Goal: Transaction & Acquisition: Purchase product/service

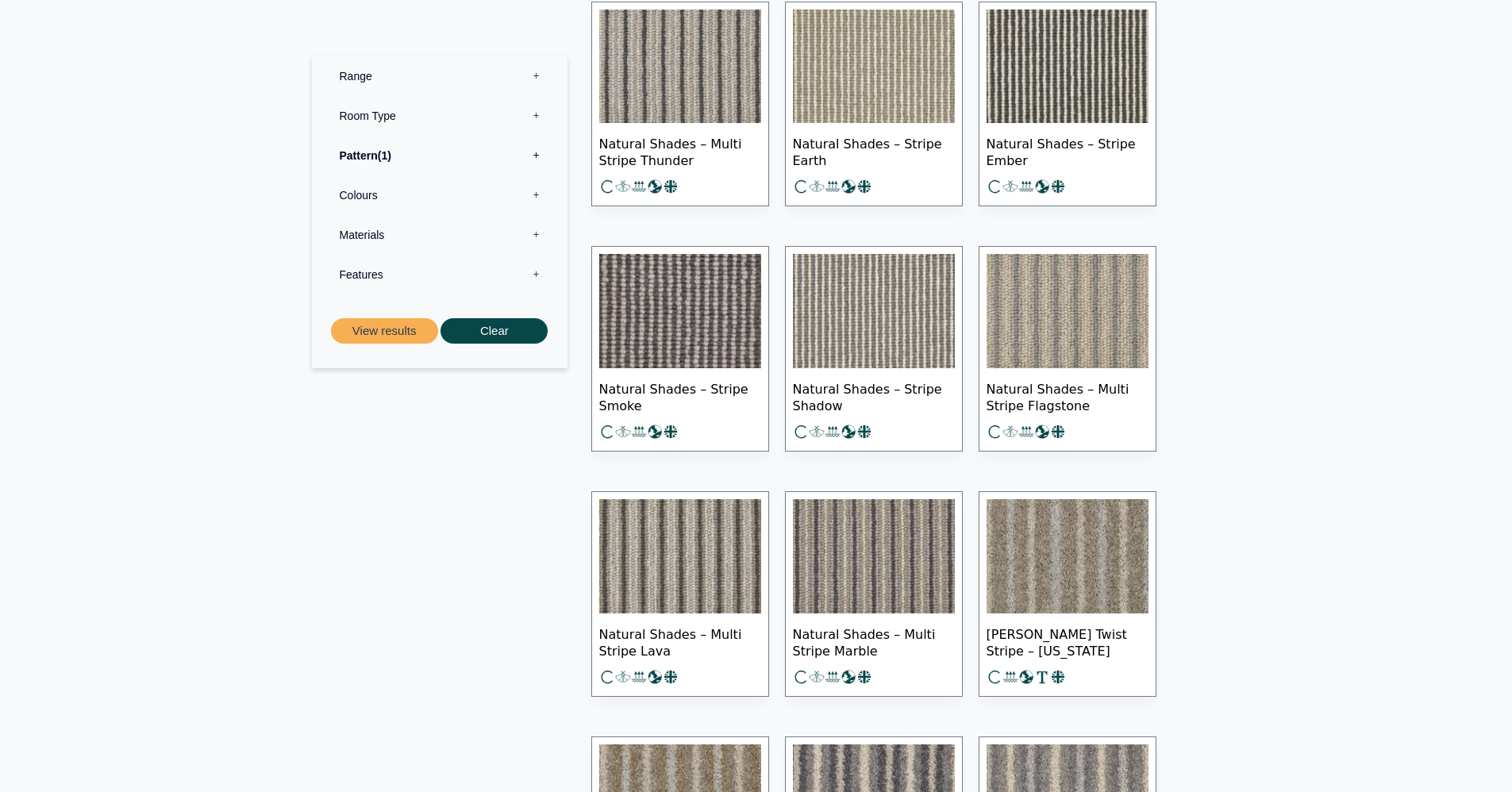
scroll to position [800, 0]
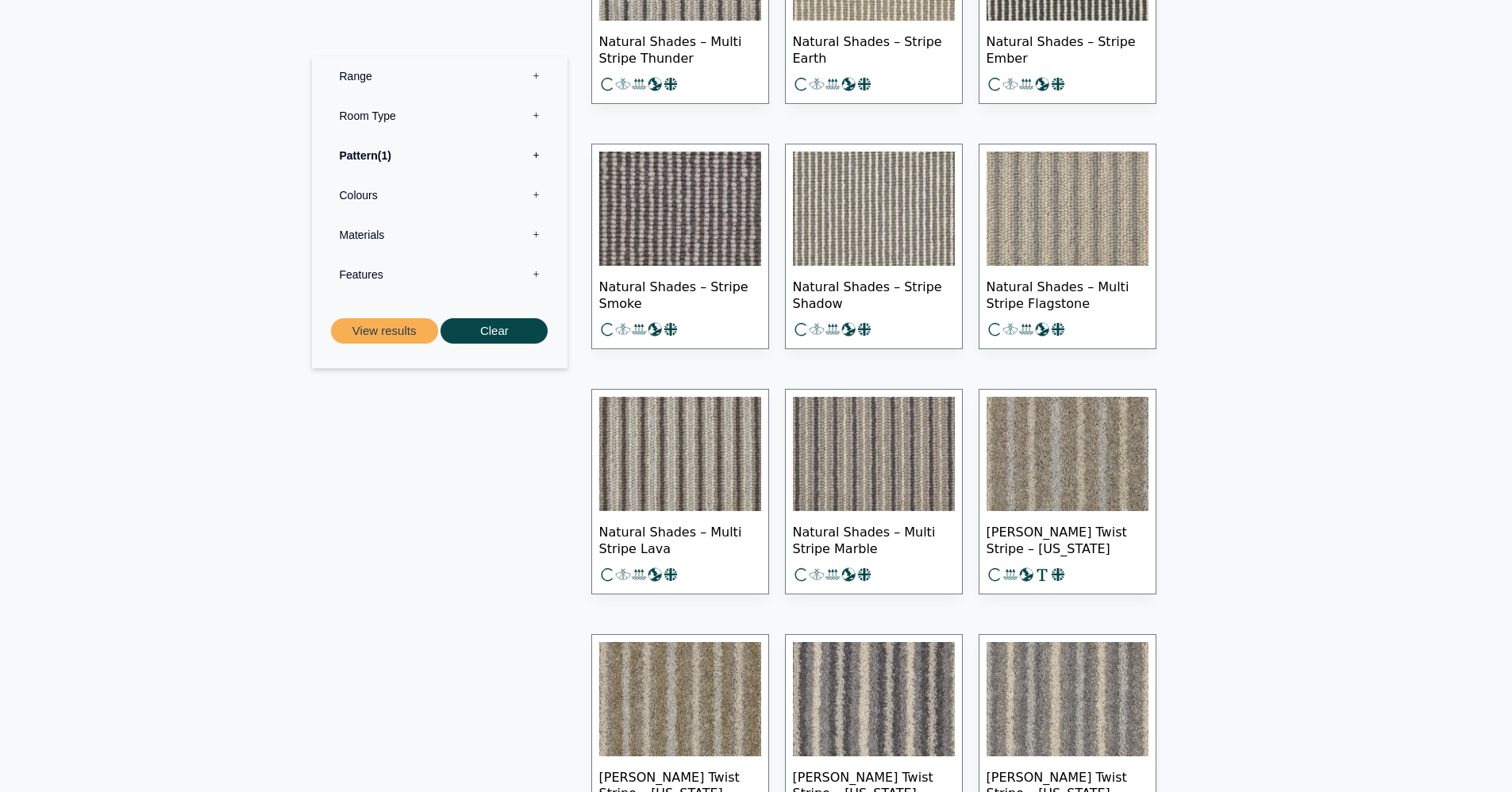
click at [1033, 223] on img at bounding box center [1067, 208] width 162 height 114
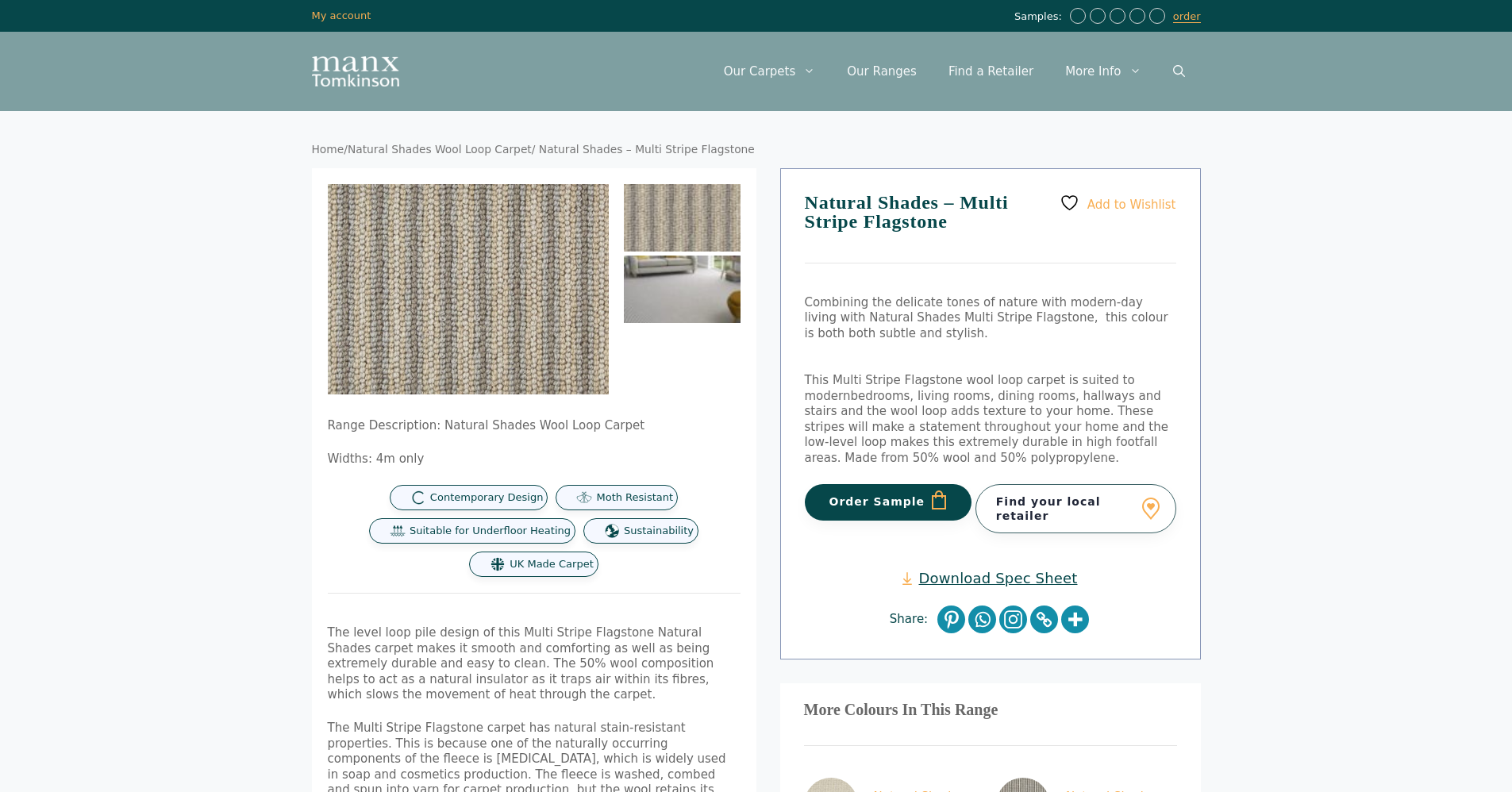
click at [701, 318] on img at bounding box center [682, 290] width 116 height 68
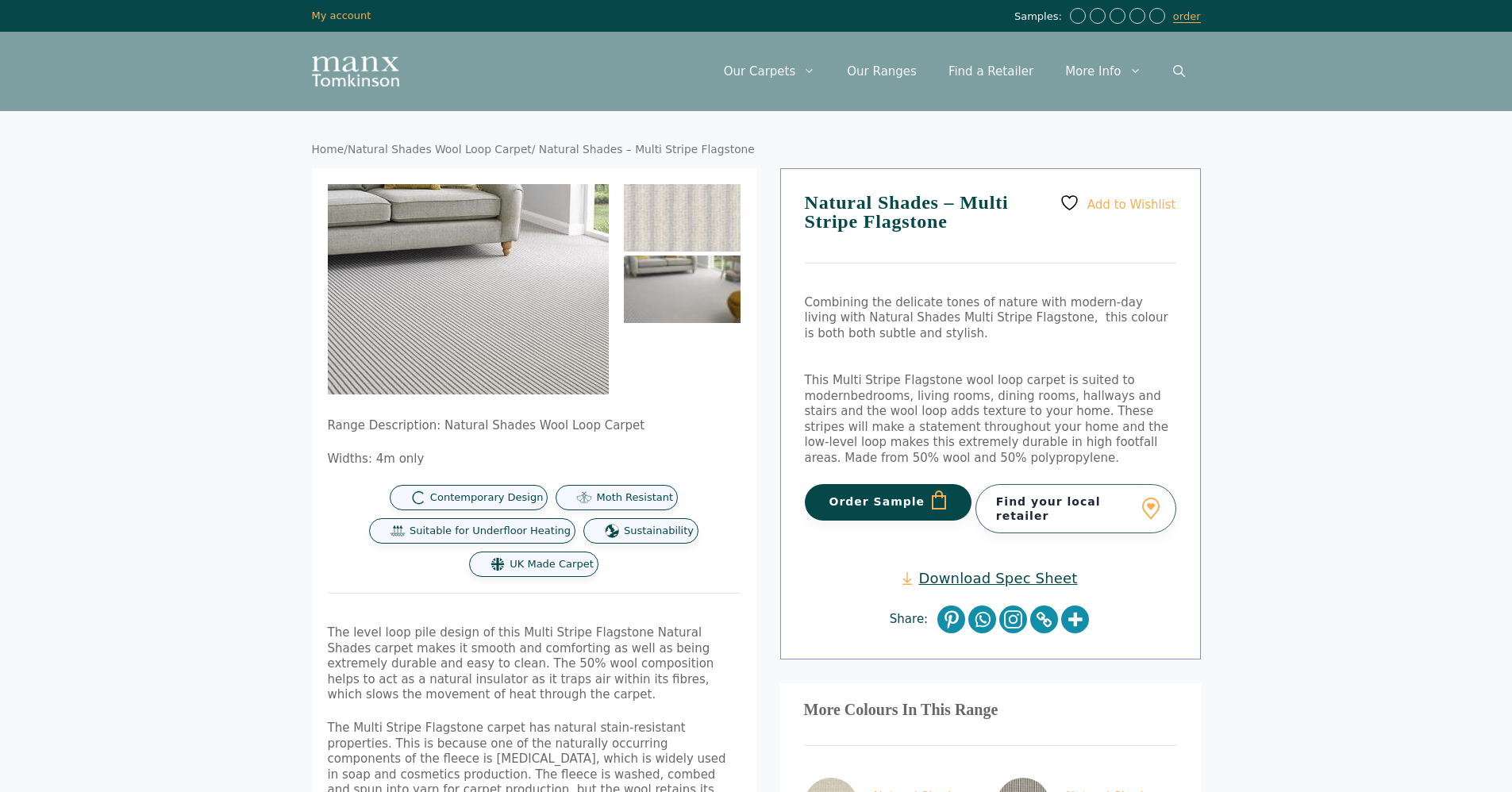
click at [475, 266] on img at bounding box center [457, 326] width 675 height 506
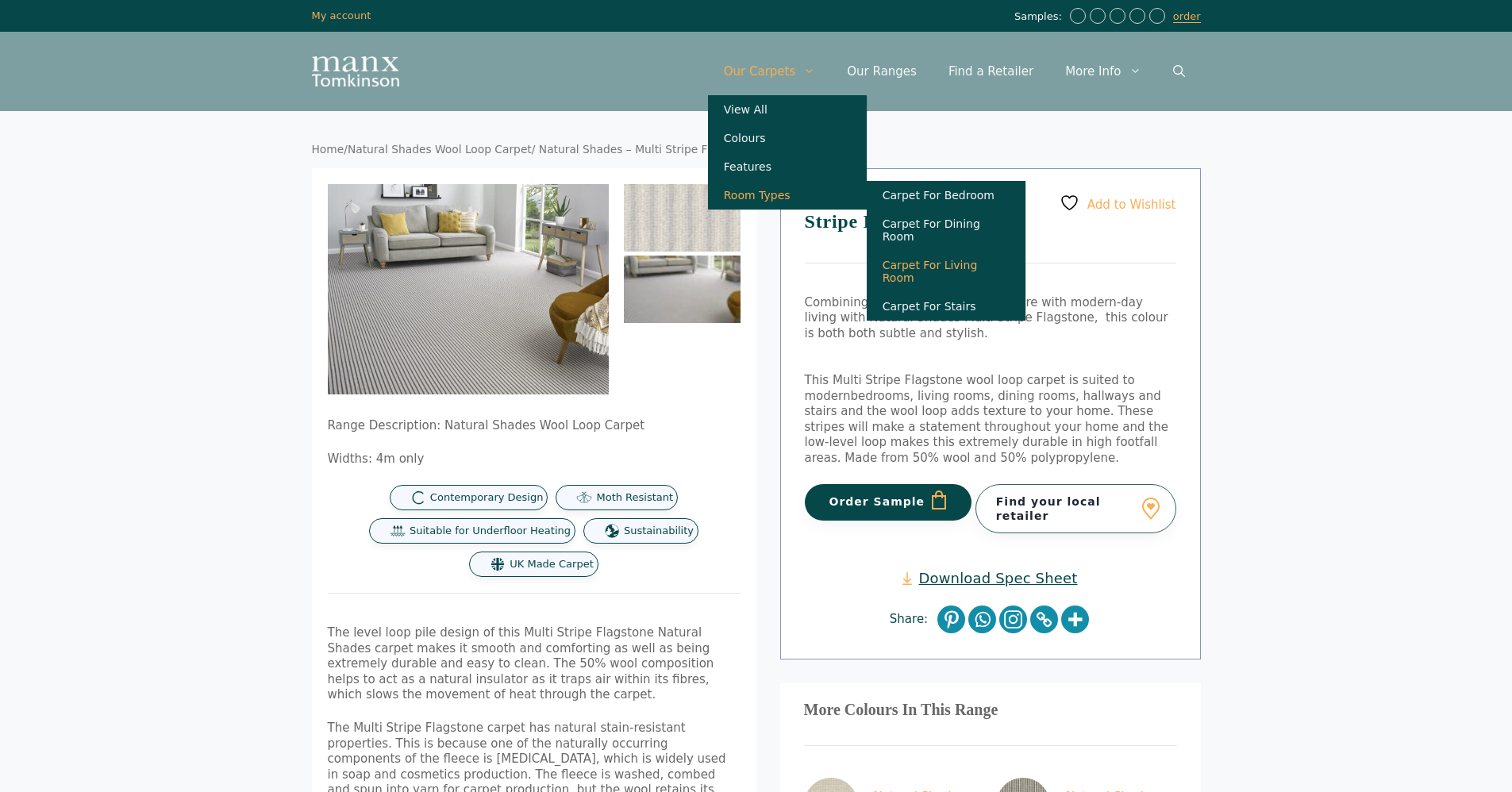
click at [1001, 261] on link "Carpet For Living Room" at bounding box center [946, 271] width 159 height 42
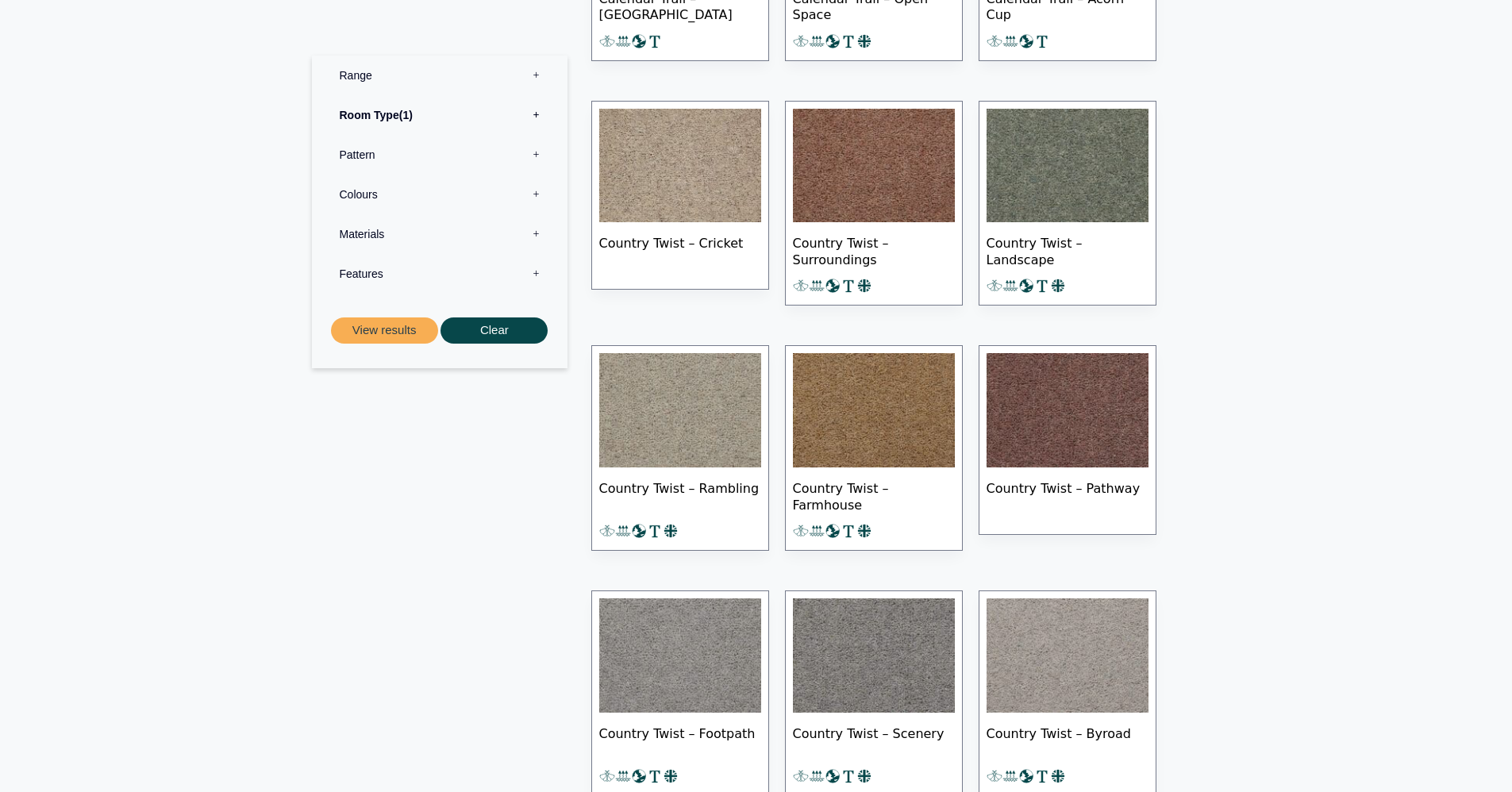
scroll to position [2079, 0]
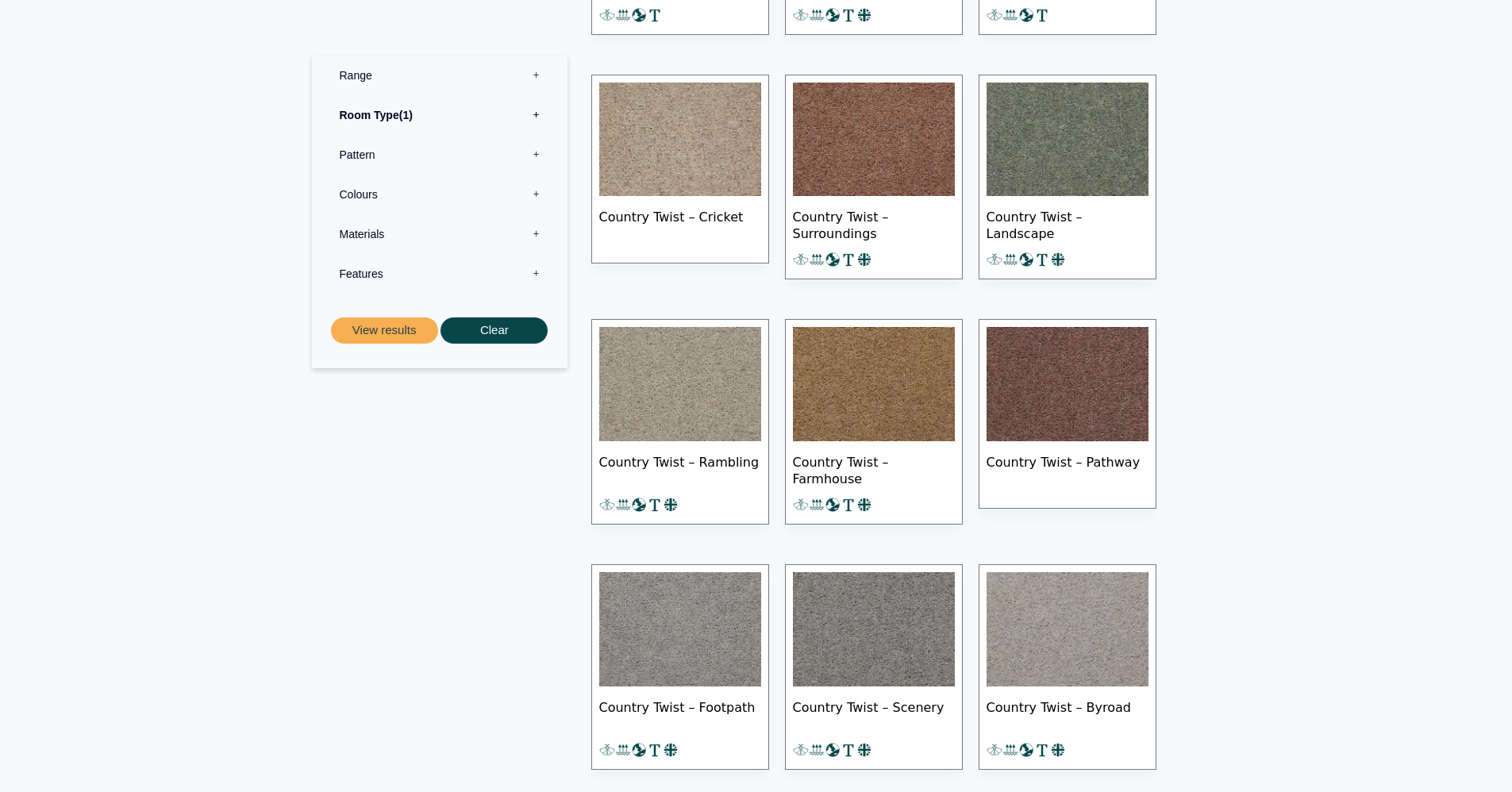
click at [520, 148] on label "Pattern 0" at bounding box center [439, 154] width 232 height 40
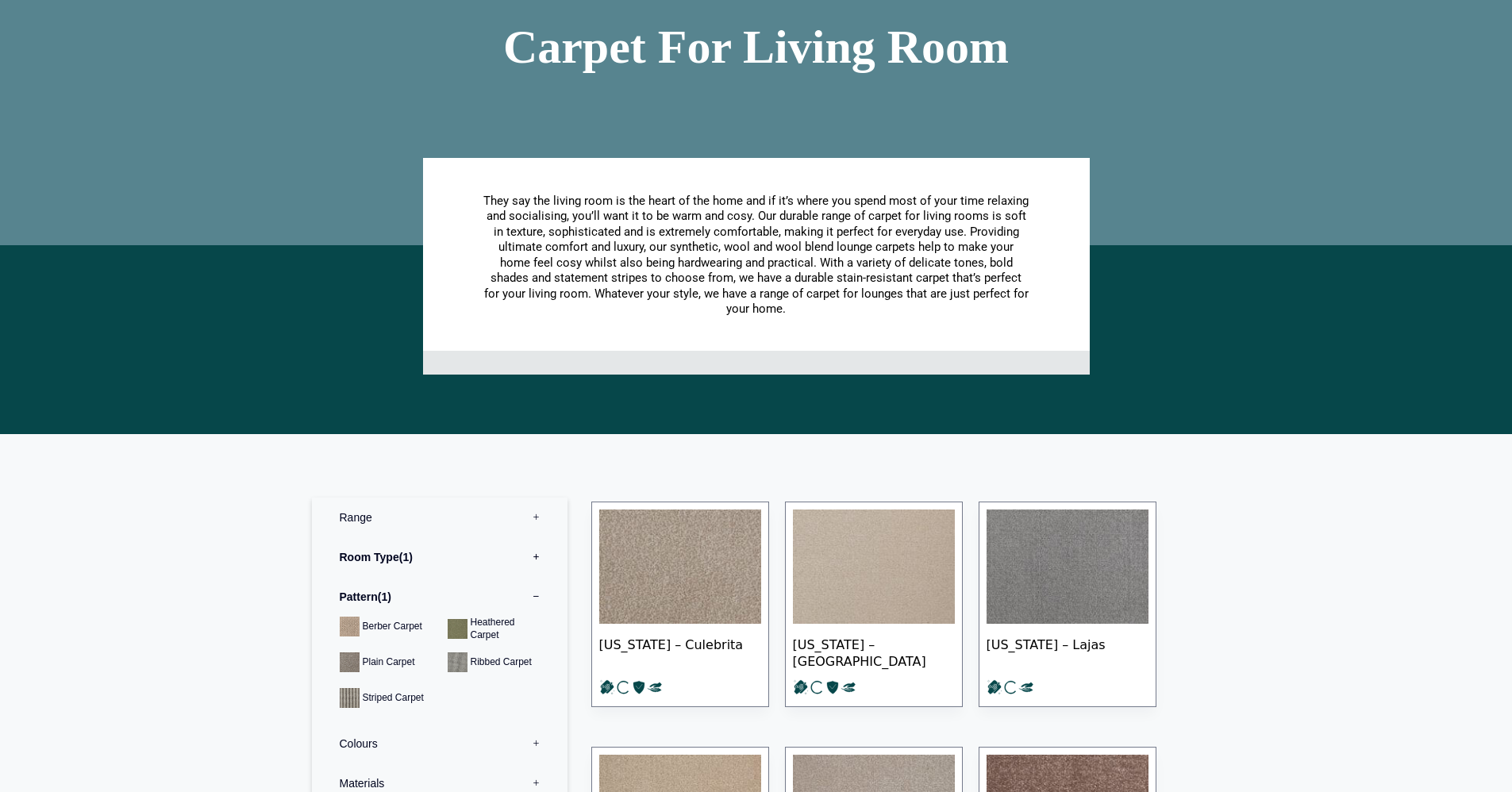
scroll to position [566, 0]
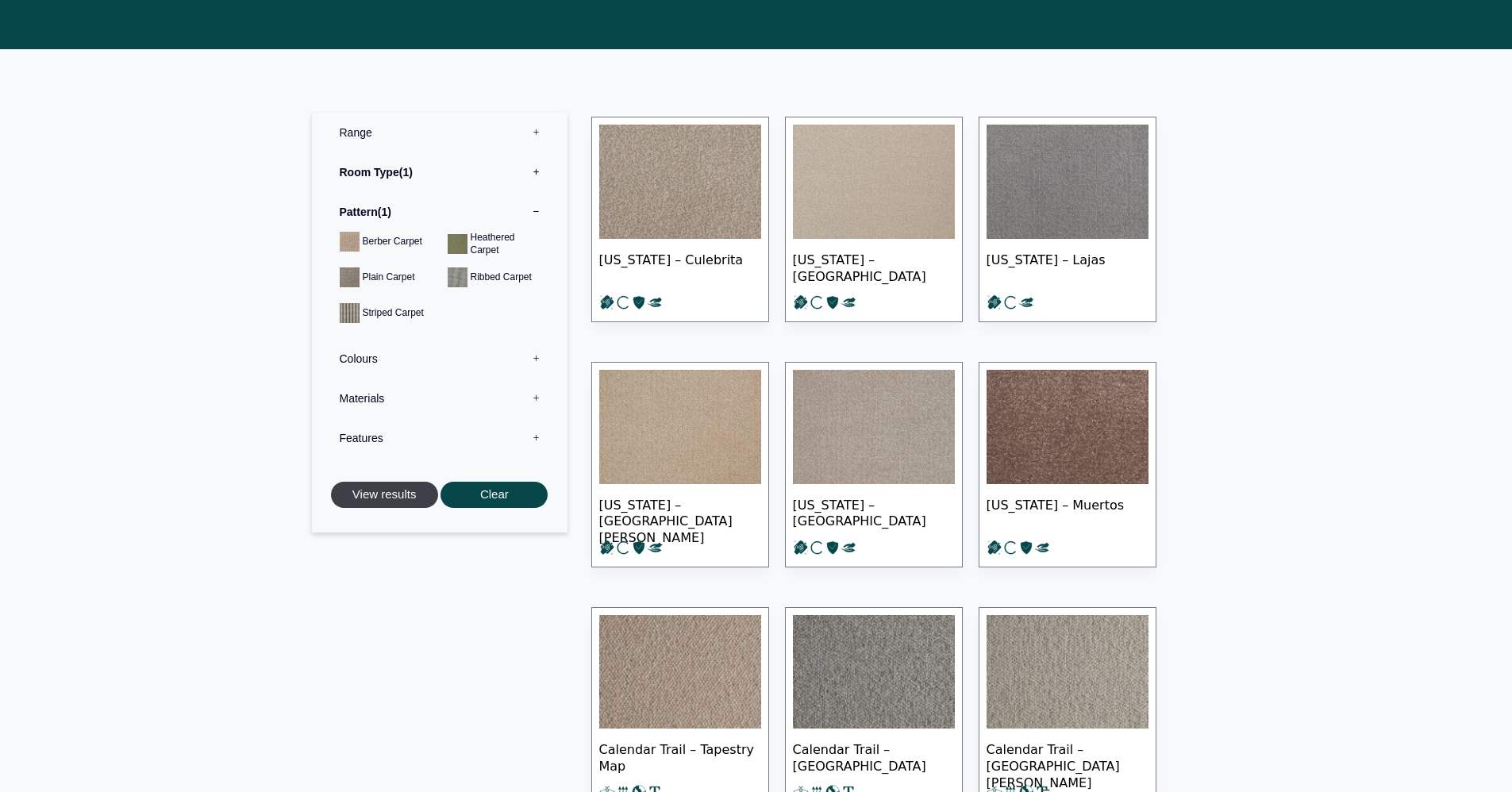
click at [394, 482] on button "View results" at bounding box center [384, 494] width 108 height 26
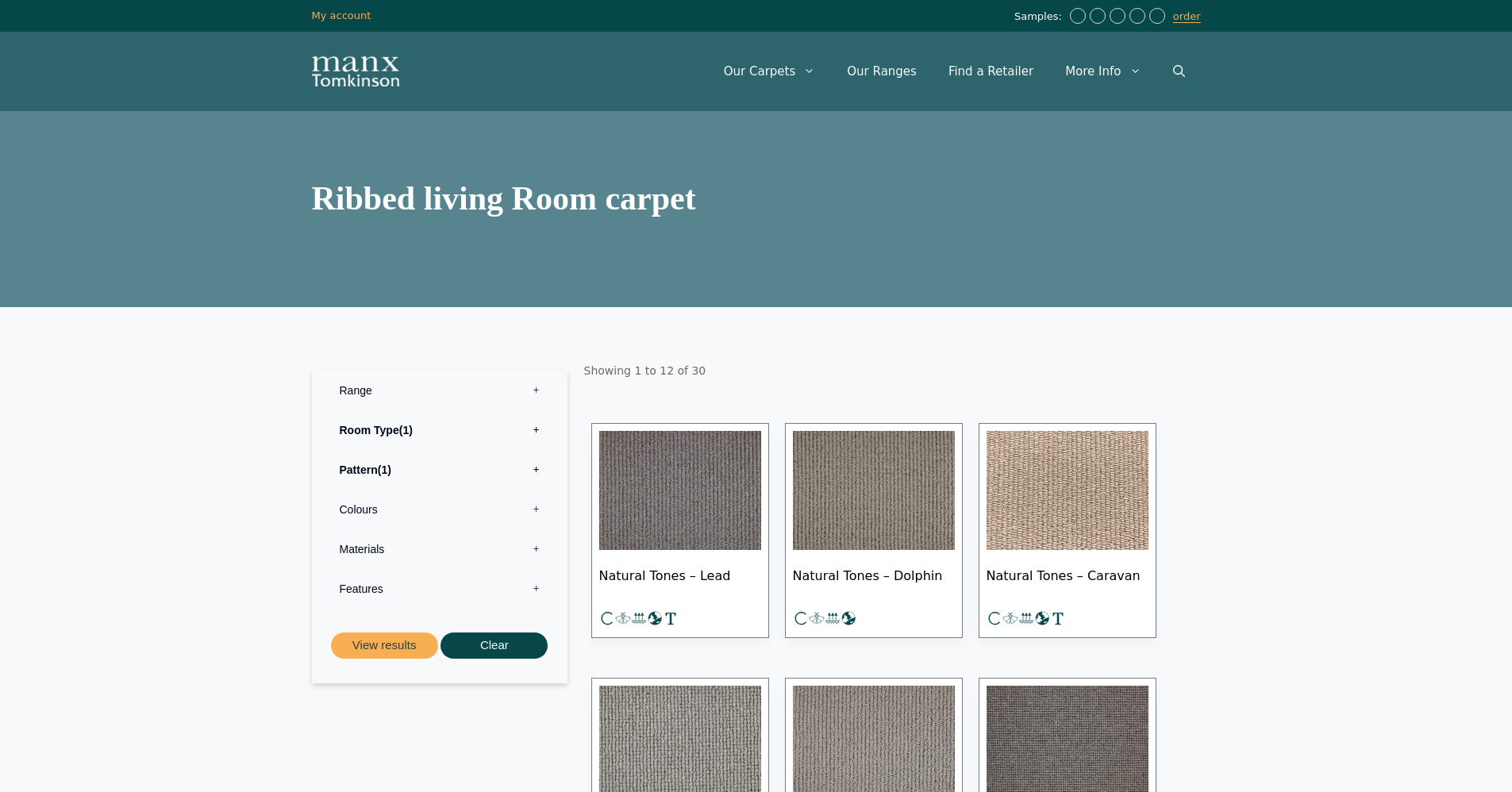
click at [388, 479] on label "Pattern 1" at bounding box center [439, 469] width 232 height 40
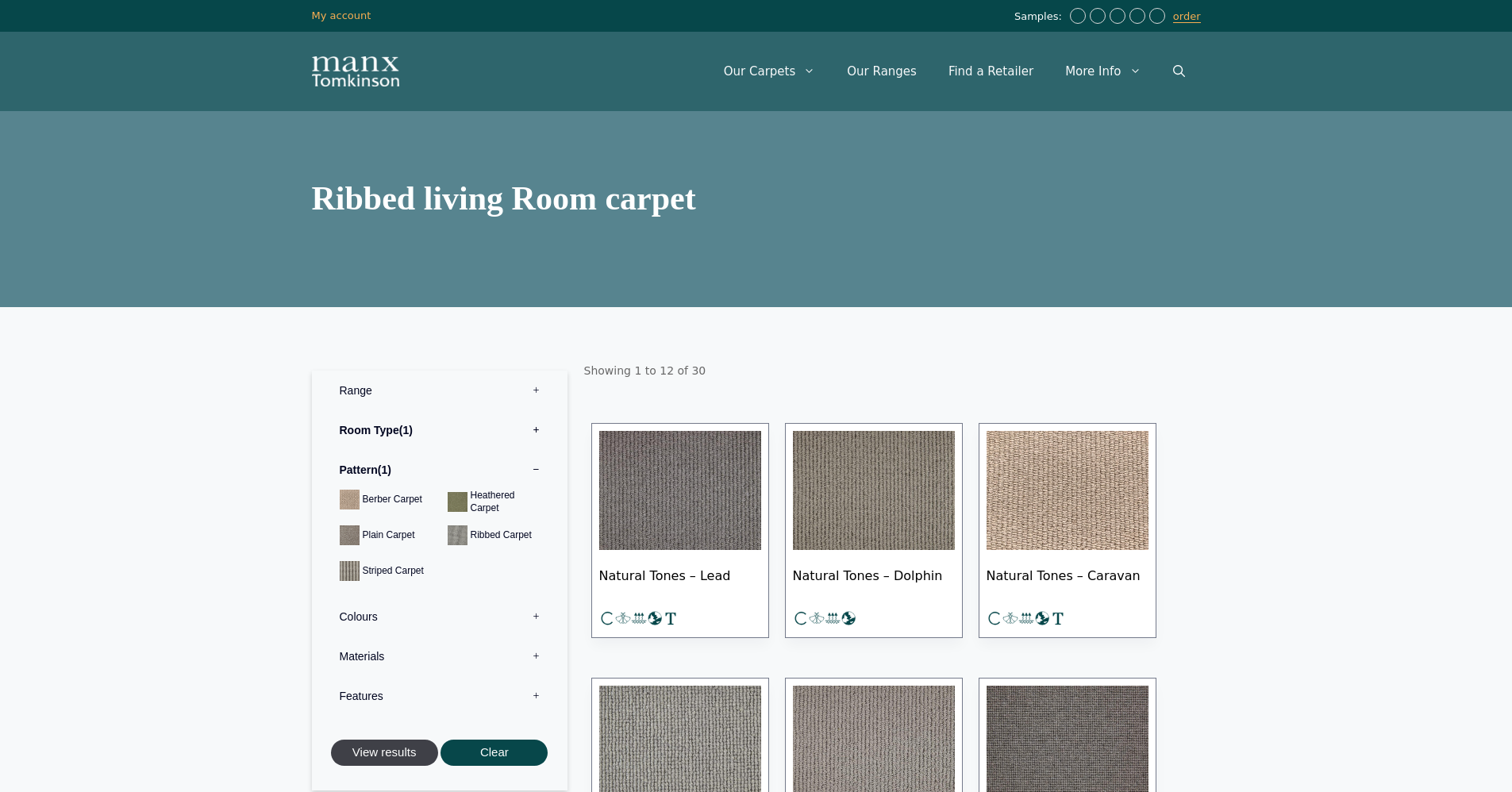
click at [401, 759] on button "View results" at bounding box center [384, 752] width 108 height 26
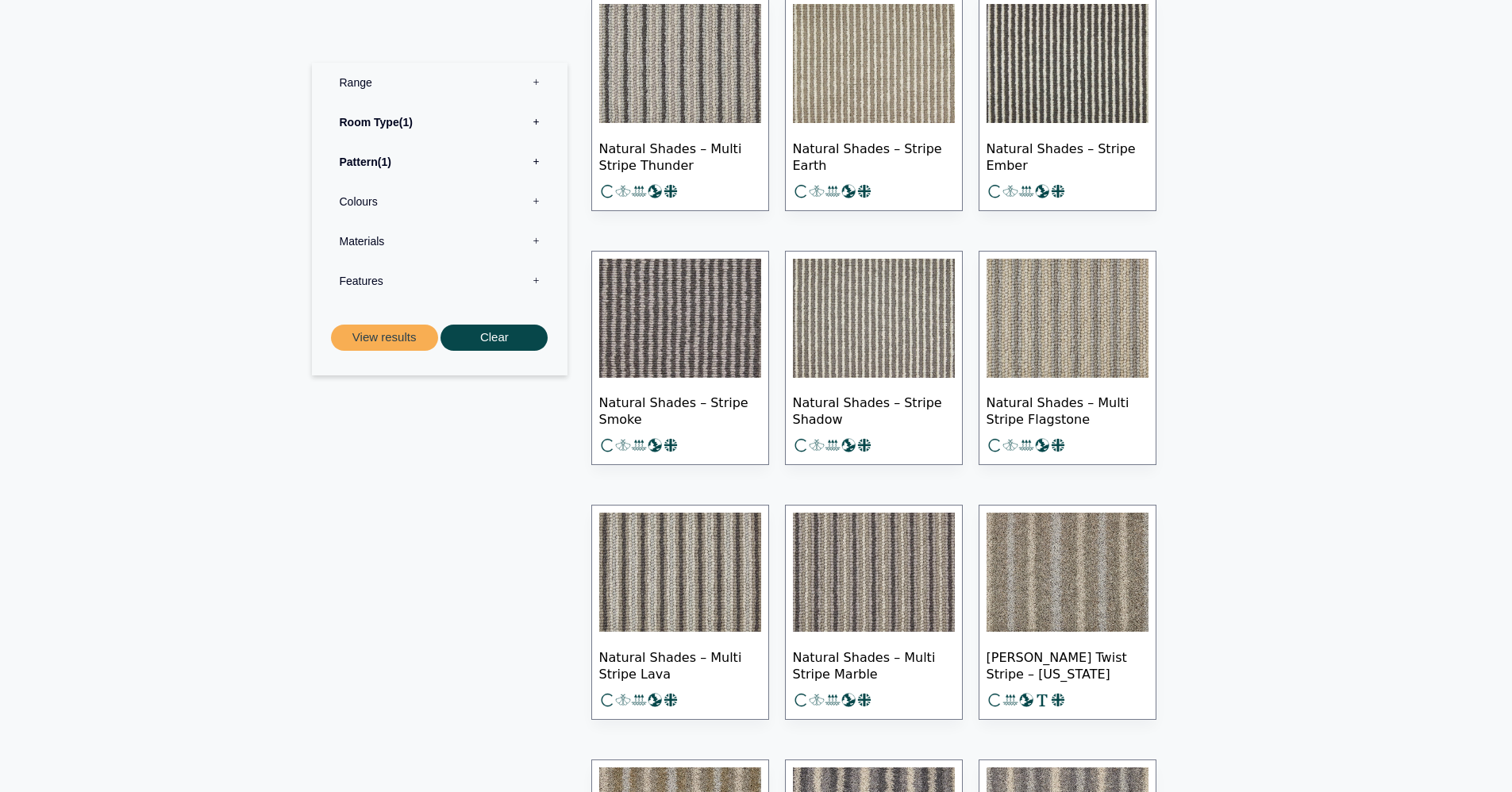
scroll to position [445, 0]
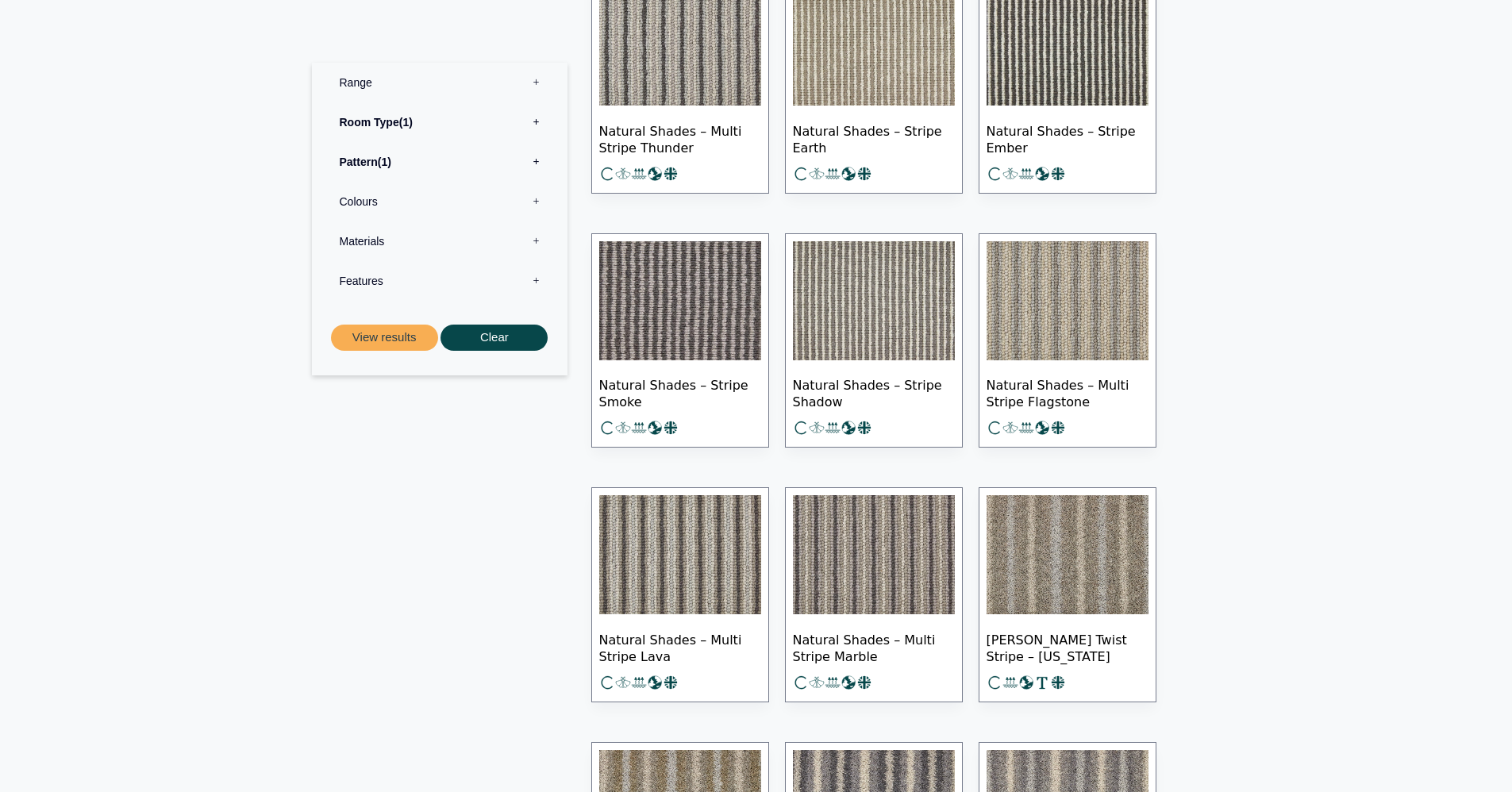
click at [1096, 301] on img at bounding box center [1067, 301] width 162 height 119
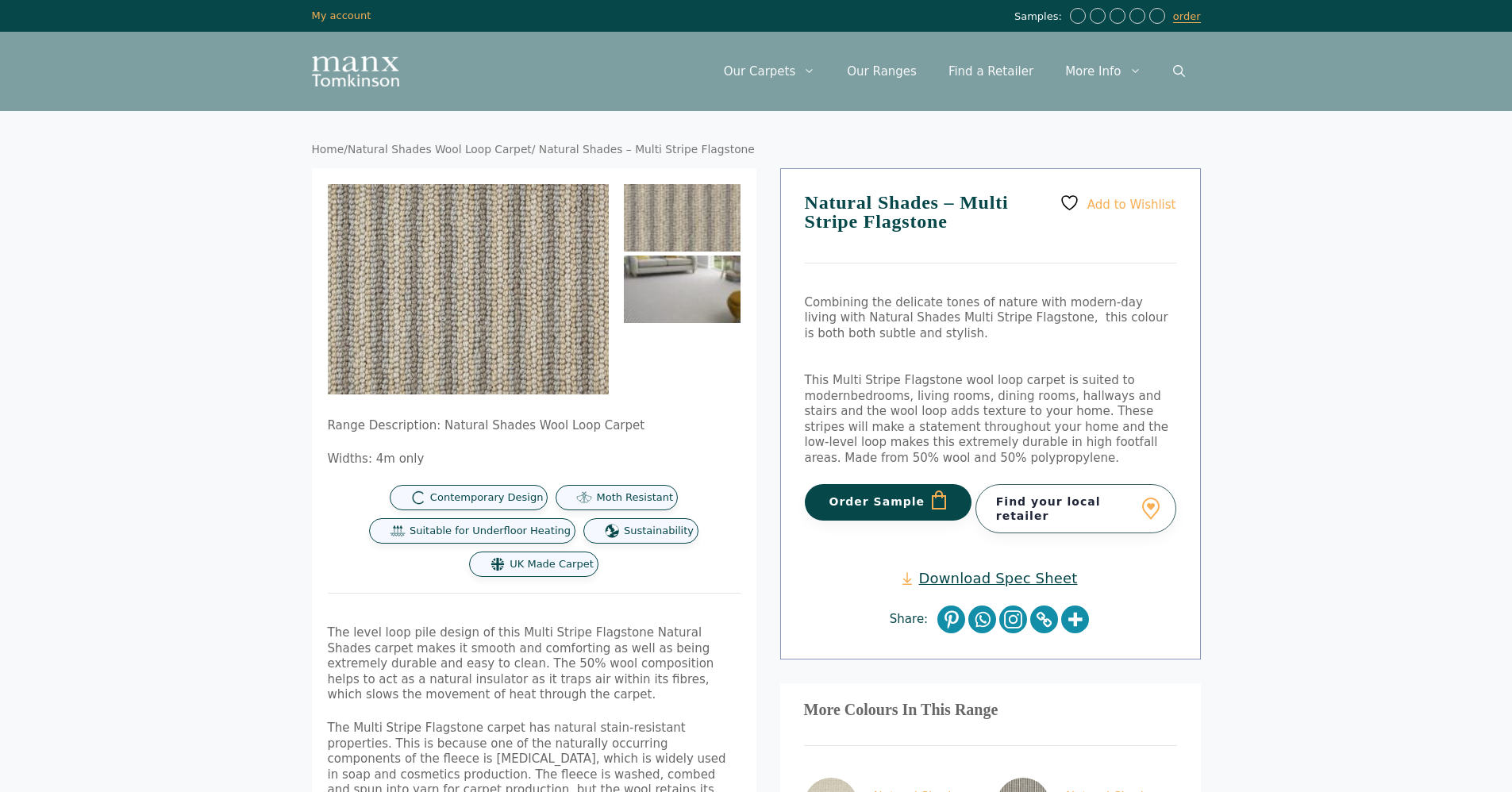
click at [661, 278] on img at bounding box center [682, 290] width 116 height 68
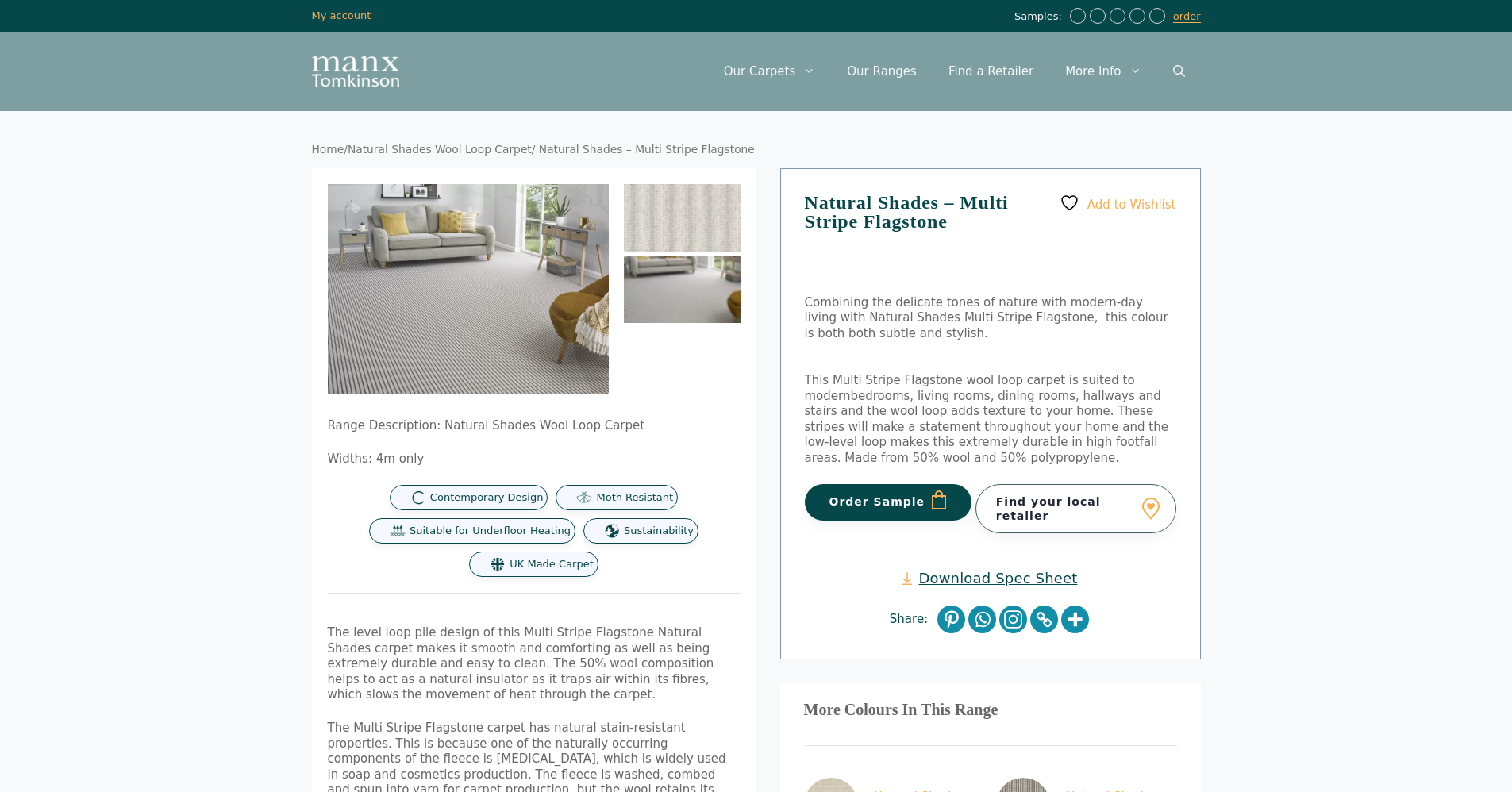
drag, startPoint x: 532, startPoint y: 291, endPoint x: 509, endPoint y: 650, distance: 359.7
click at [509, 650] on span "The level loop pile design of this Multi Stripe Flagstone Natural Shades carpet…" at bounding box center [520, 663] width 387 height 77
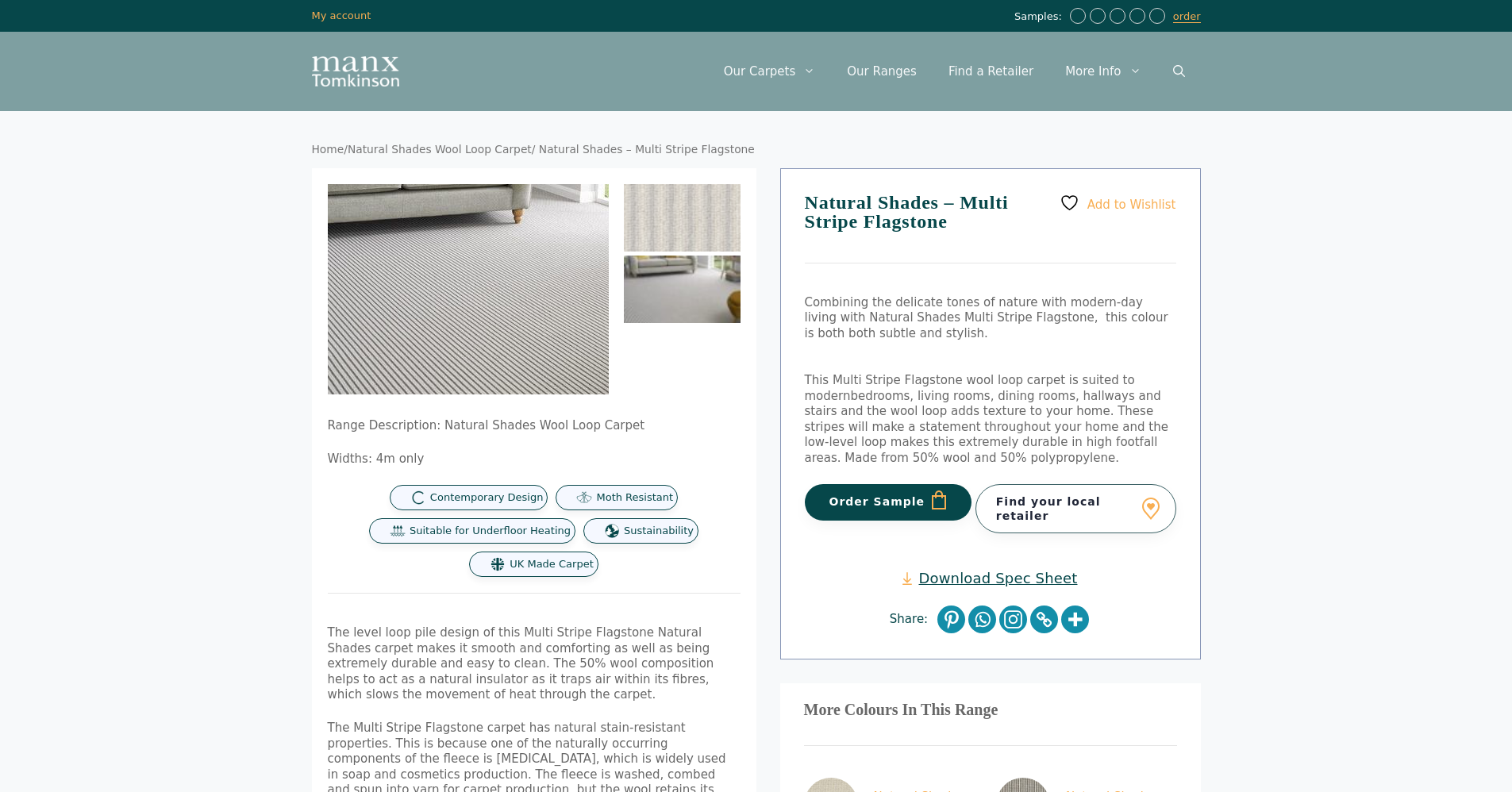
click at [467, 287] on img at bounding box center [468, 293] width 675 height 506
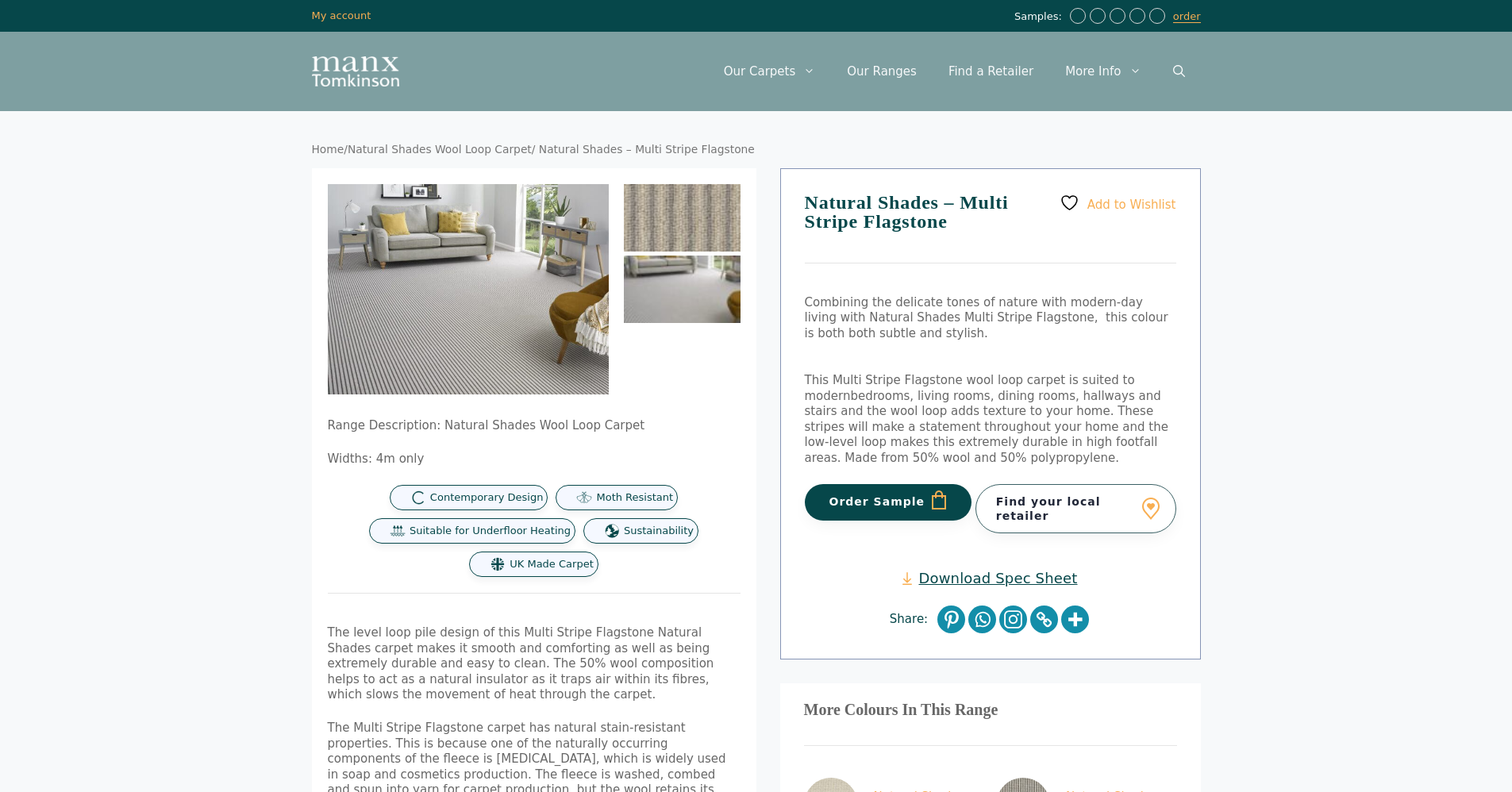
click at [659, 221] on img at bounding box center [682, 218] width 116 height 68
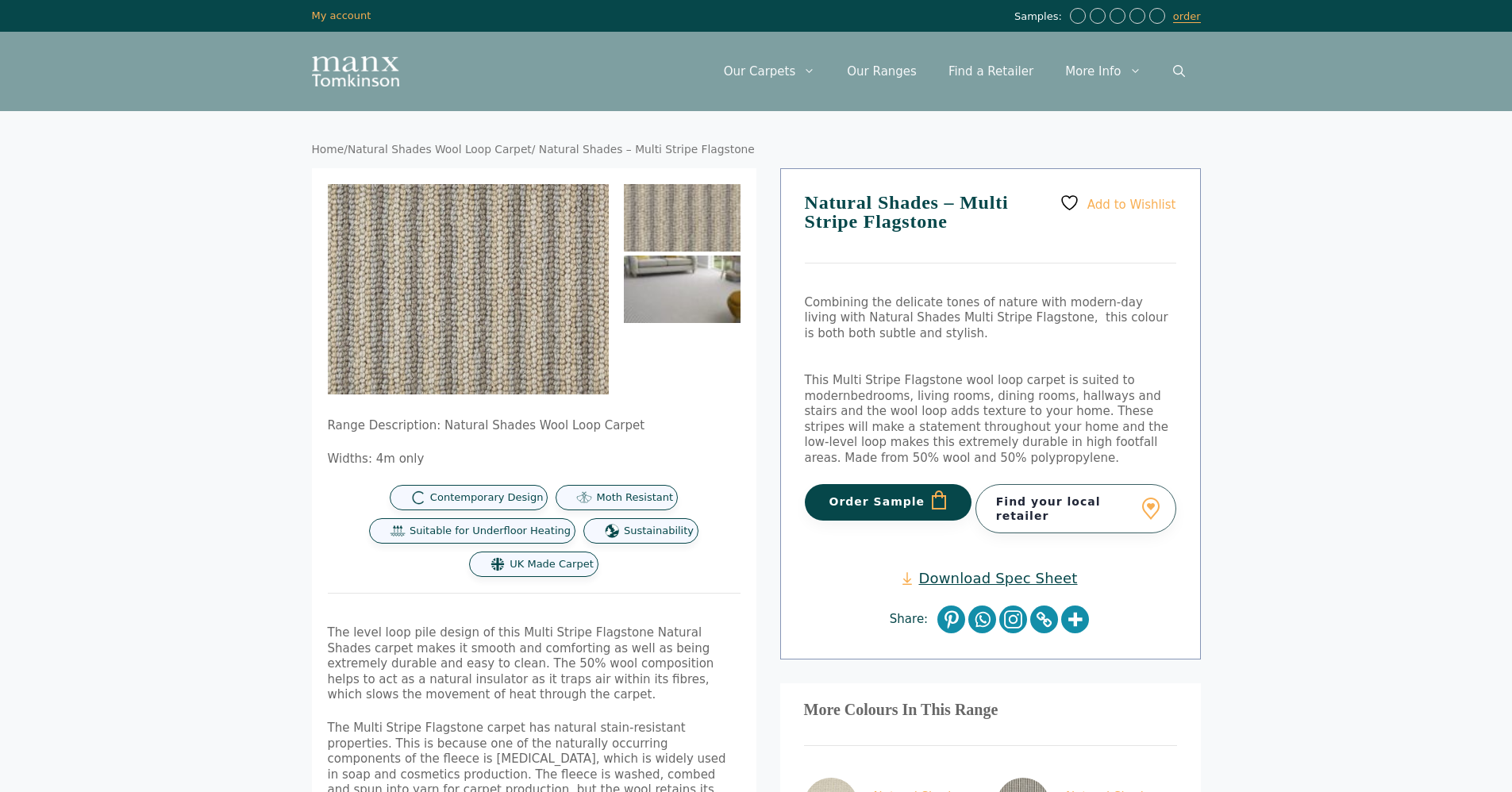
click at [691, 308] on img at bounding box center [682, 290] width 116 height 68
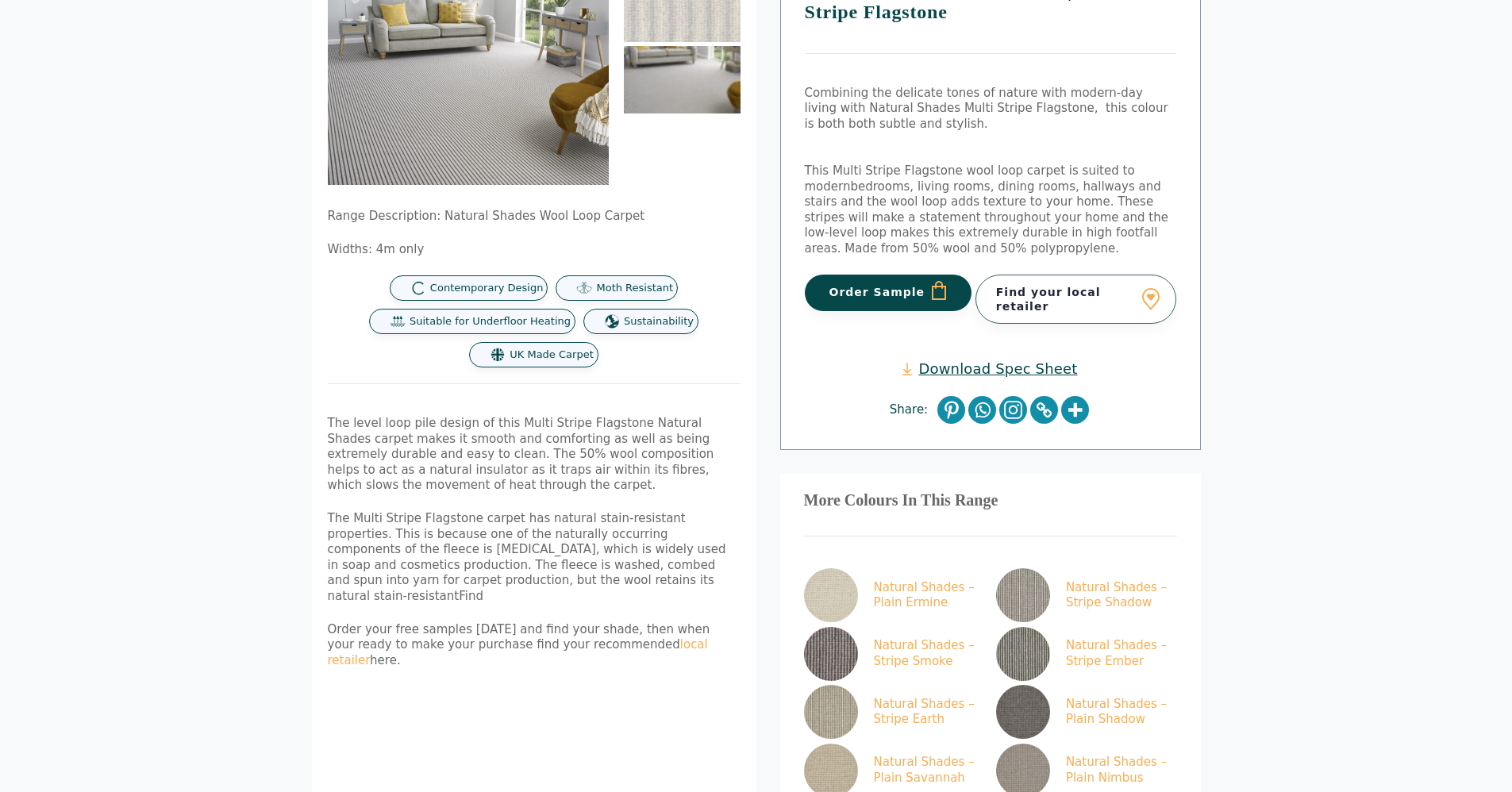
scroll to position [349, 0]
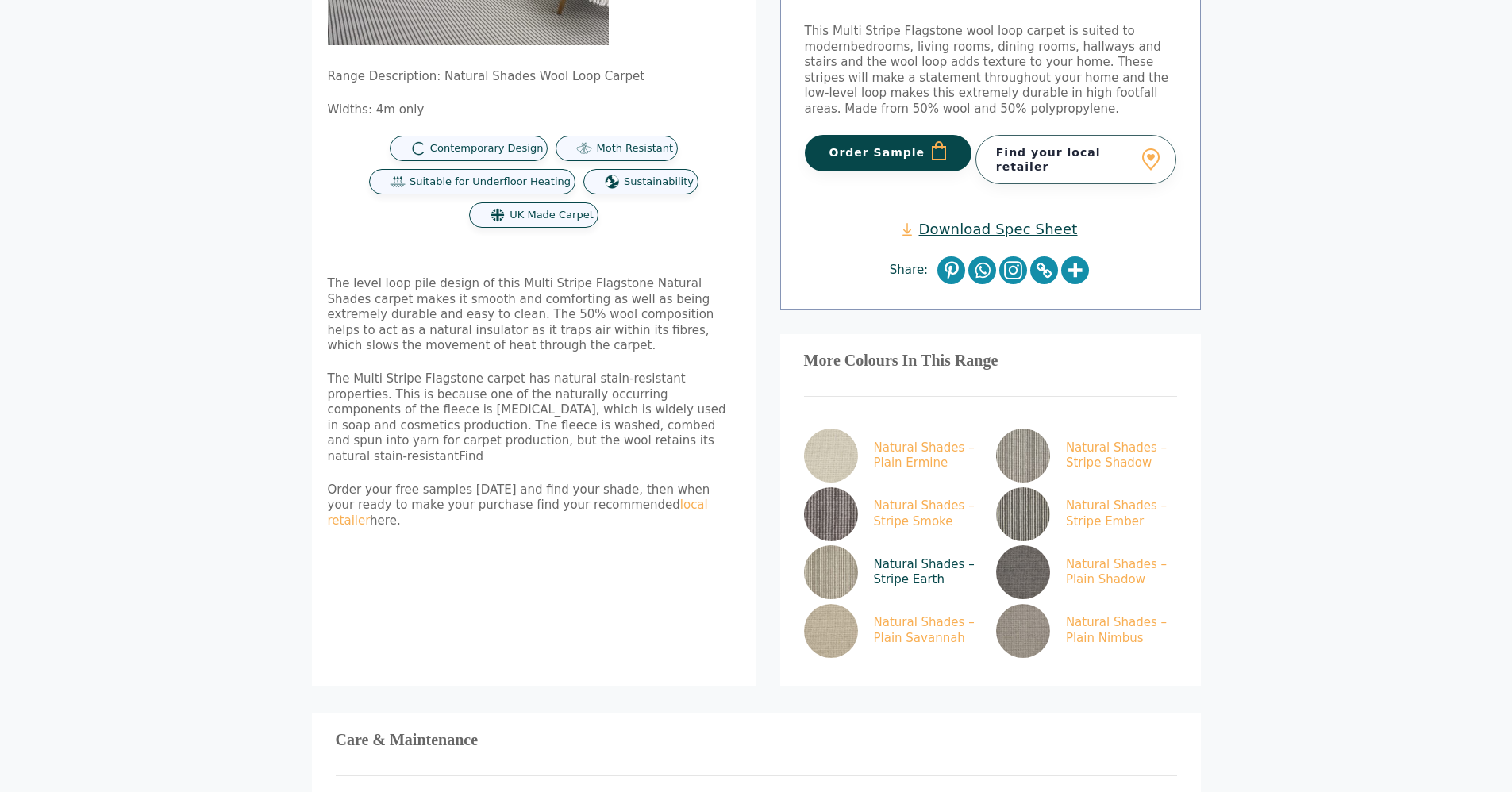
click at [876, 554] on link "Natural Shades – Stripe Earth" at bounding box center [892, 573] width 174 height 54
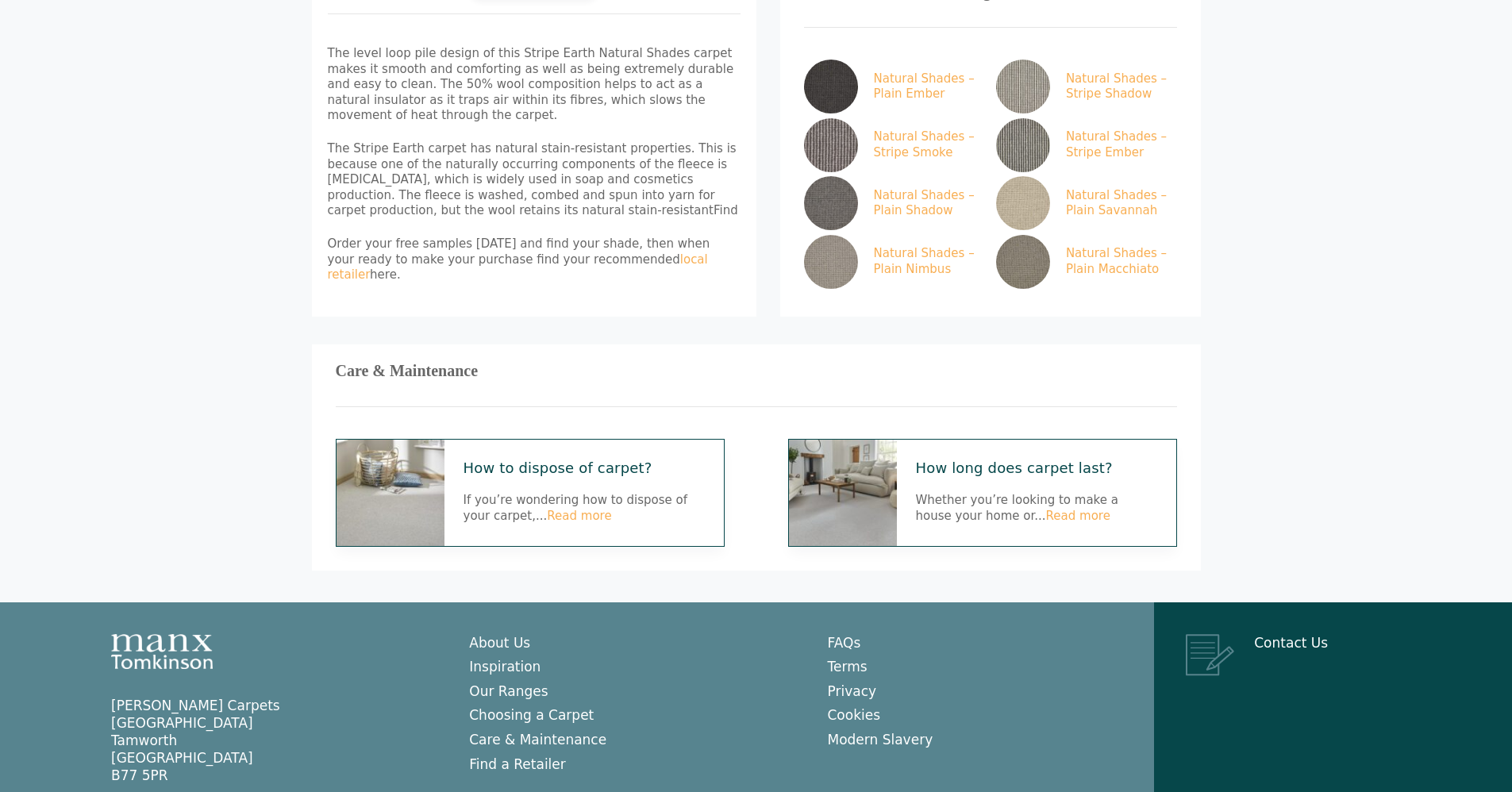
scroll to position [959, 0]
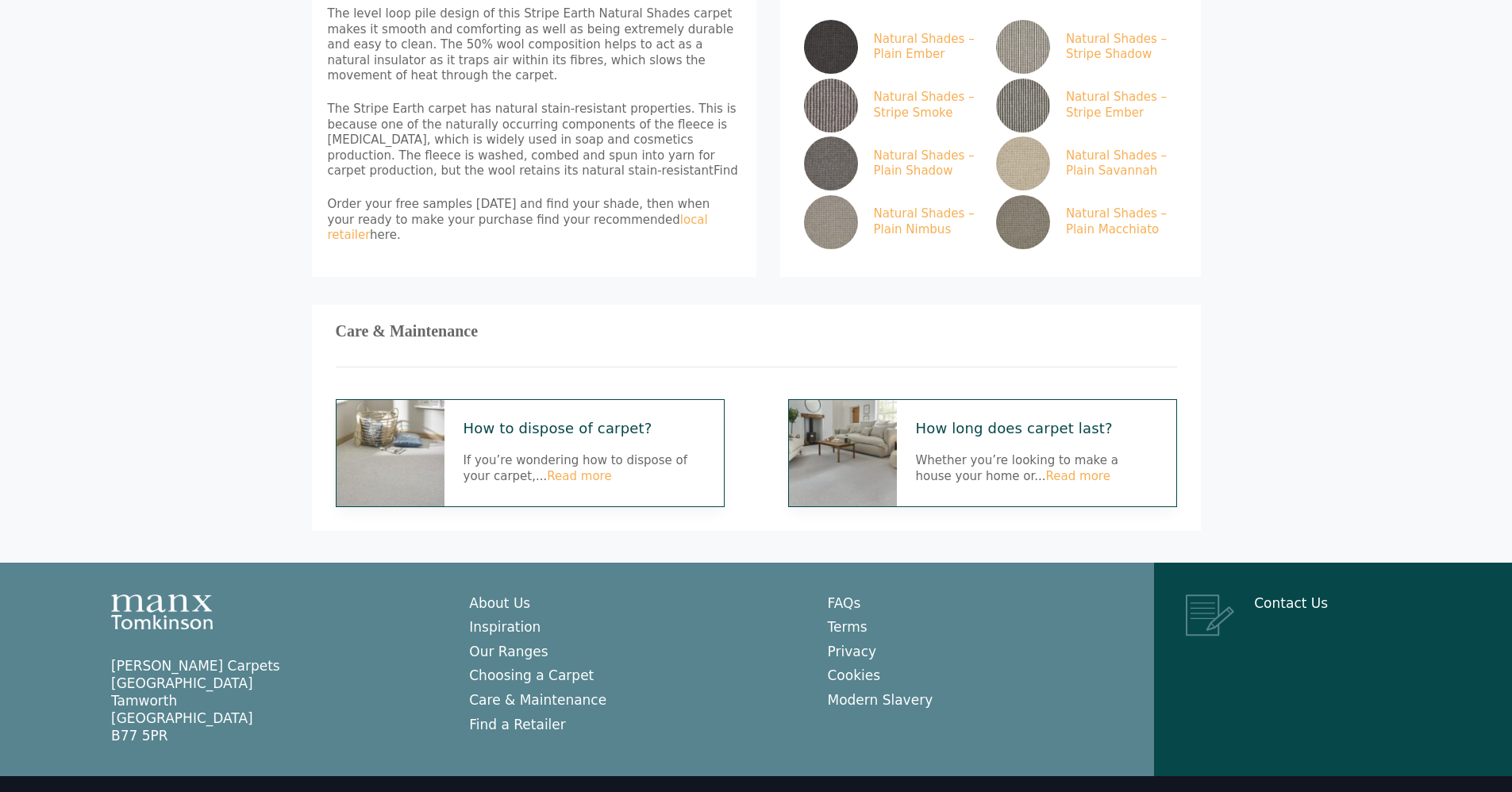
click at [554, 419] on link "How to dispose of carpet?" at bounding box center [583, 428] width 241 height 18
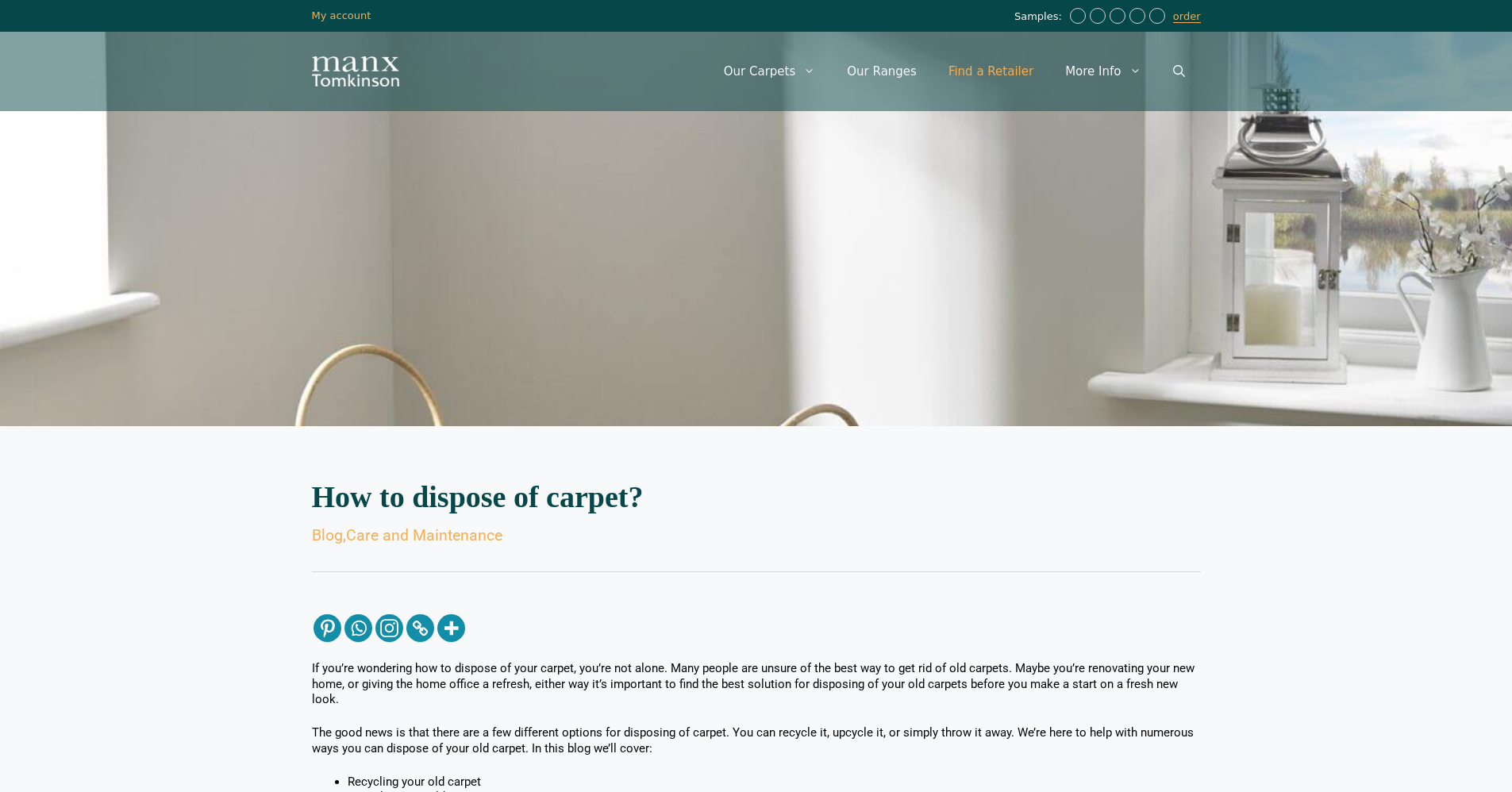
click at [968, 68] on link "Find a Retailer" at bounding box center [991, 71] width 116 height 48
click at [895, 64] on link "Our Ranges" at bounding box center [881, 71] width 102 height 48
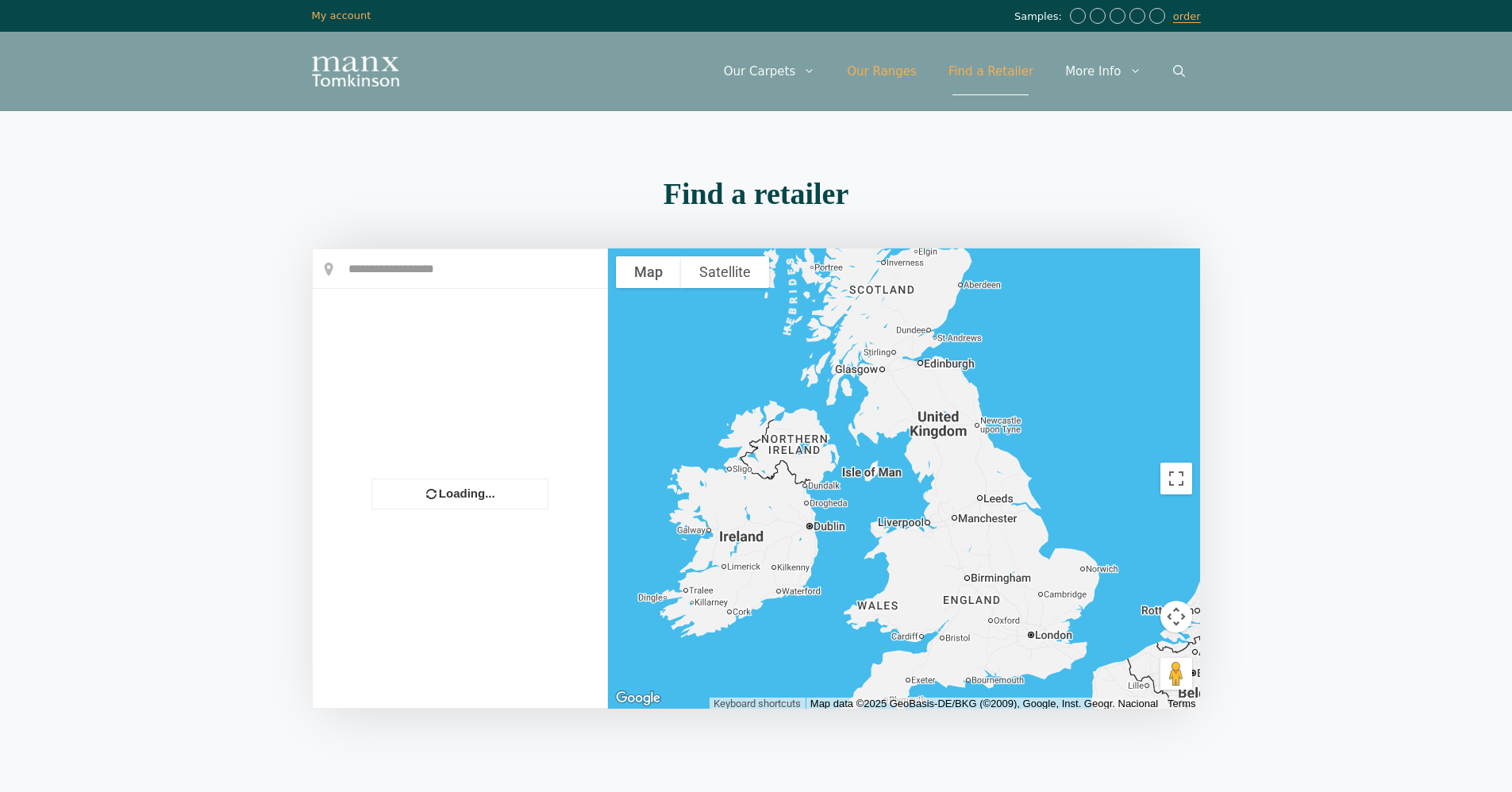
click at [773, 66] on link "Our Carpets" at bounding box center [770, 71] width 124 height 48
click at [890, 76] on link "Our Ranges" at bounding box center [881, 71] width 102 height 48
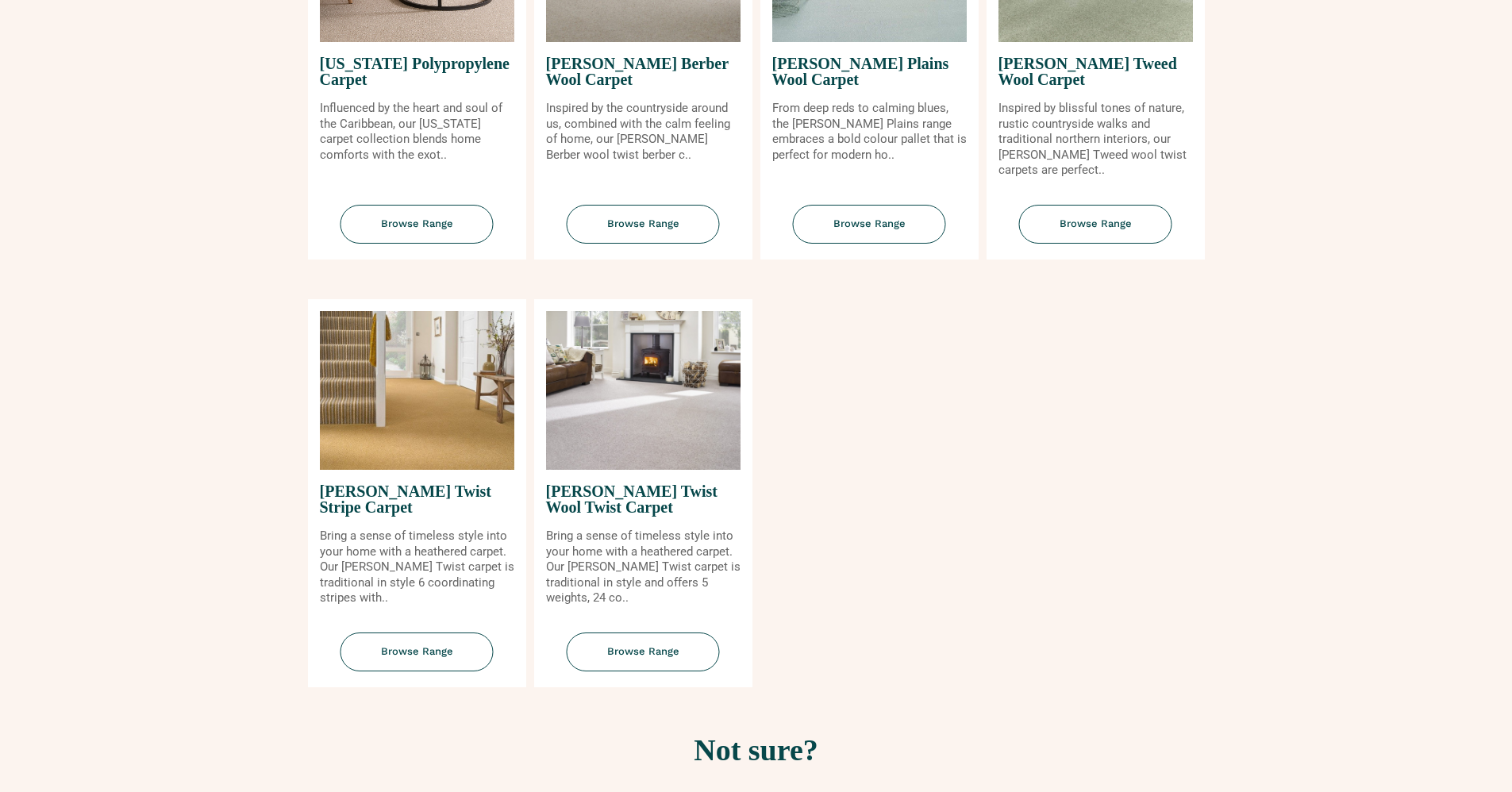
scroll to position [1751, 0]
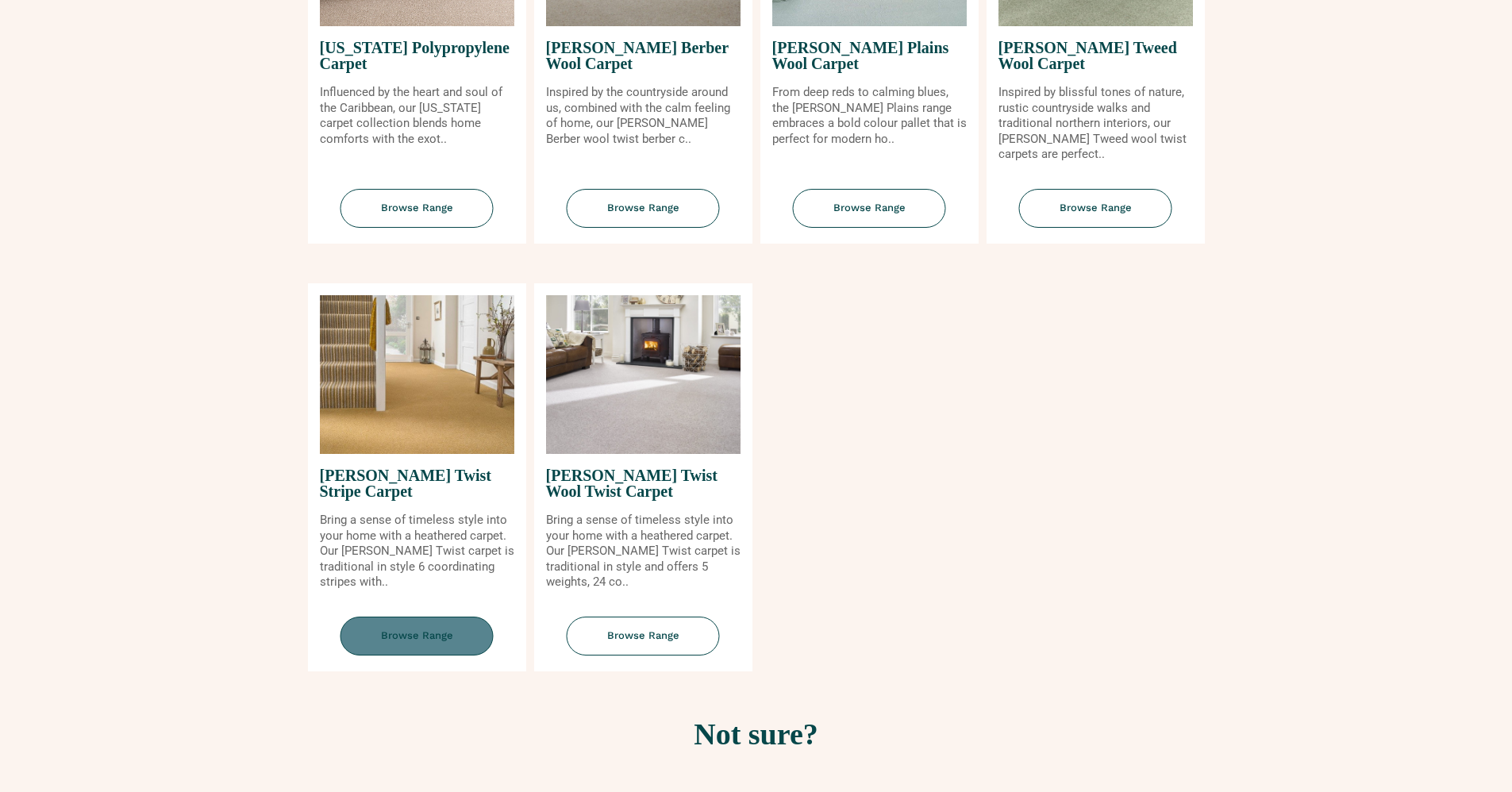
click at [427, 625] on span "Browse Range" at bounding box center [417, 636] width 153 height 39
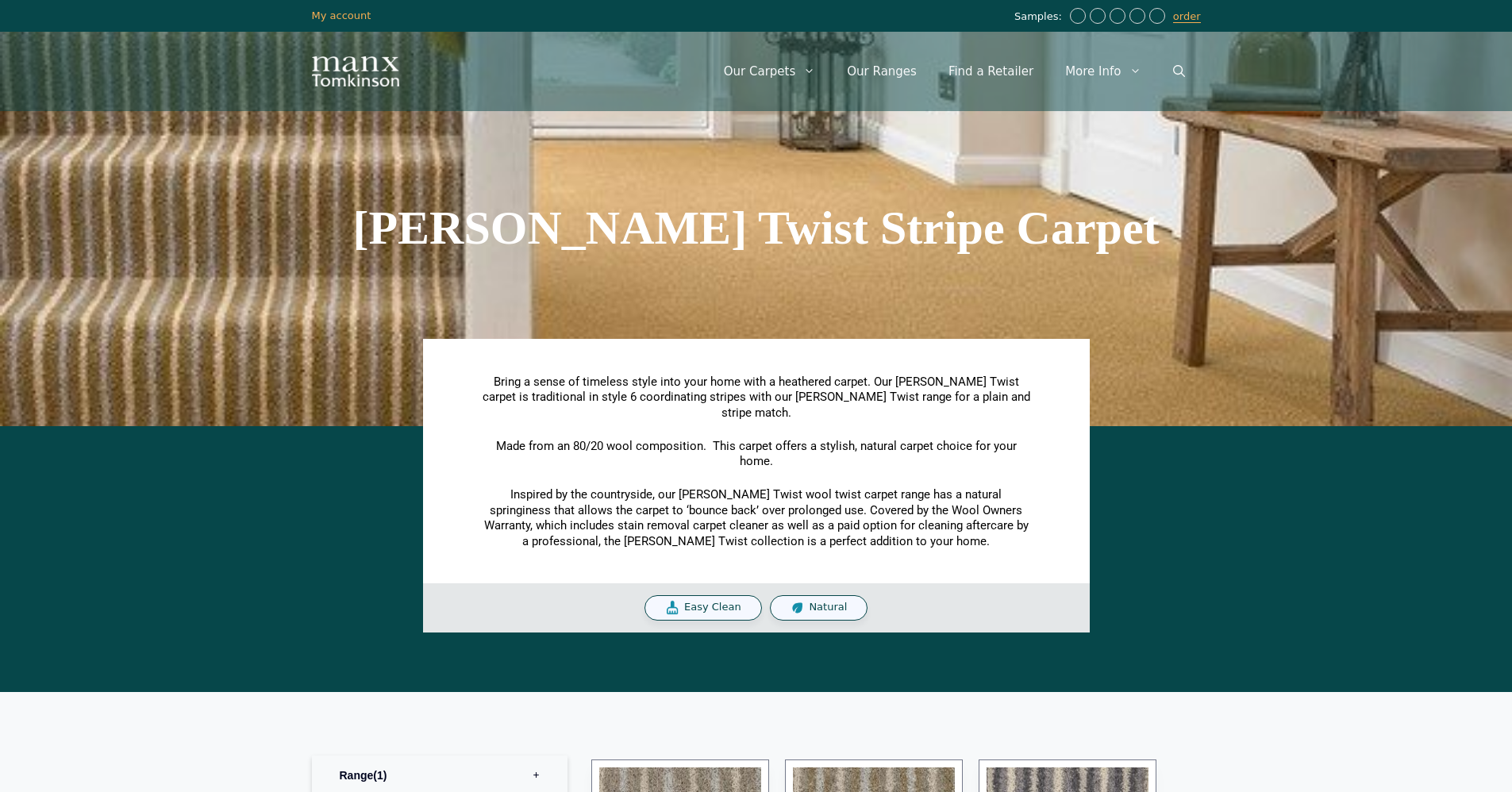
scroll to position [693, 0]
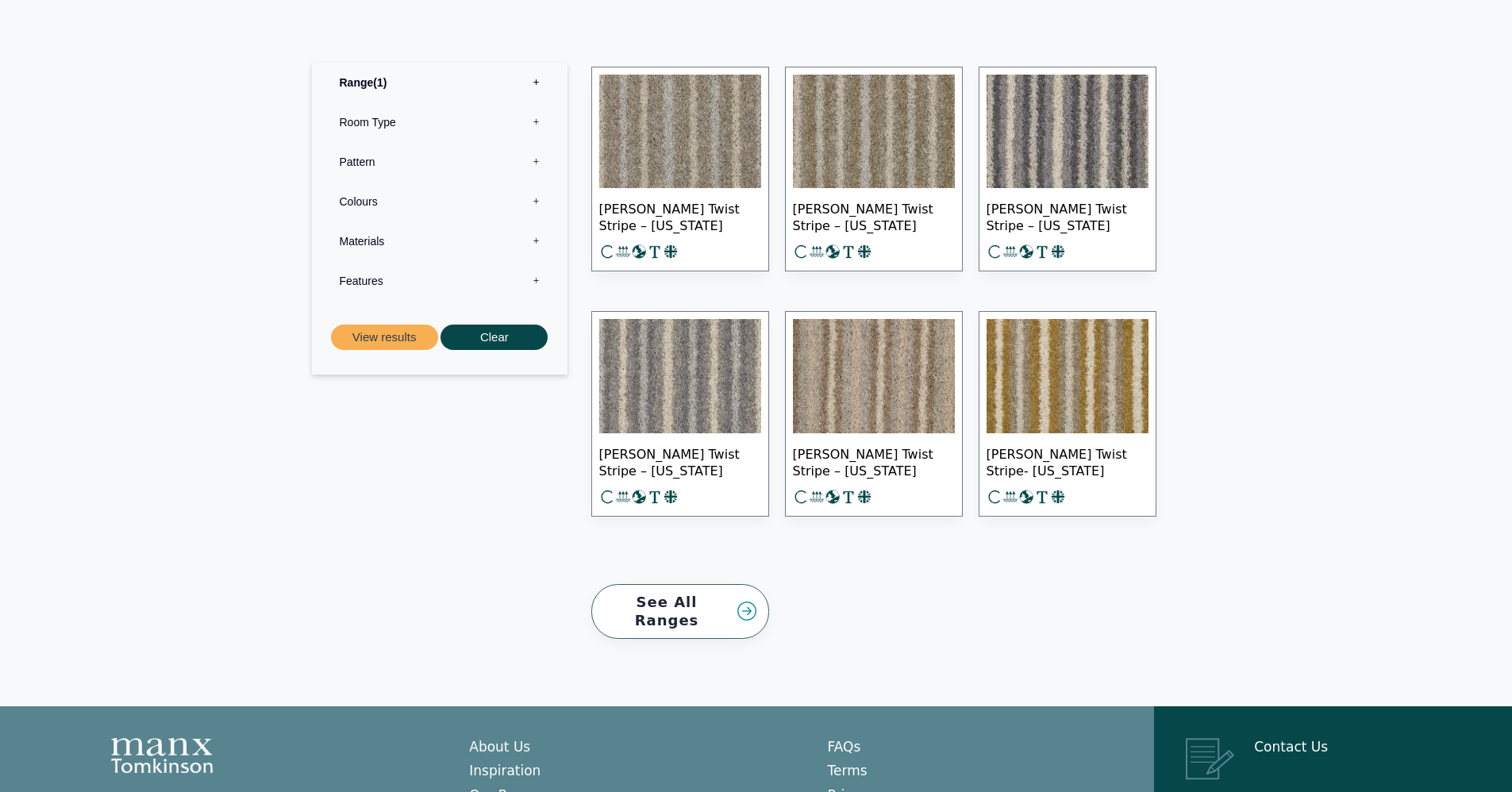
click at [1060, 103] on img at bounding box center [1067, 132] width 162 height 114
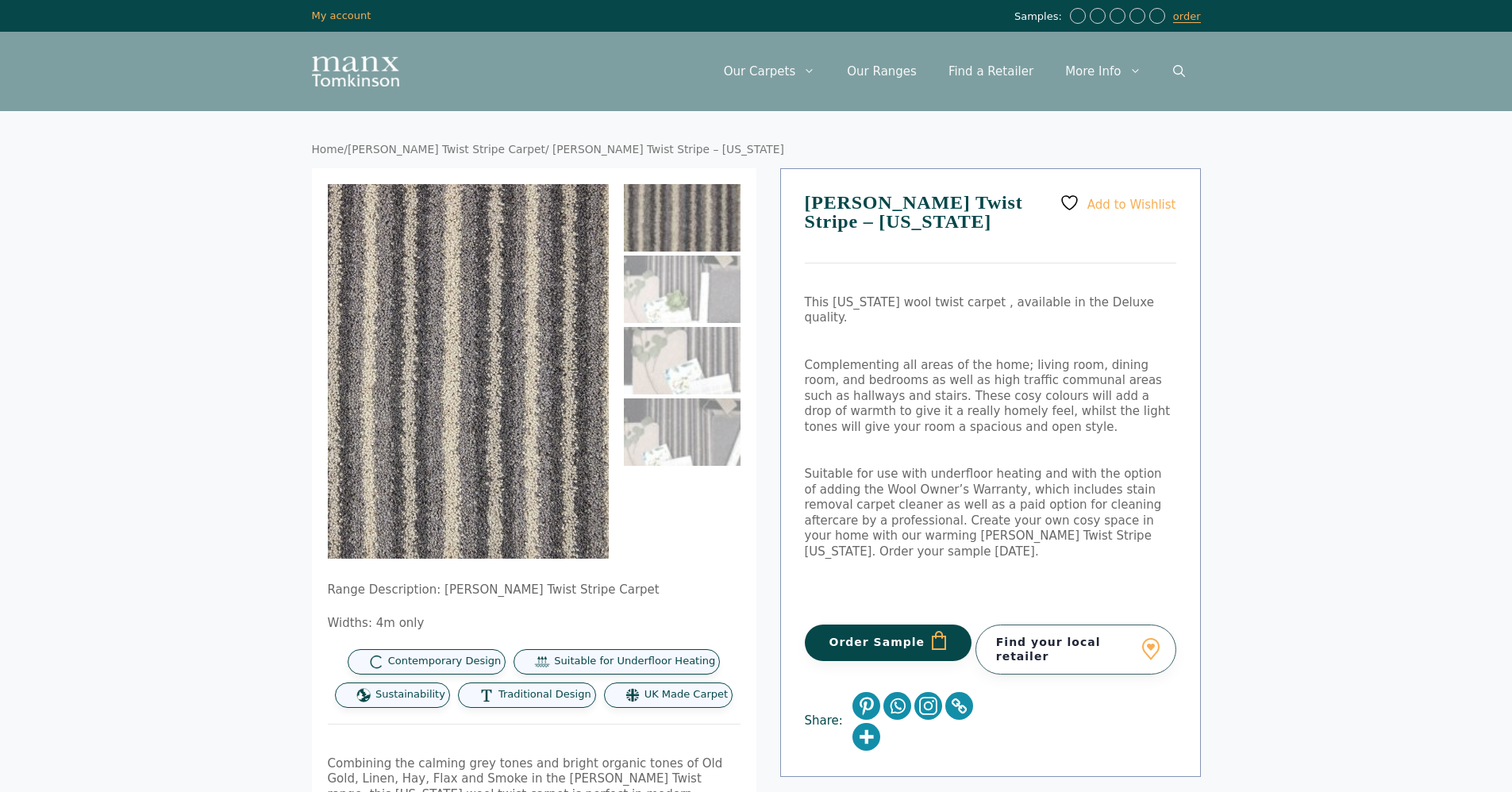
click at [898, 624] on button "Order Sample" at bounding box center [888, 643] width 168 height 37
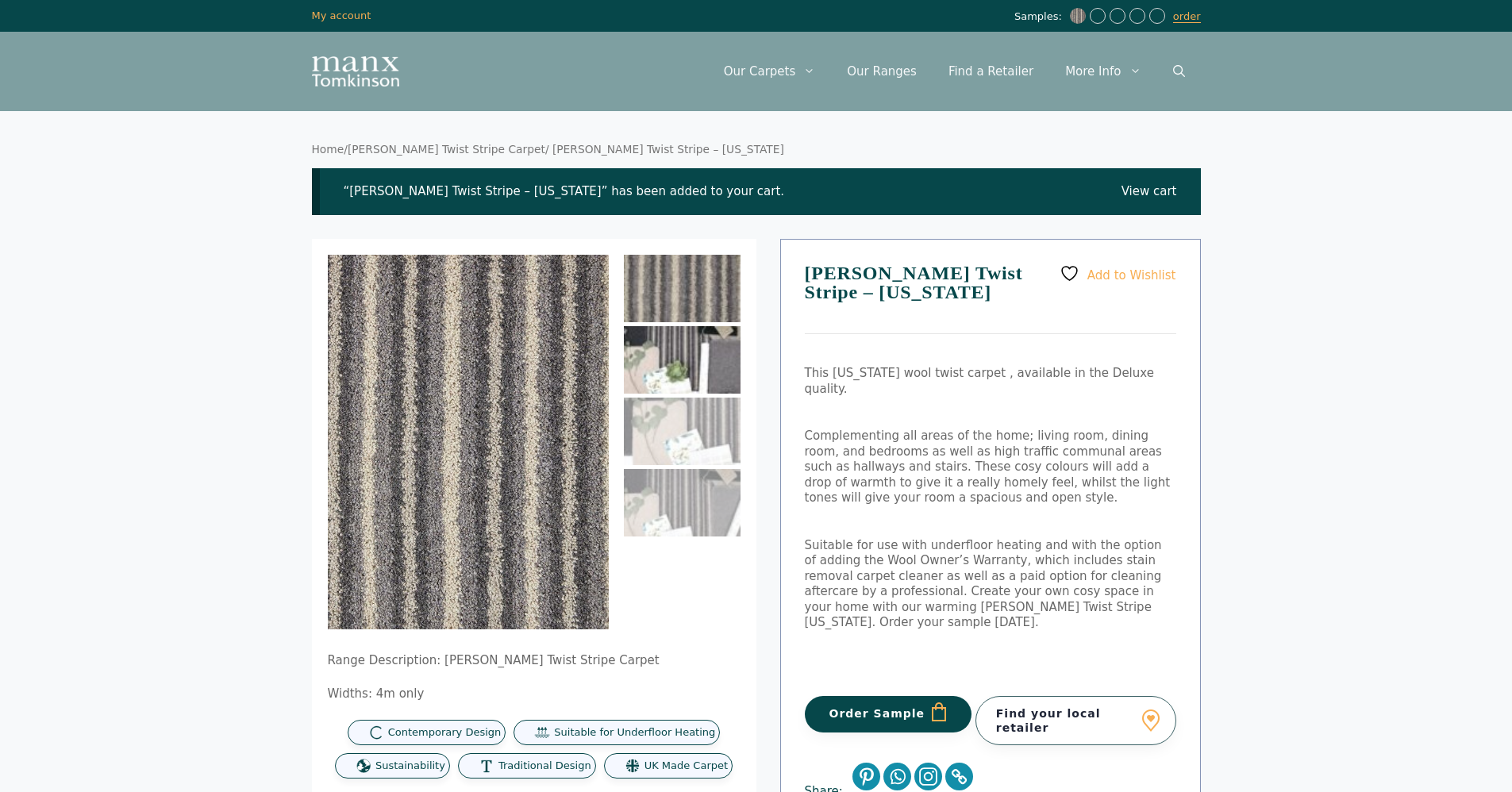
click at [708, 349] on img at bounding box center [682, 361] width 116 height 68
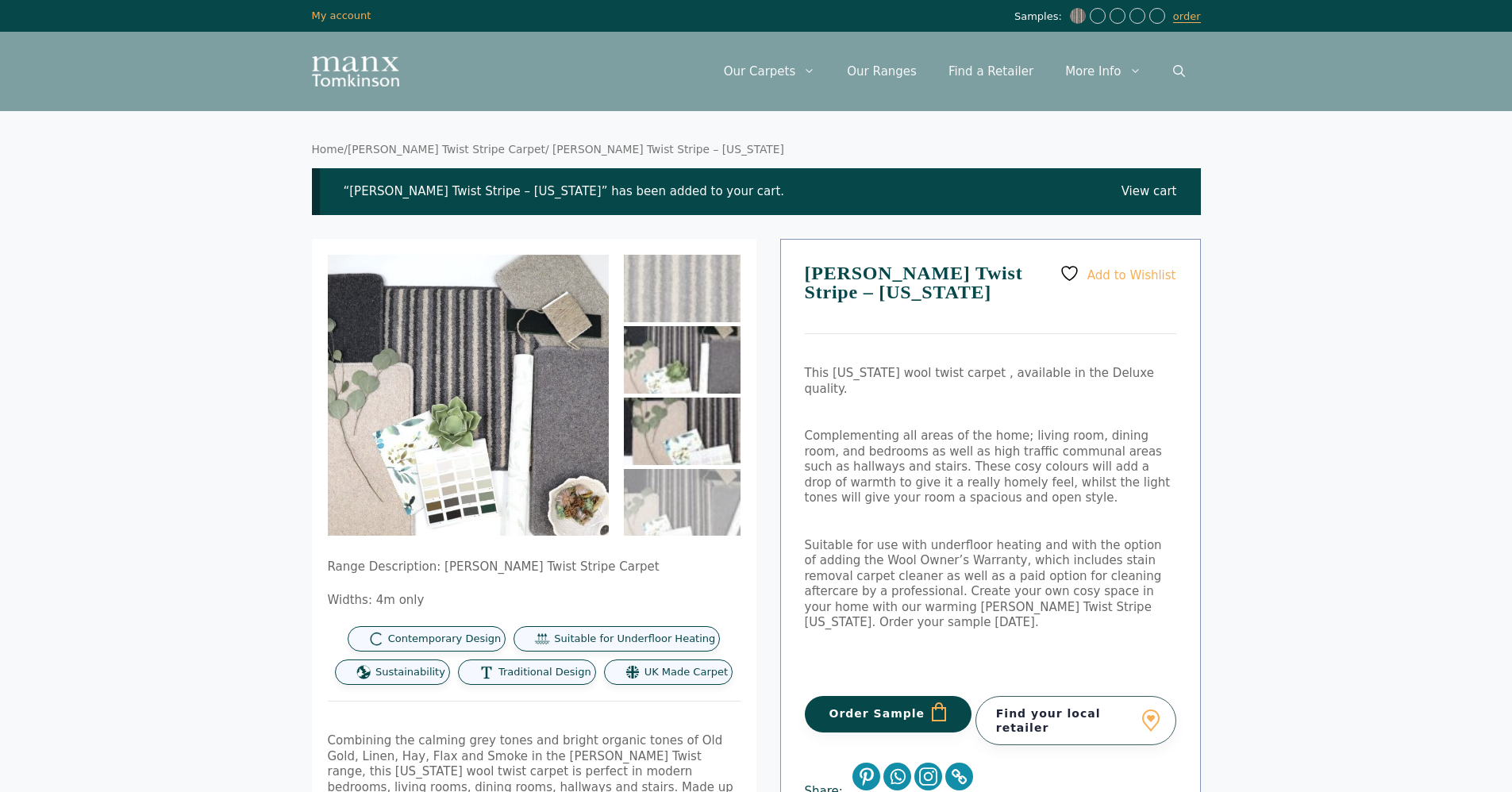
click at [681, 424] on img at bounding box center [682, 431] width 116 height 68
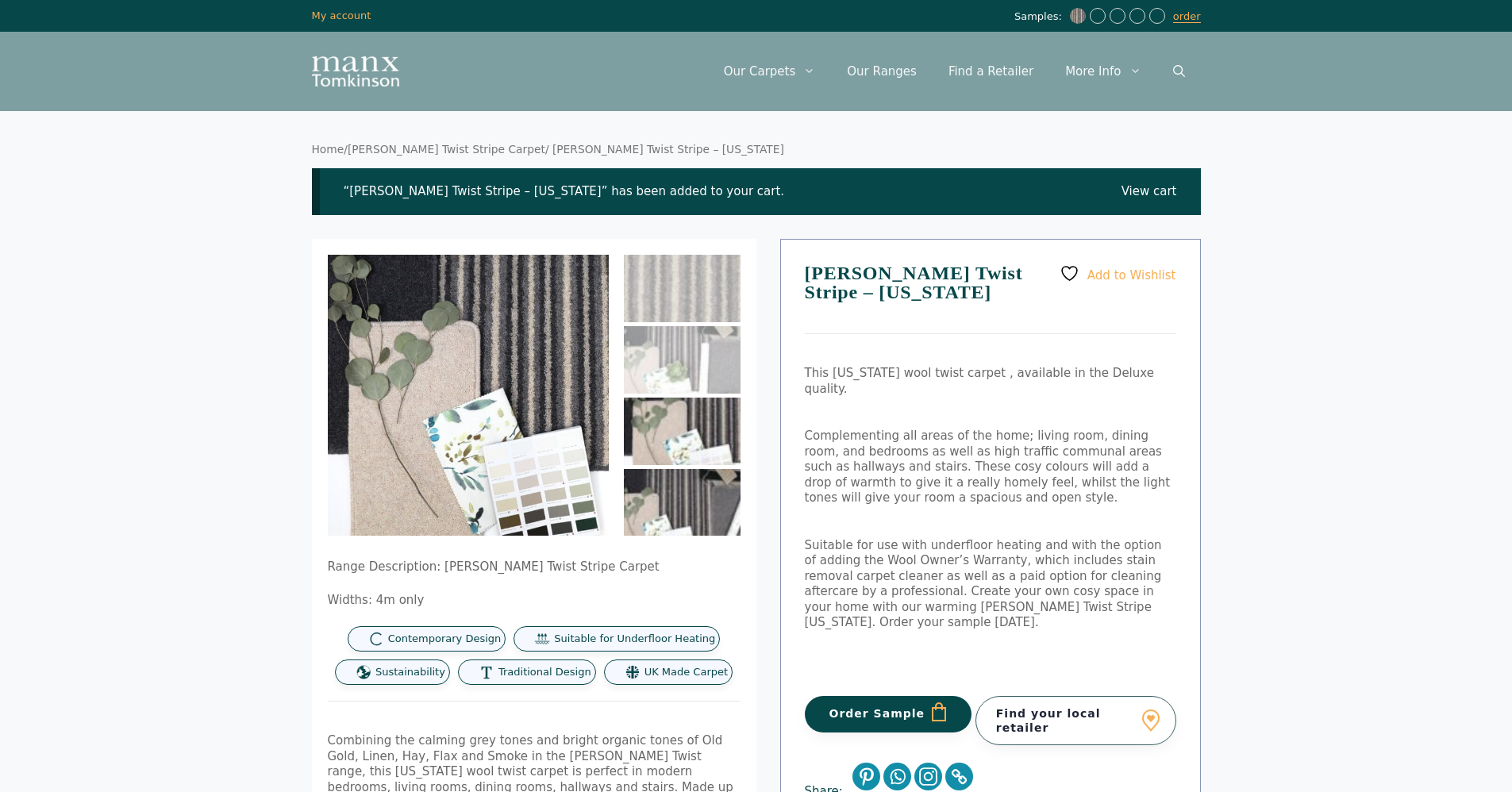
click at [651, 497] on img at bounding box center [682, 503] width 116 height 68
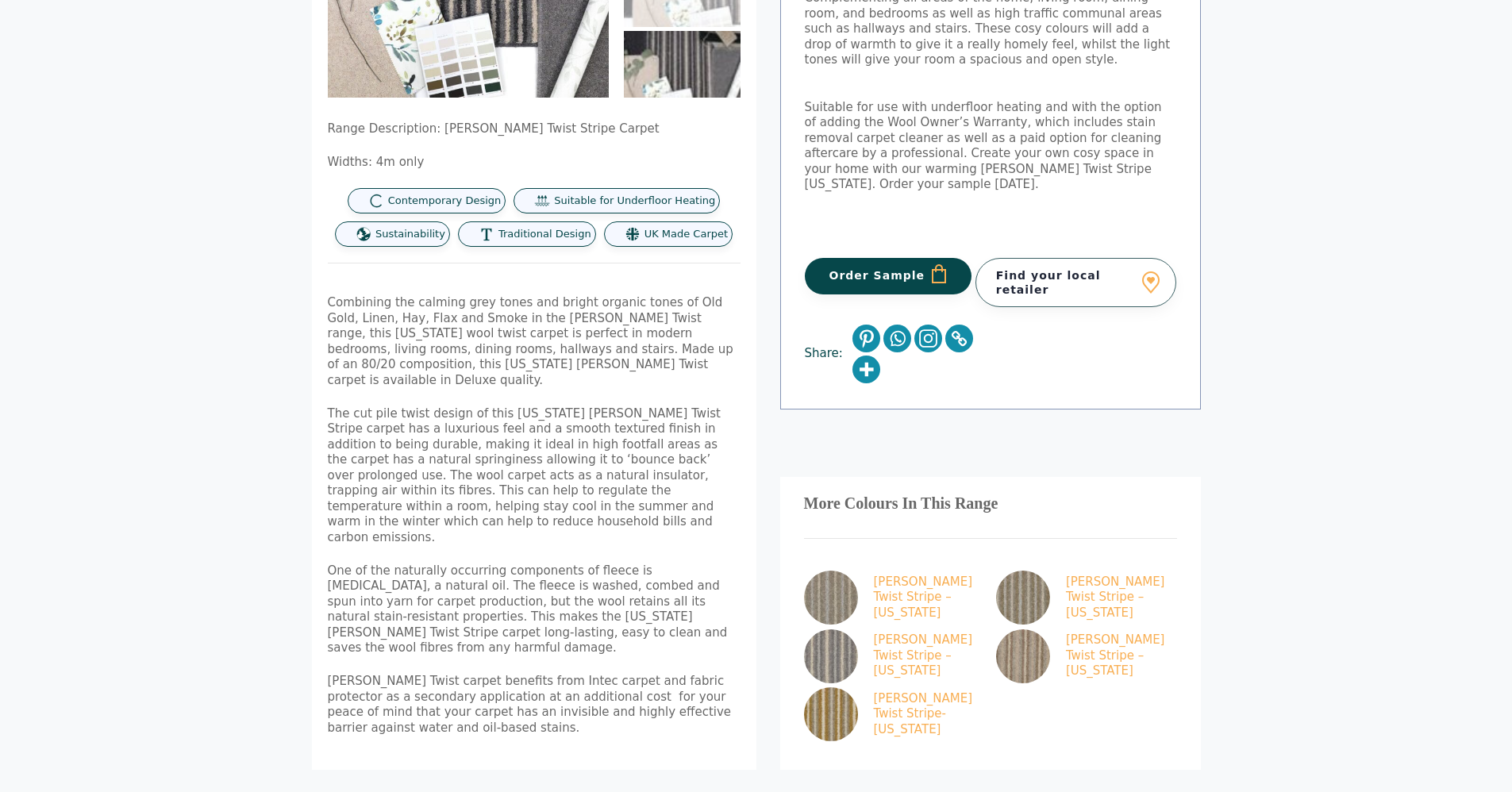
scroll to position [502, 0]
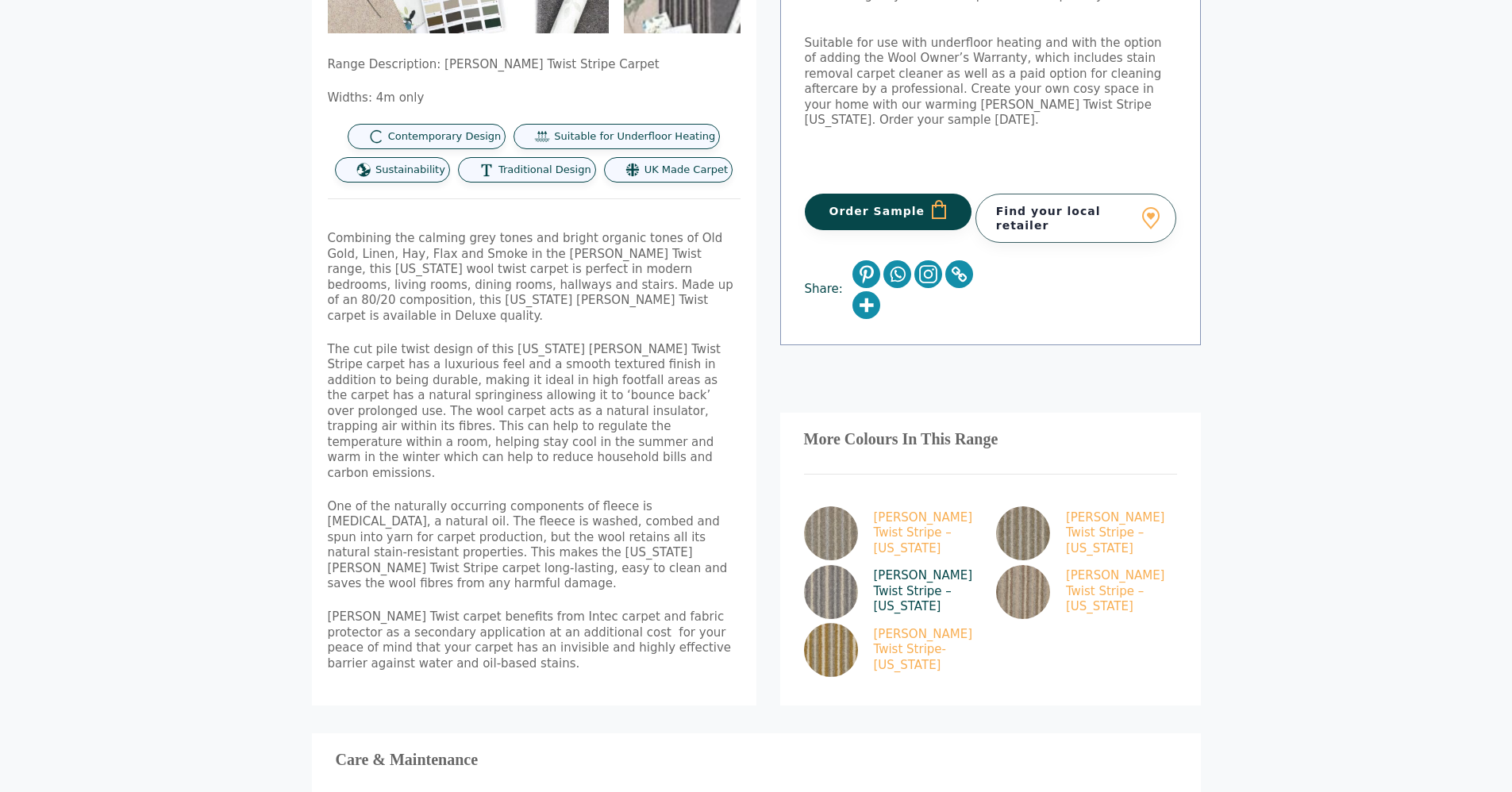
click at [815, 565] on img at bounding box center [832, 592] width 54 height 54
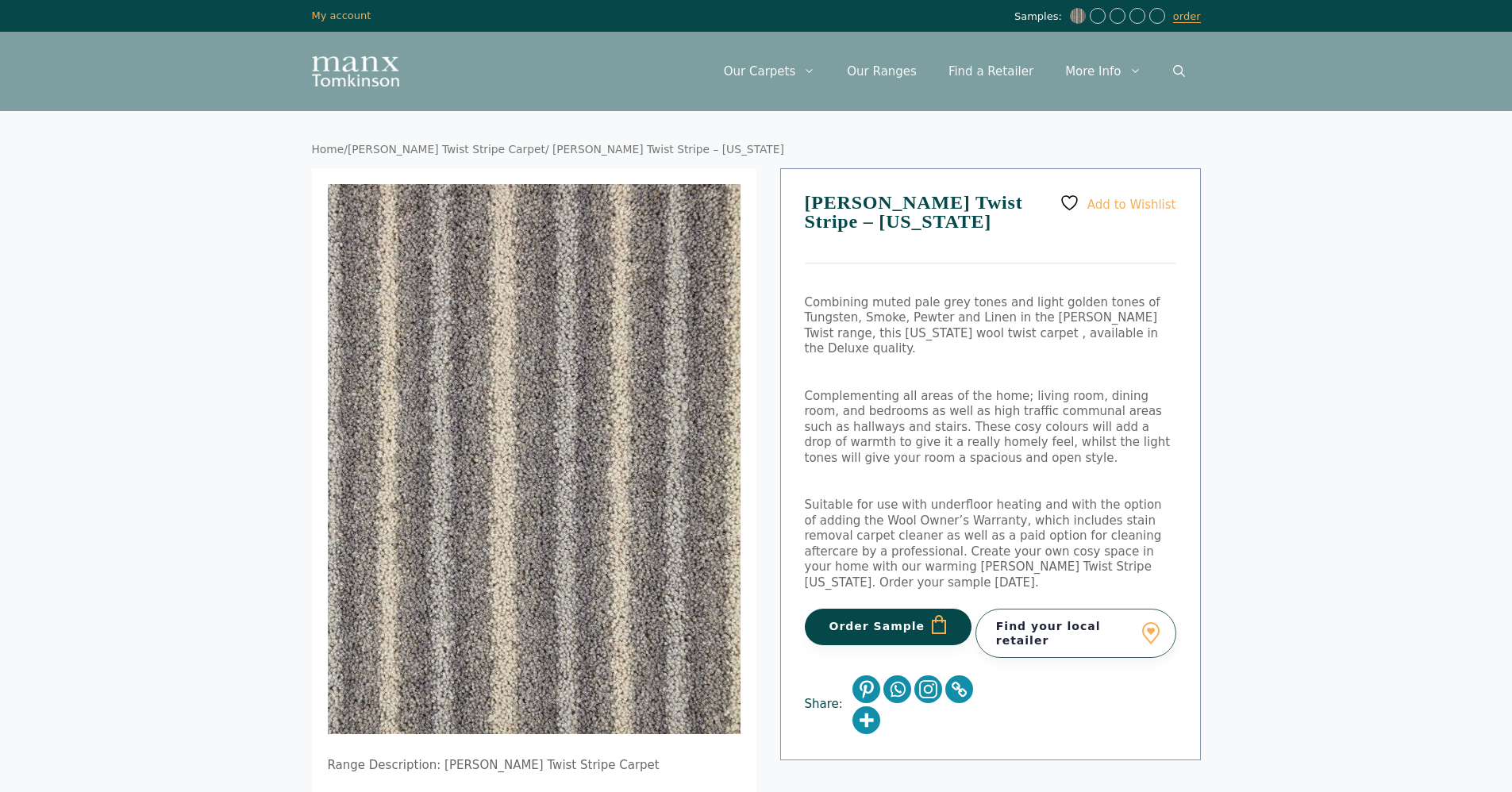
click at [868, 609] on button "Order Sample" at bounding box center [888, 627] width 168 height 37
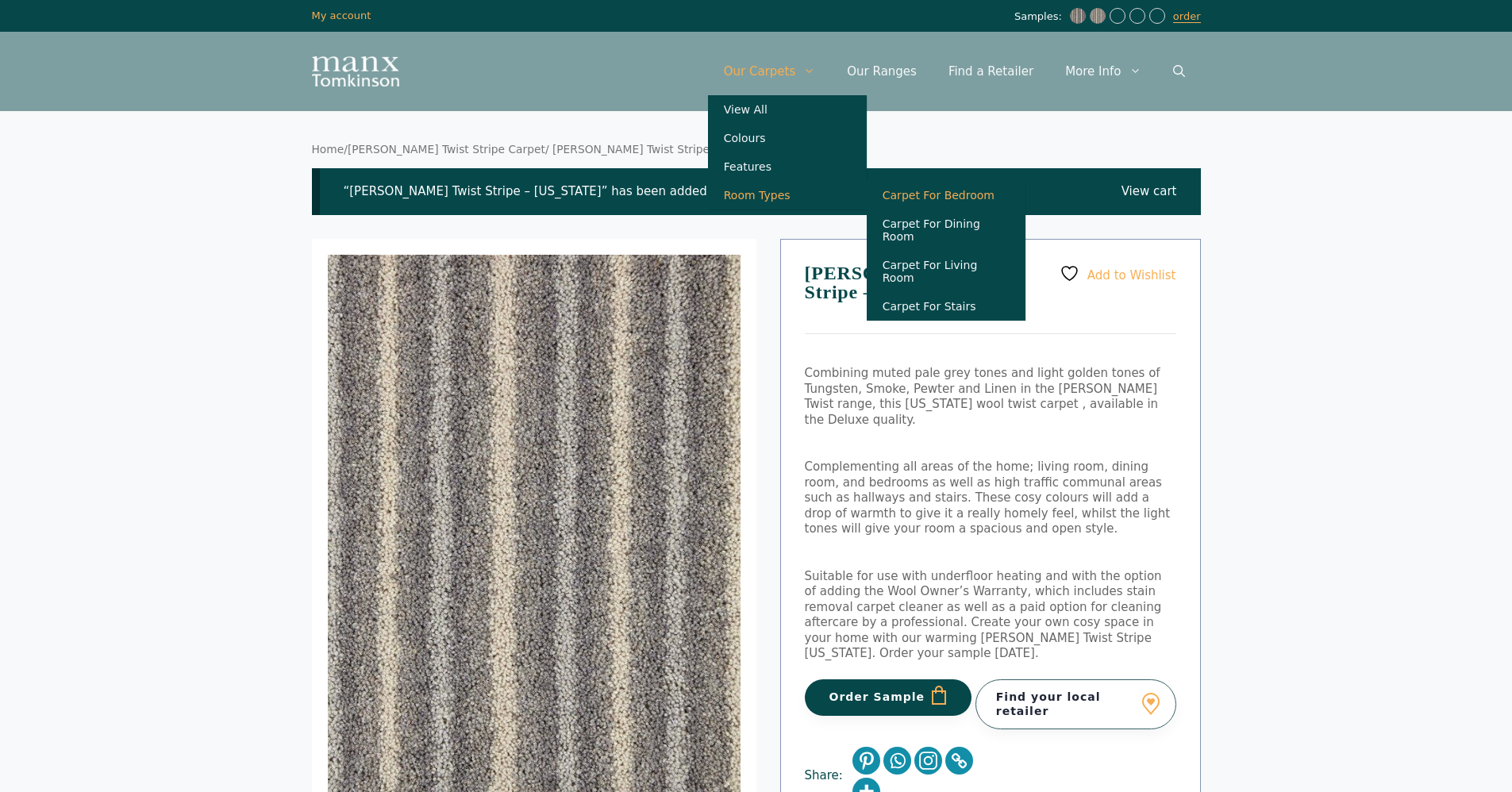
click at [942, 198] on link "Carpet For Bedroom" at bounding box center [946, 195] width 159 height 28
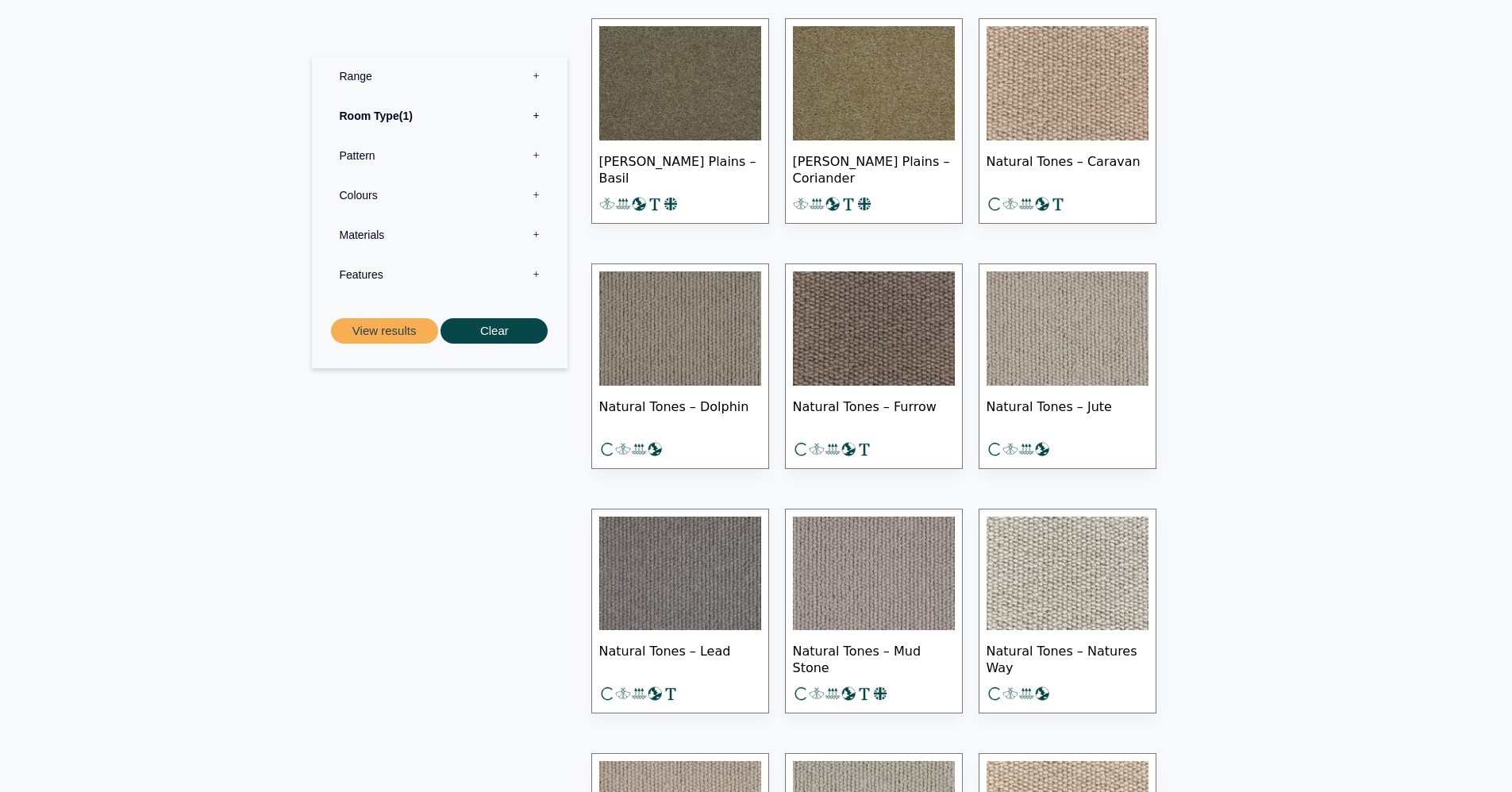
scroll to position [11146, 0]
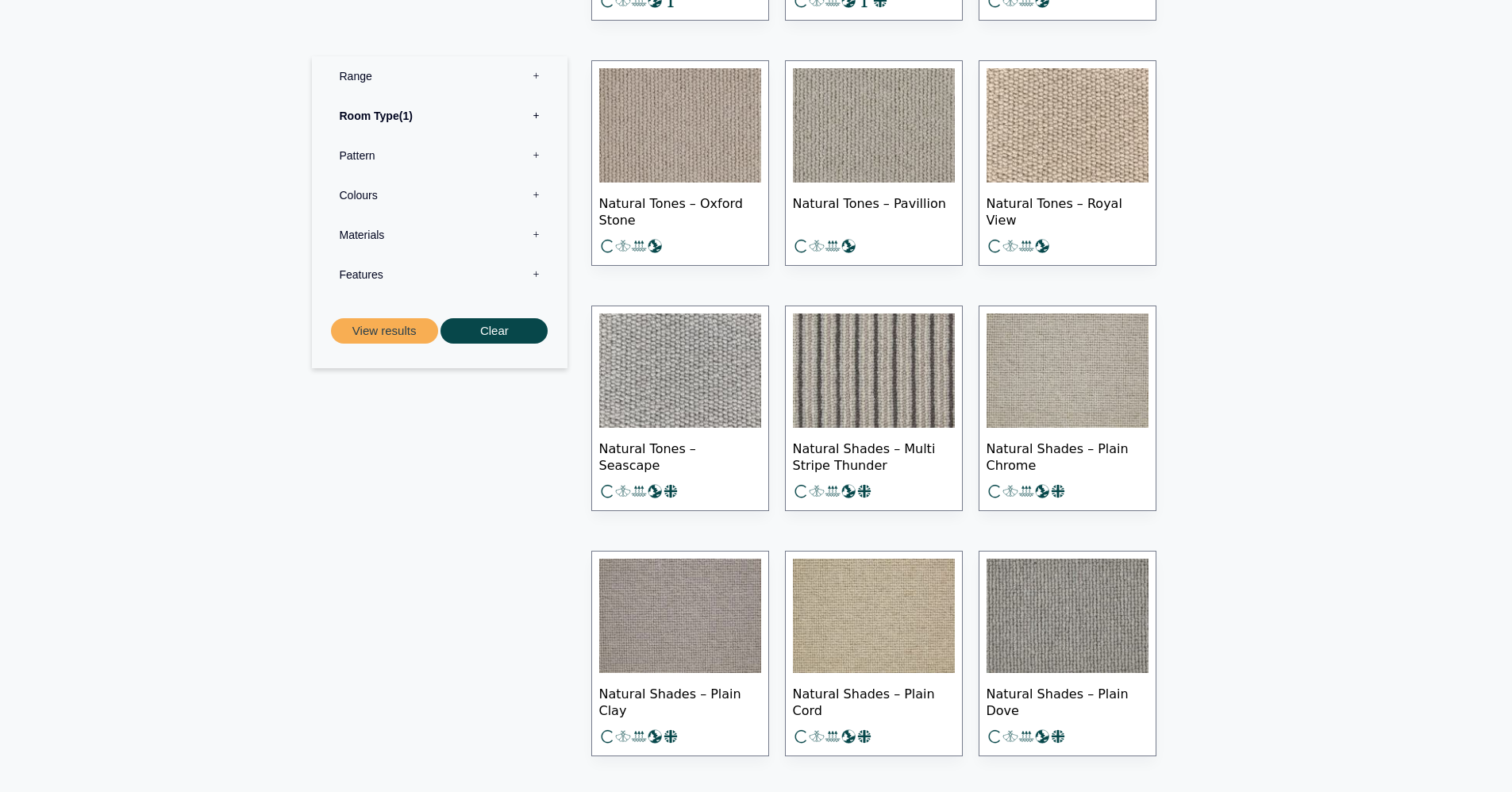
click at [916, 399] on img at bounding box center [873, 370] width 162 height 114
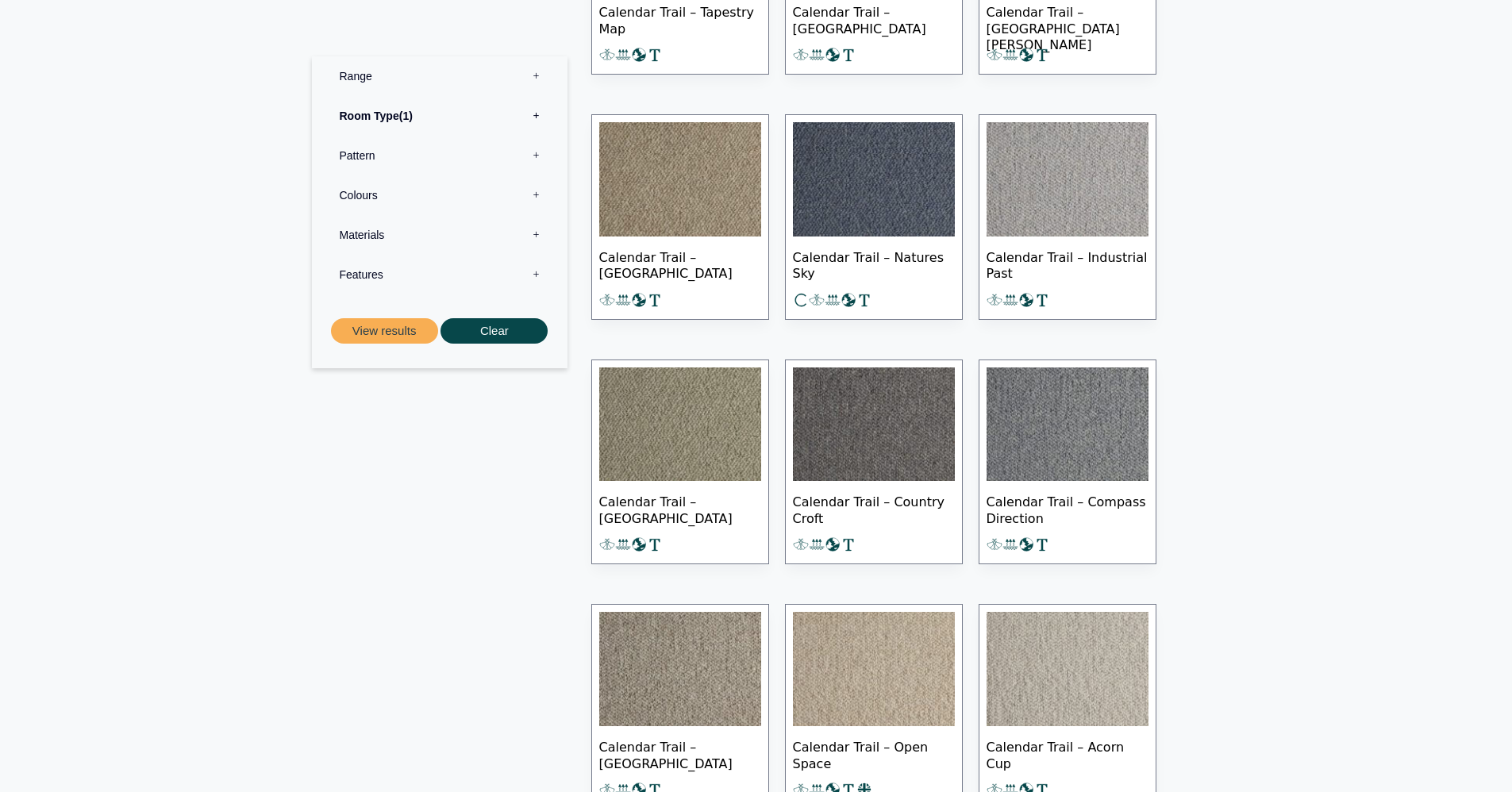
scroll to position [0, 0]
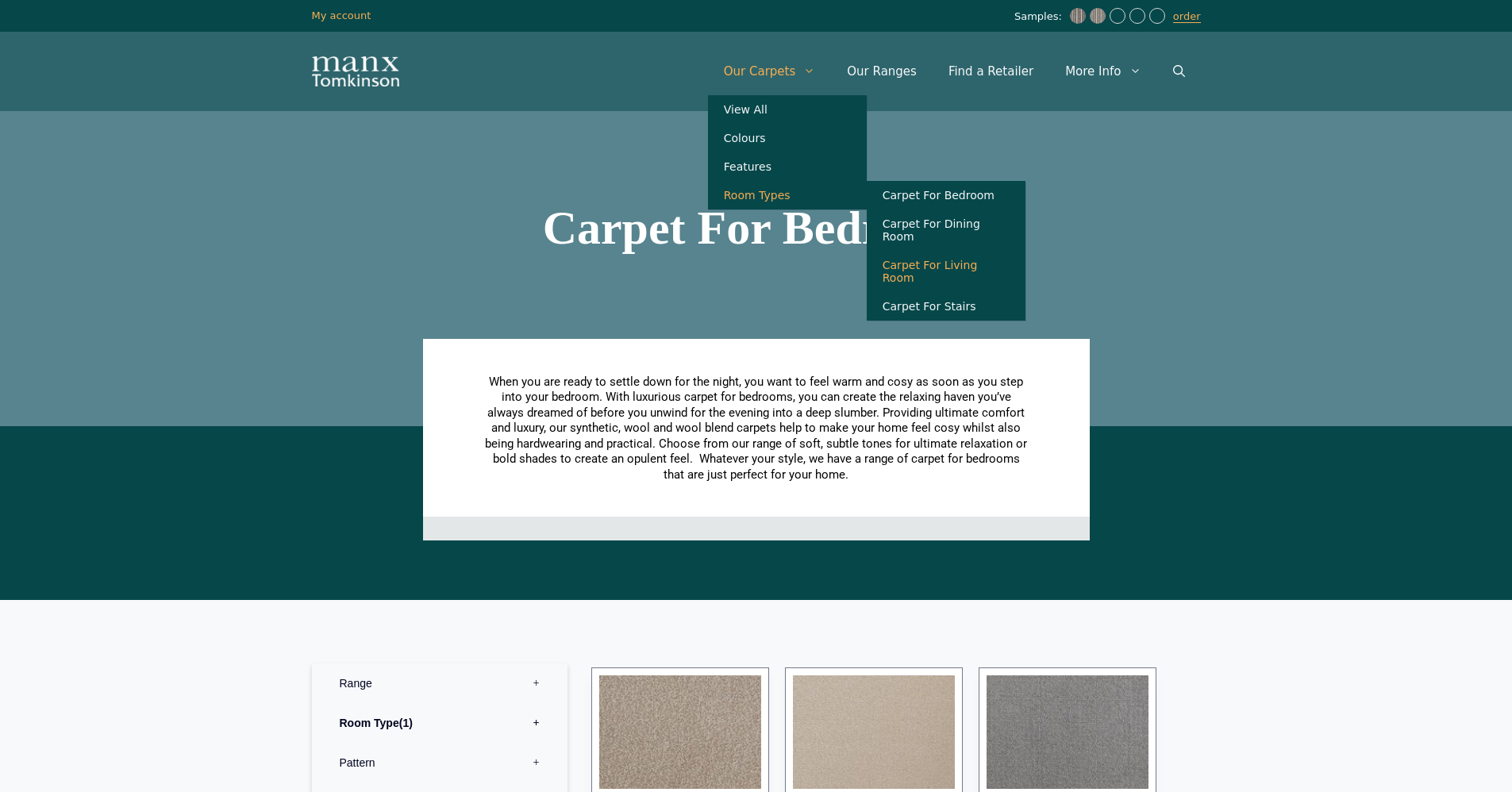
click at [1003, 268] on link "Carpet For Living Room" at bounding box center [946, 271] width 159 height 42
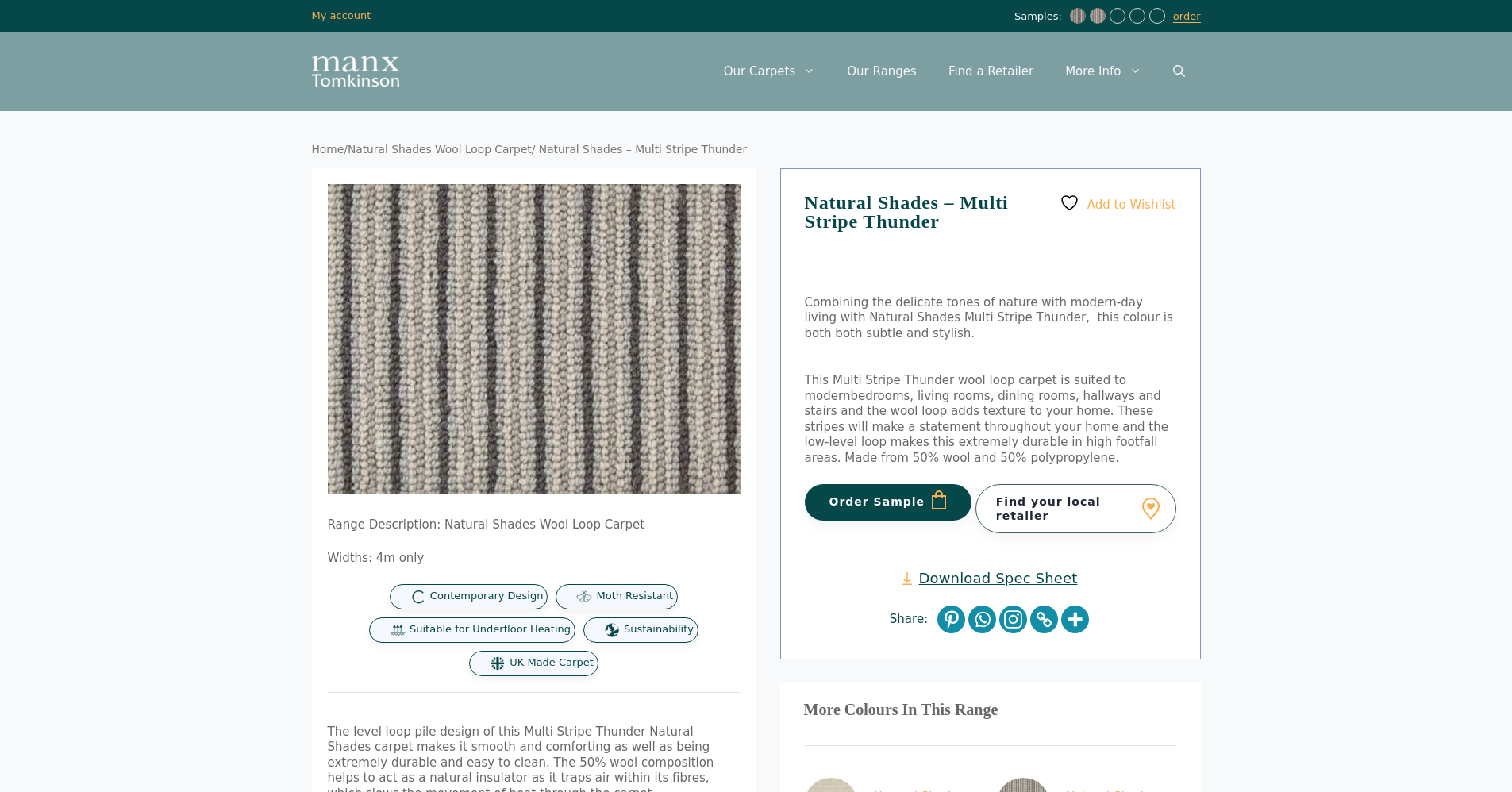
click at [836, 510] on button "Order Sample" at bounding box center [888, 503] width 168 height 37
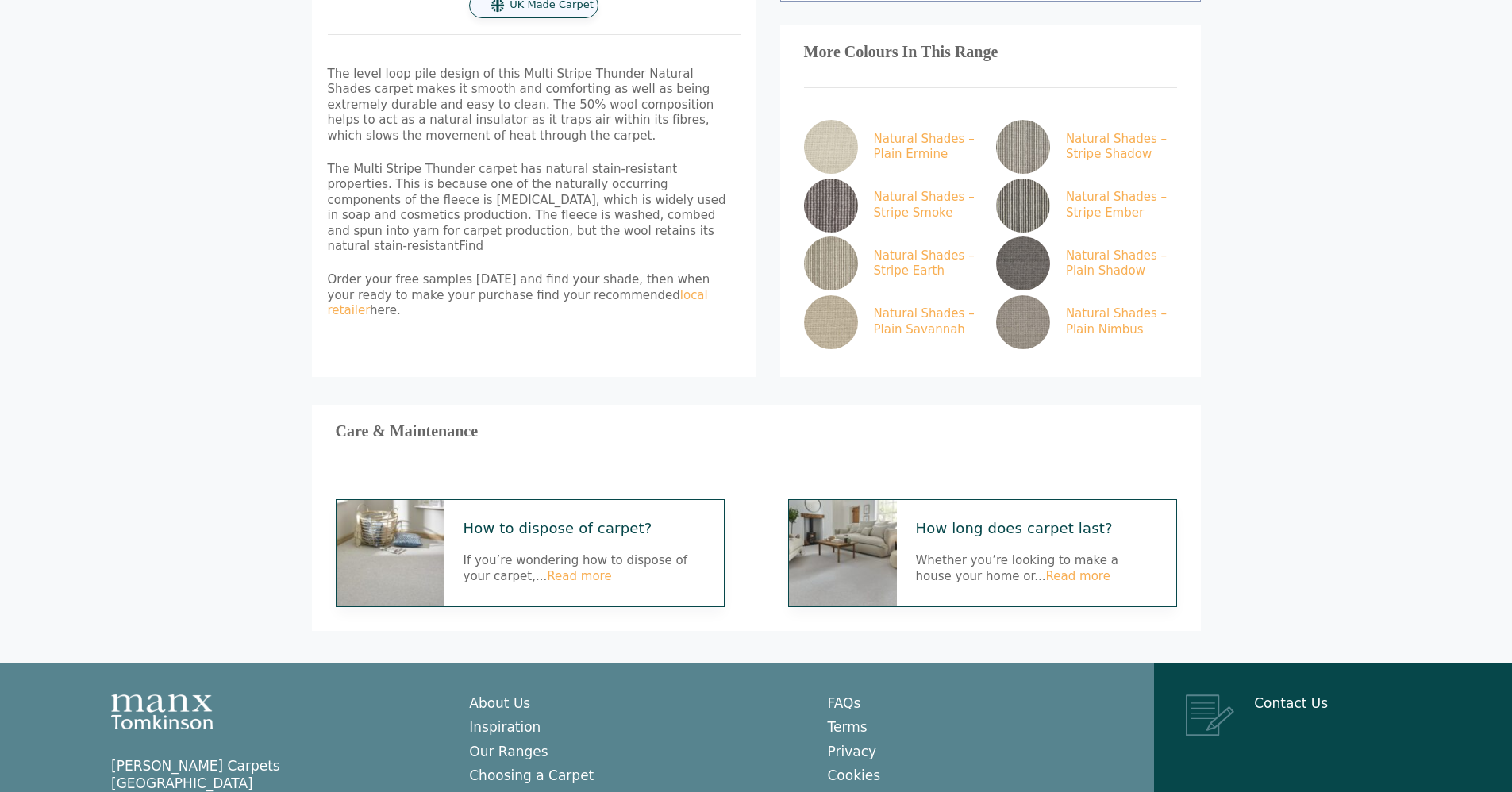
scroll to position [693, 0]
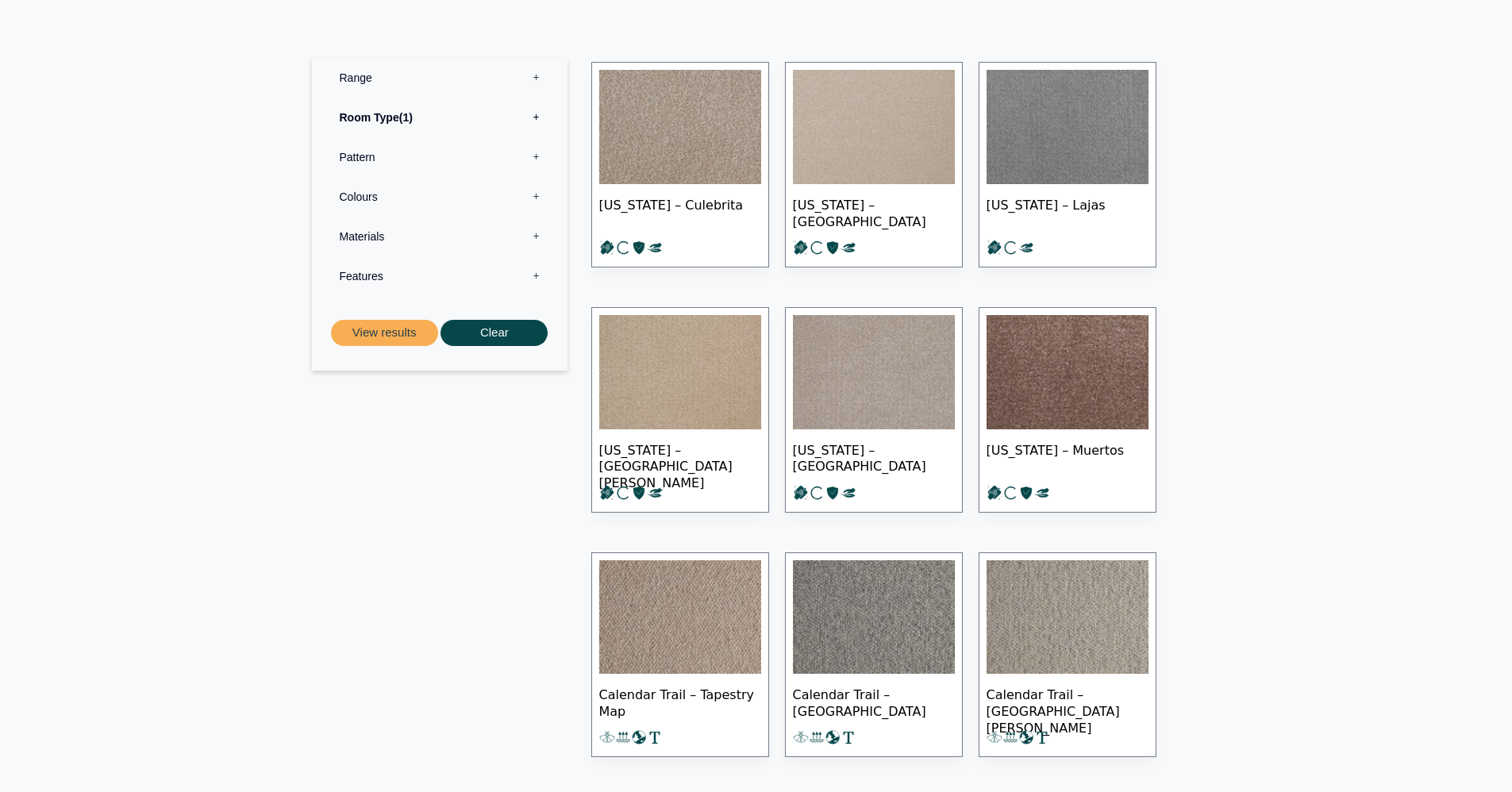
scroll to position [286, 0]
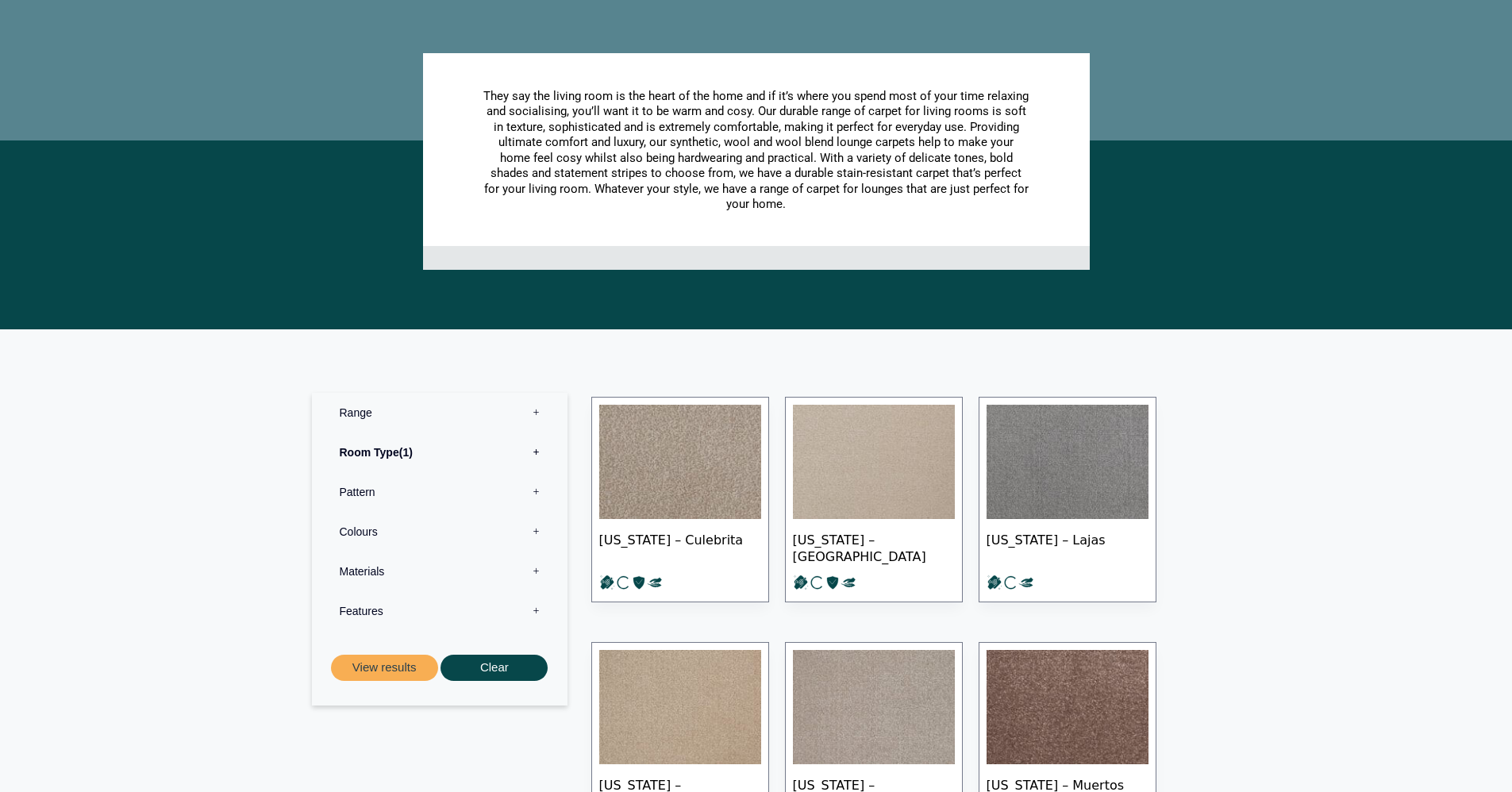
click at [371, 472] on label "Pattern 0" at bounding box center [439, 491] width 232 height 40
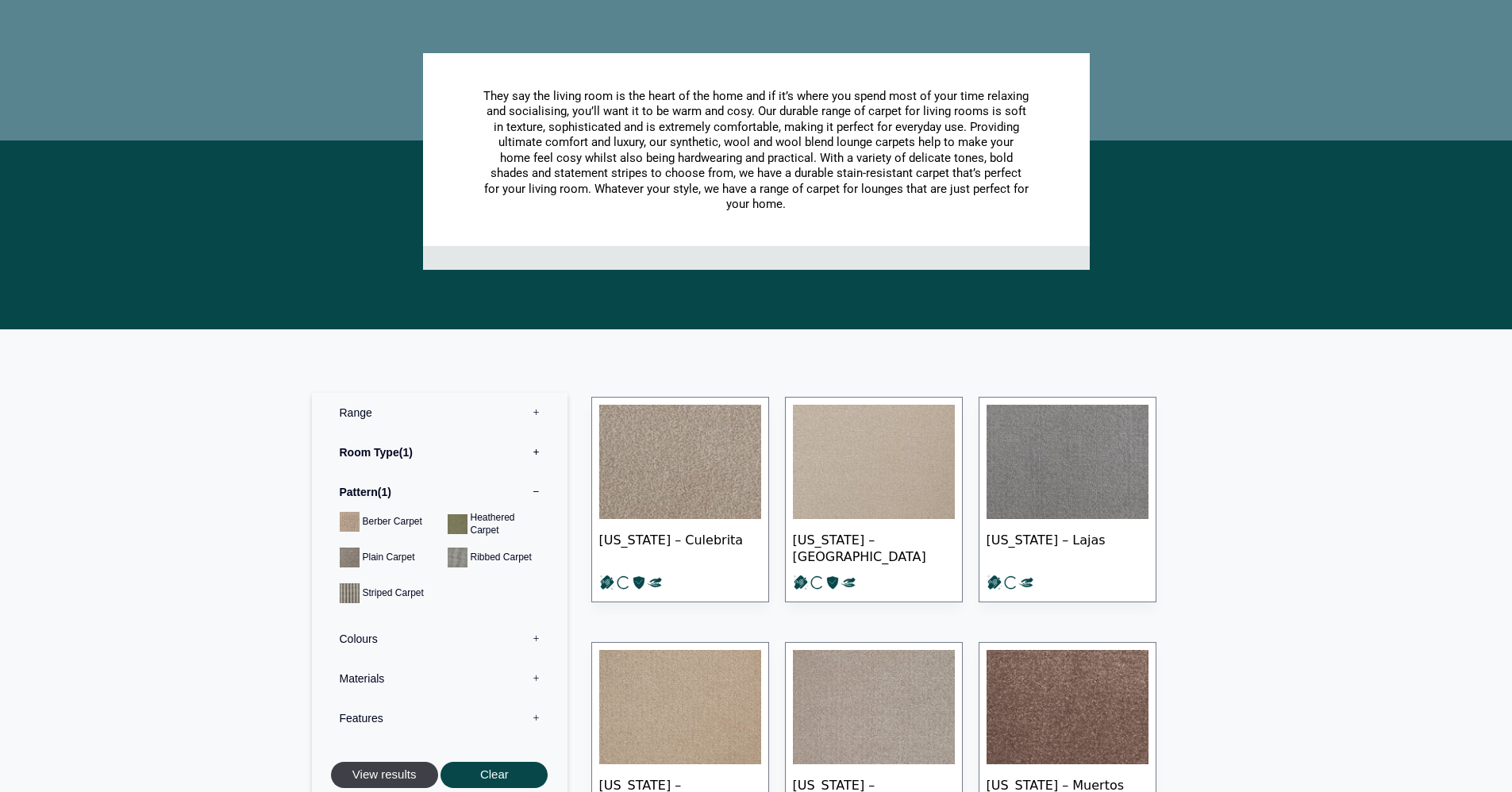
click at [410, 762] on button "View results" at bounding box center [384, 775] width 108 height 26
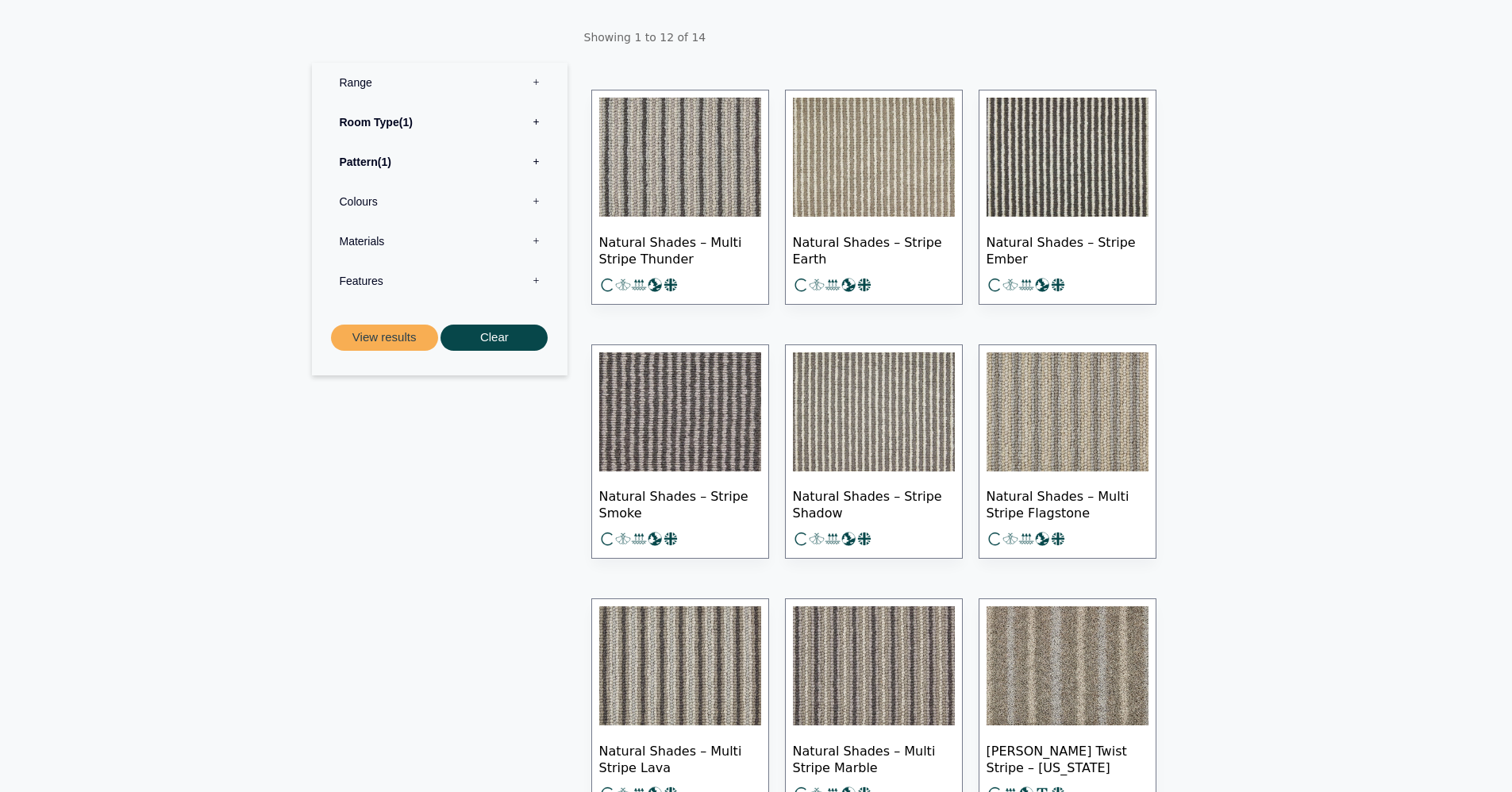
scroll to position [355, 0]
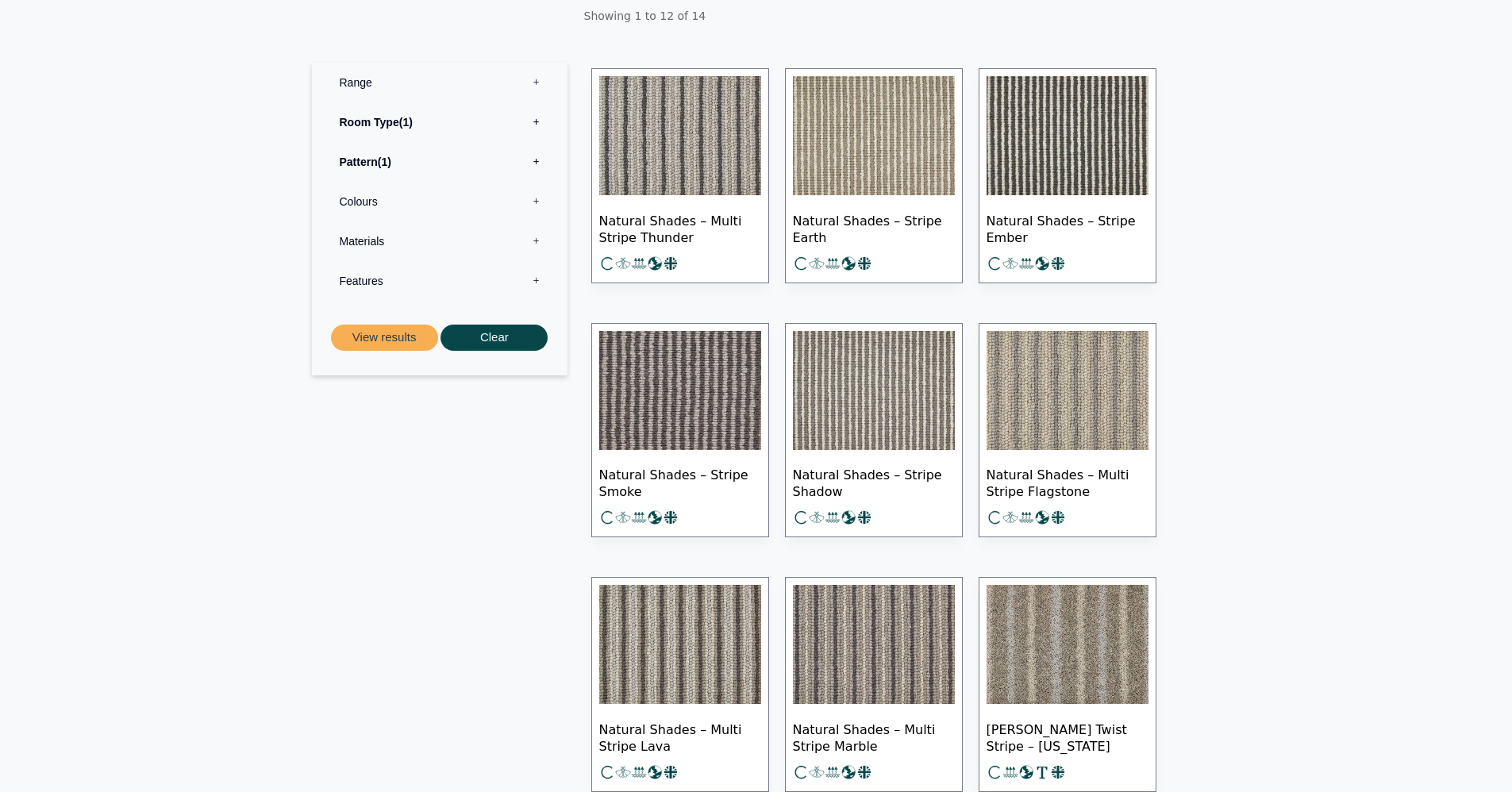
click at [1054, 383] on img at bounding box center [1067, 390] width 162 height 119
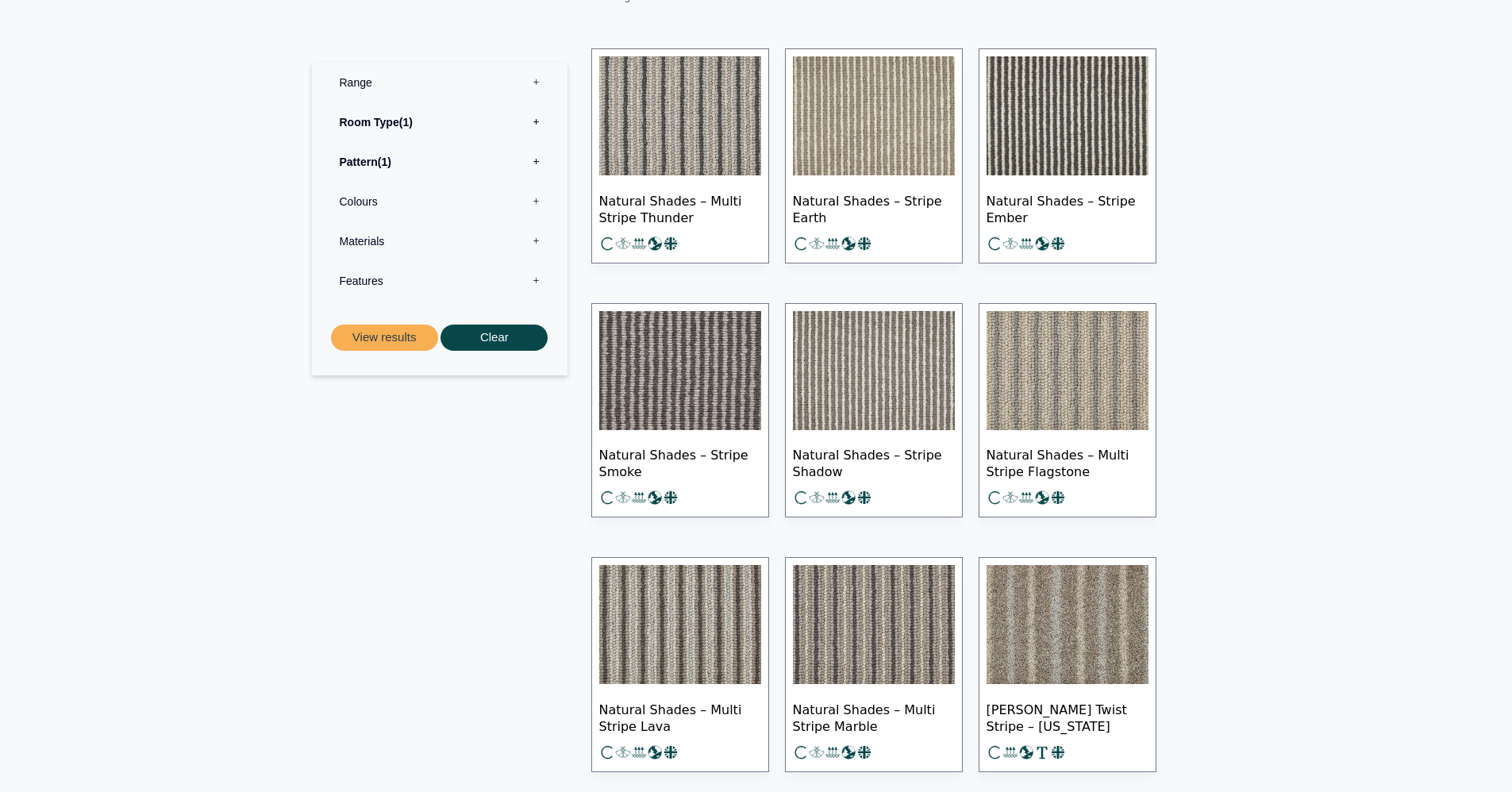
scroll to position [272, 0]
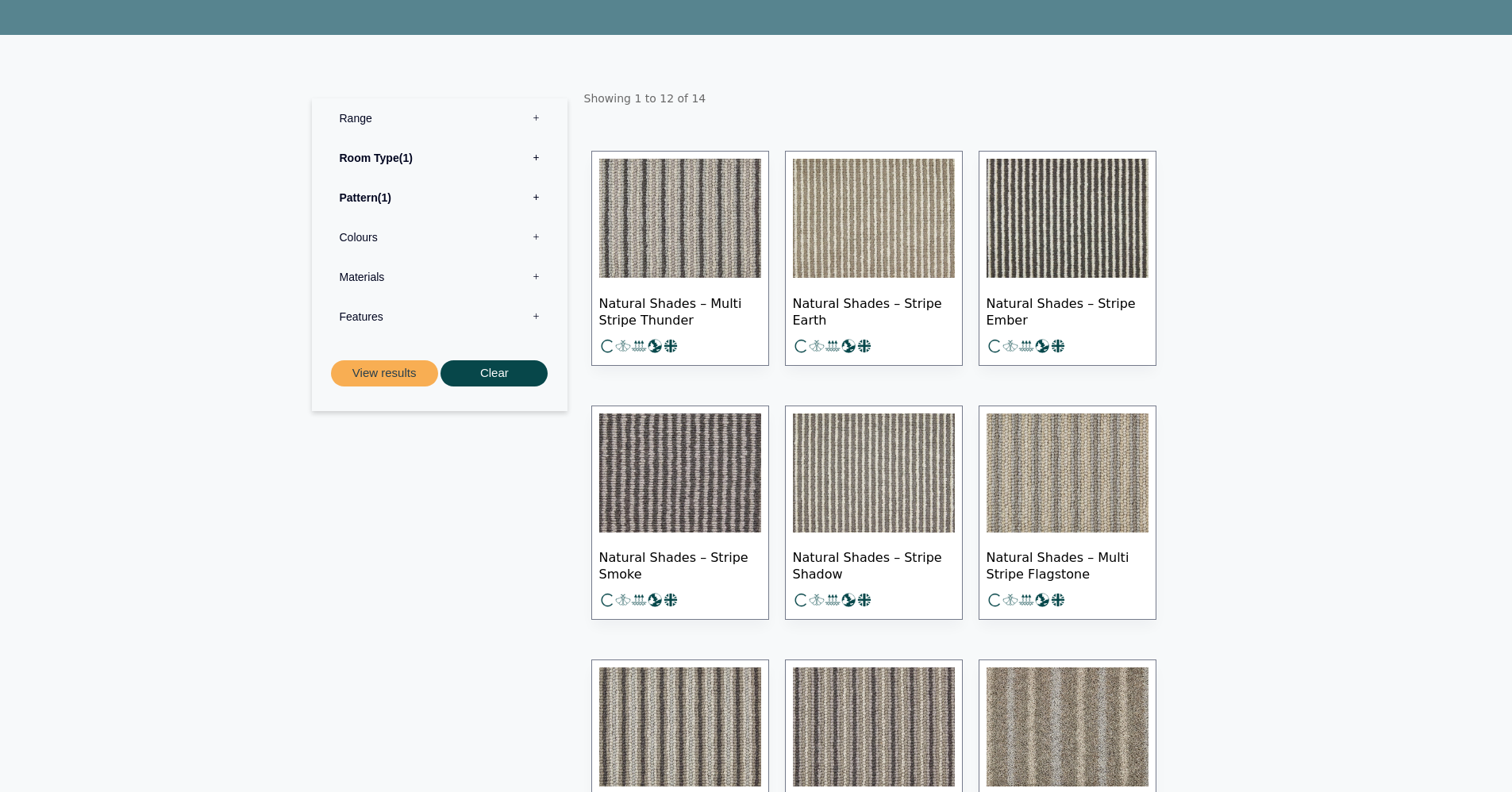
click at [714, 226] on img at bounding box center [679, 218] width 162 height 119
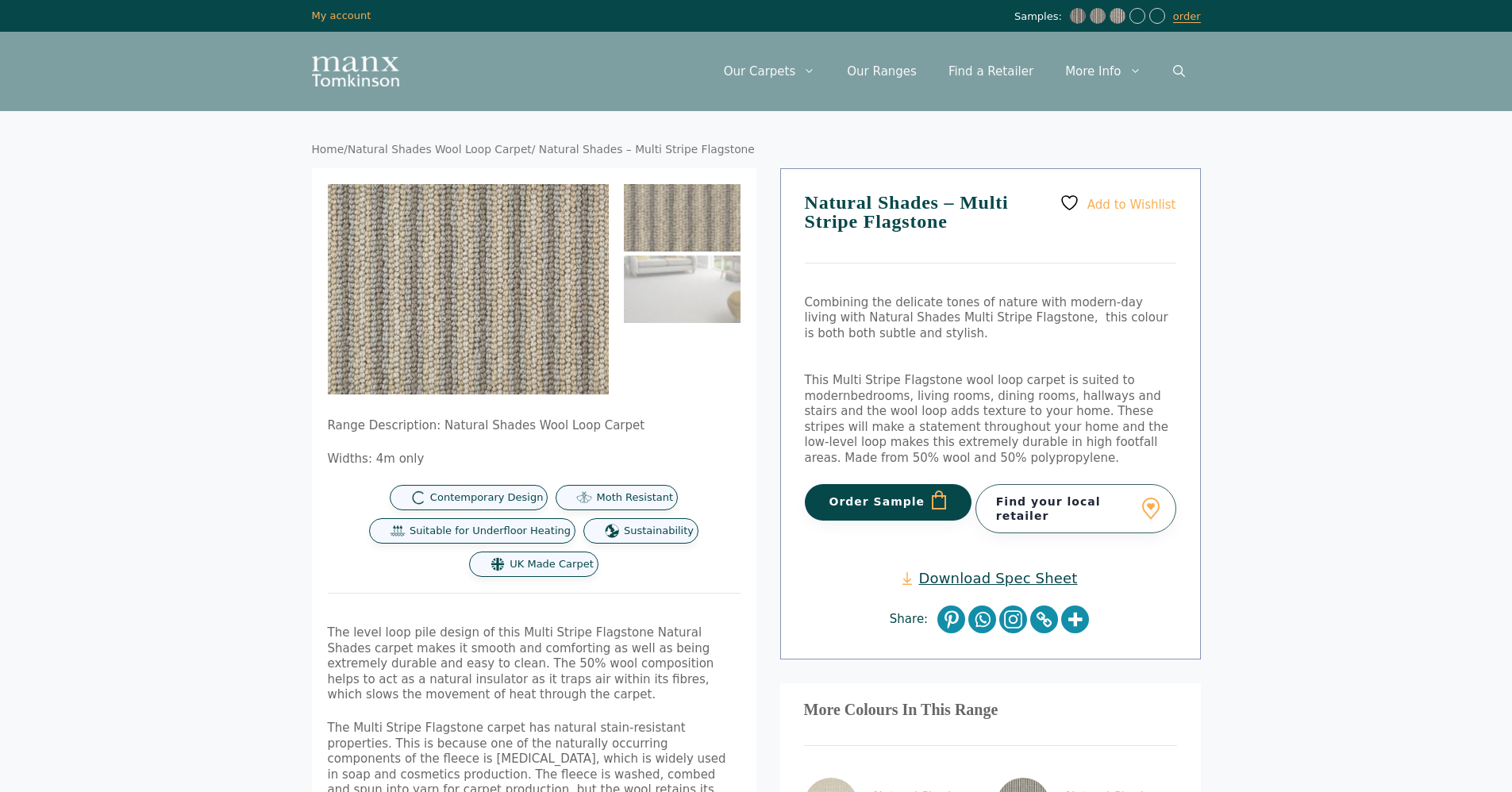
click at [831, 505] on button "Order Sample" at bounding box center [888, 503] width 168 height 37
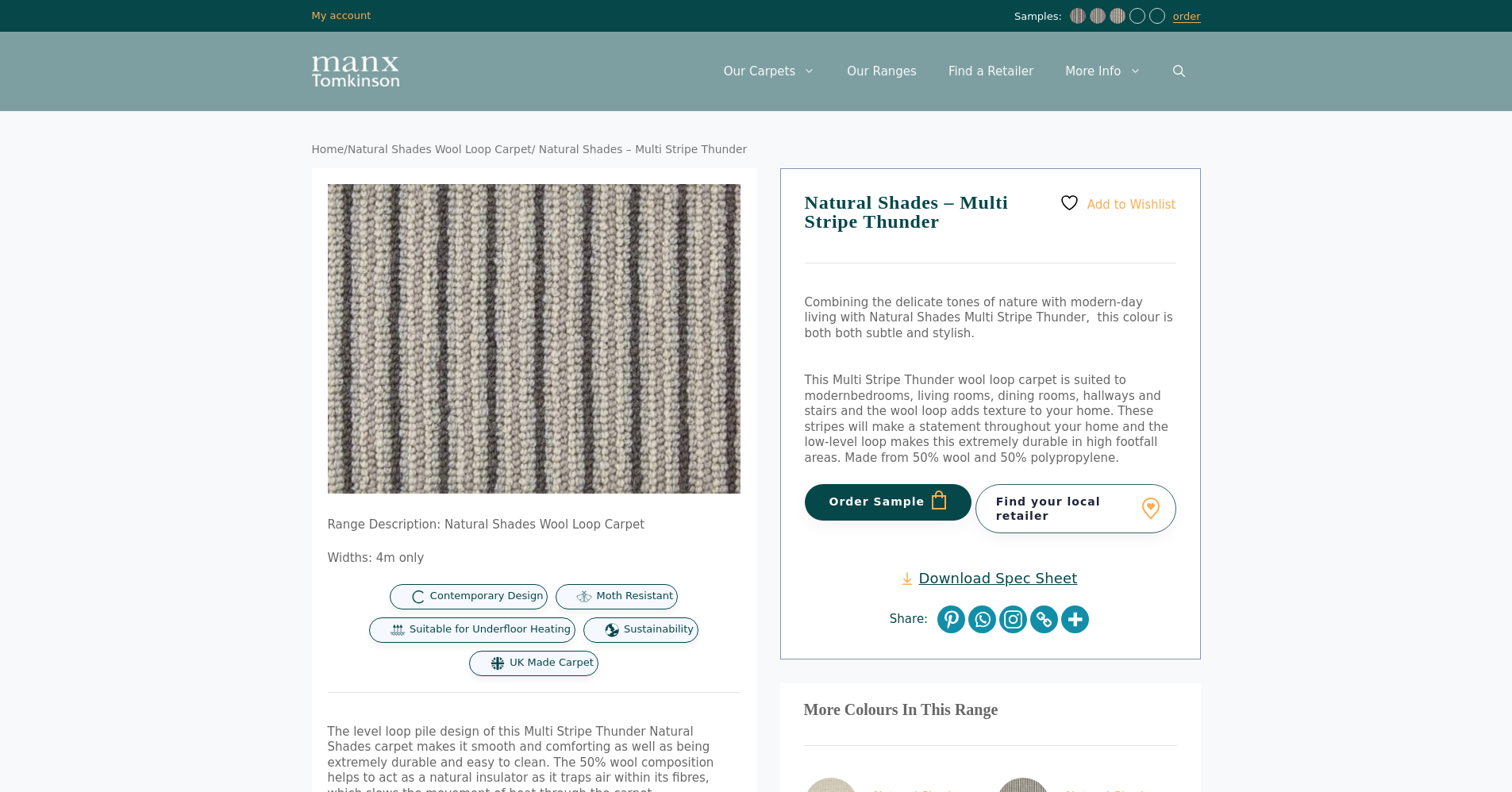
click at [831, 505] on button "Order Sample" at bounding box center [888, 503] width 168 height 37
type button "7274"
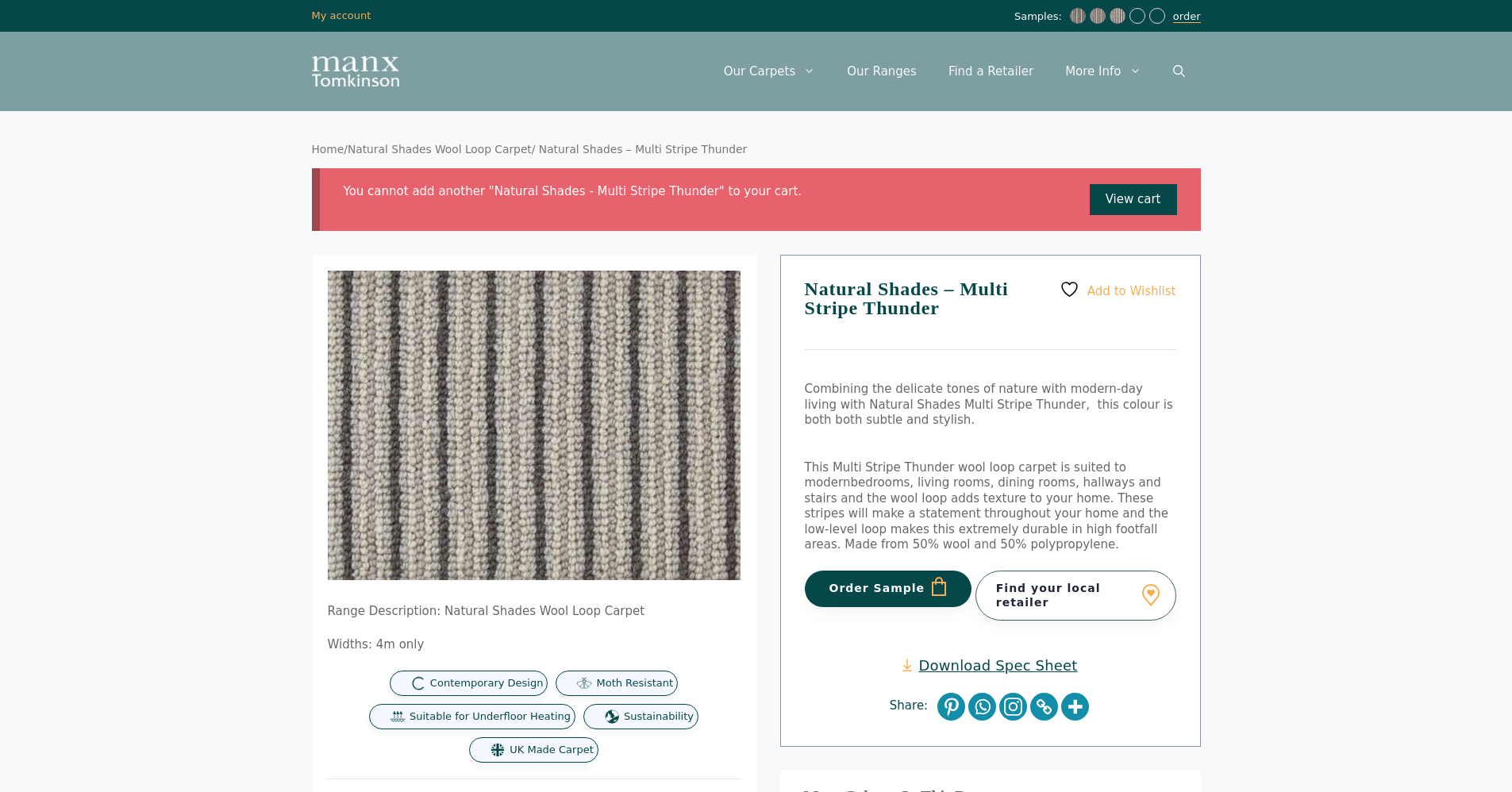
click at [1182, 22] on link "order" at bounding box center [1186, 16] width 28 height 13
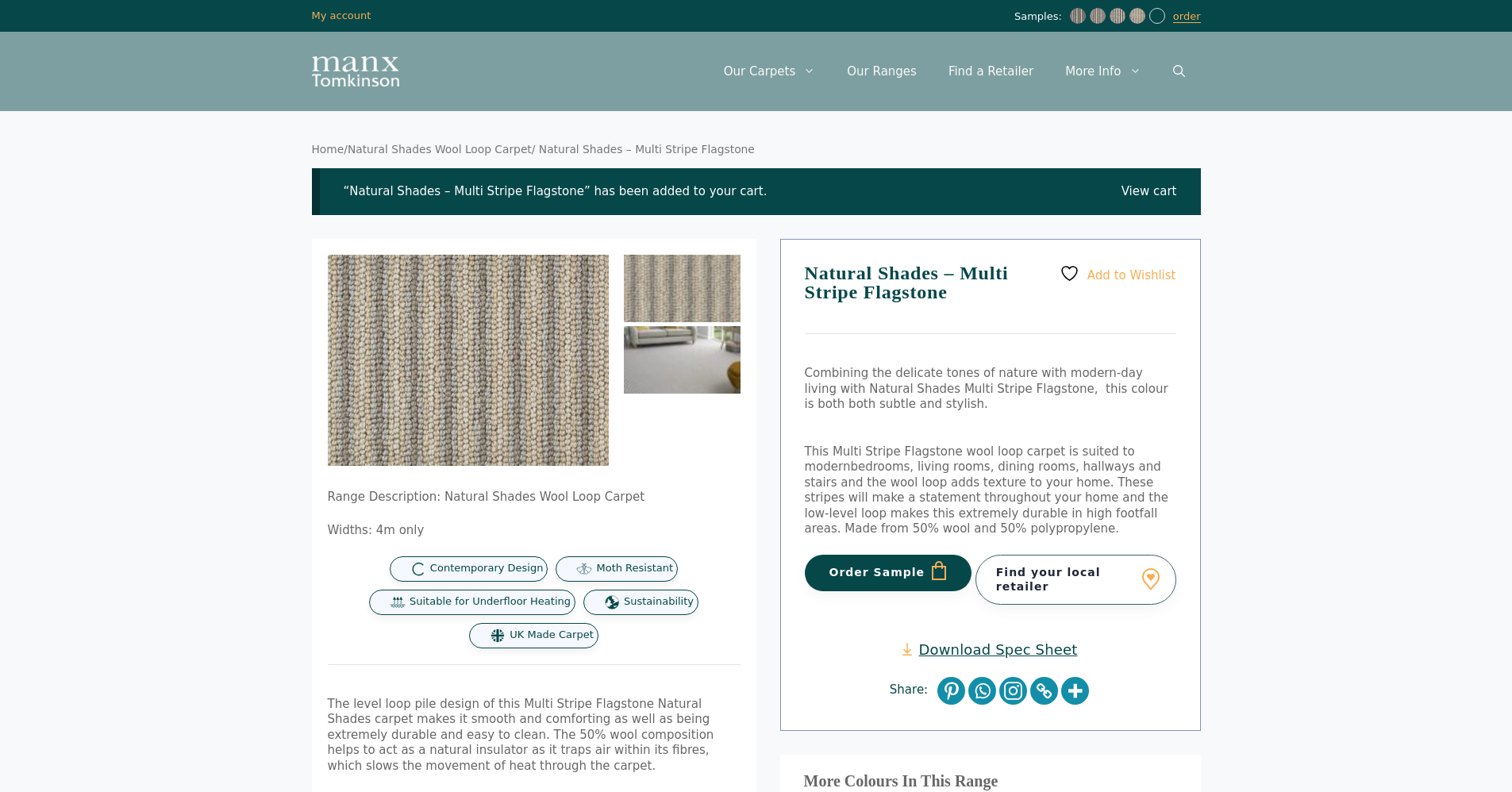
click at [644, 354] on img at bounding box center [682, 361] width 116 height 68
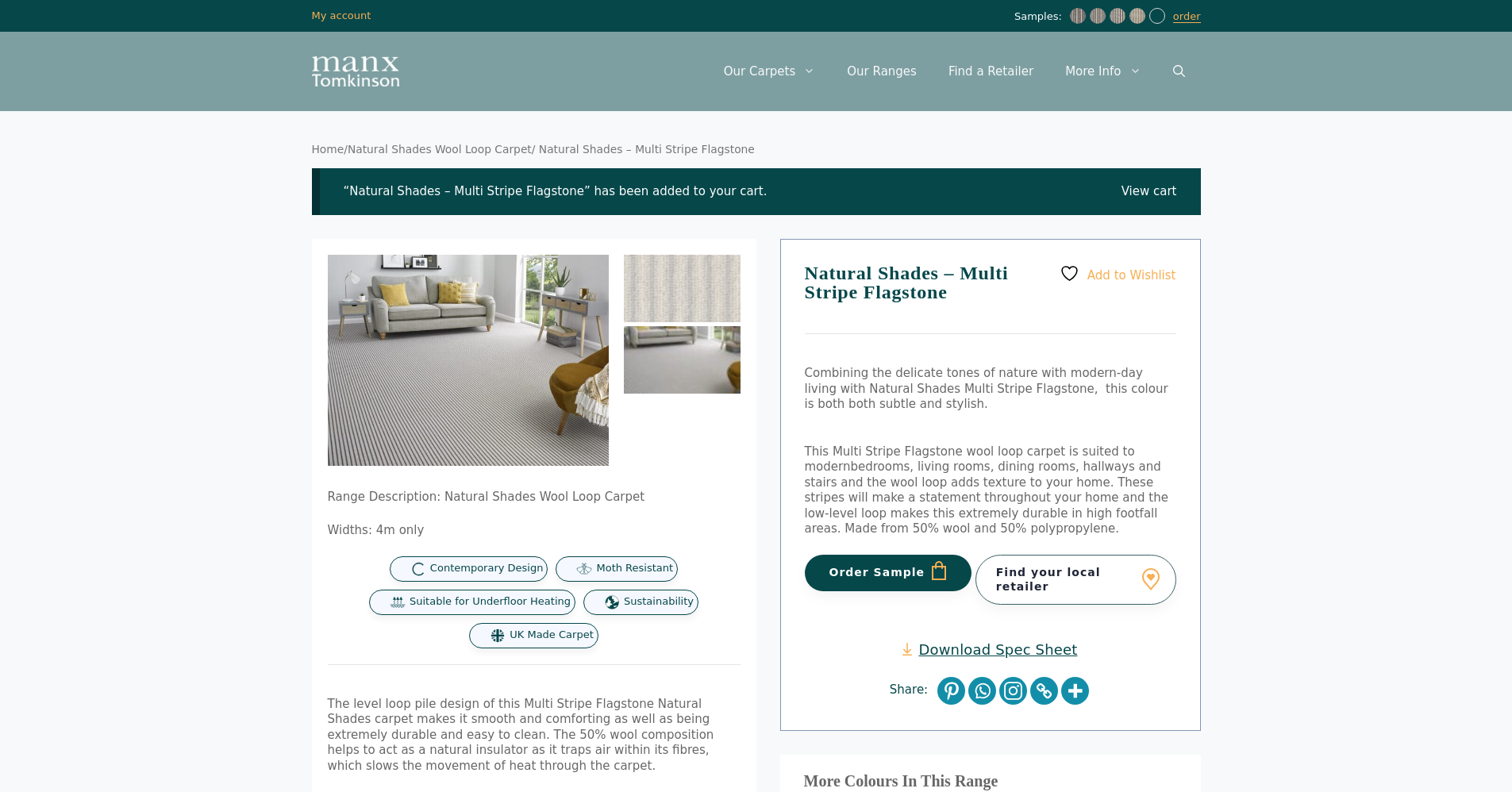
click at [670, 441] on ol at bounding box center [682, 361] width 116 height 211
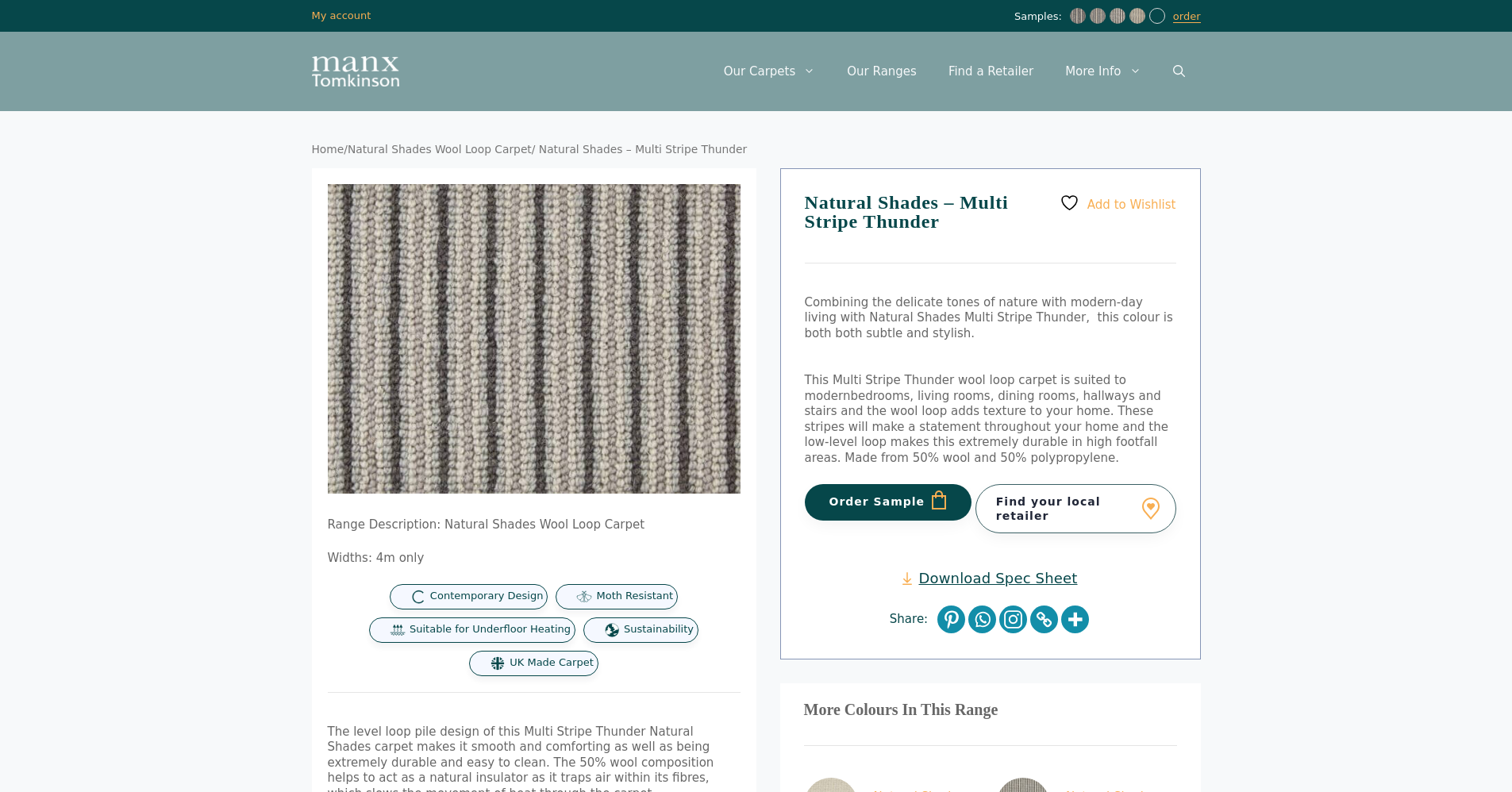
click at [890, 503] on button "Order Sample" at bounding box center [888, 503] width 168 height 37
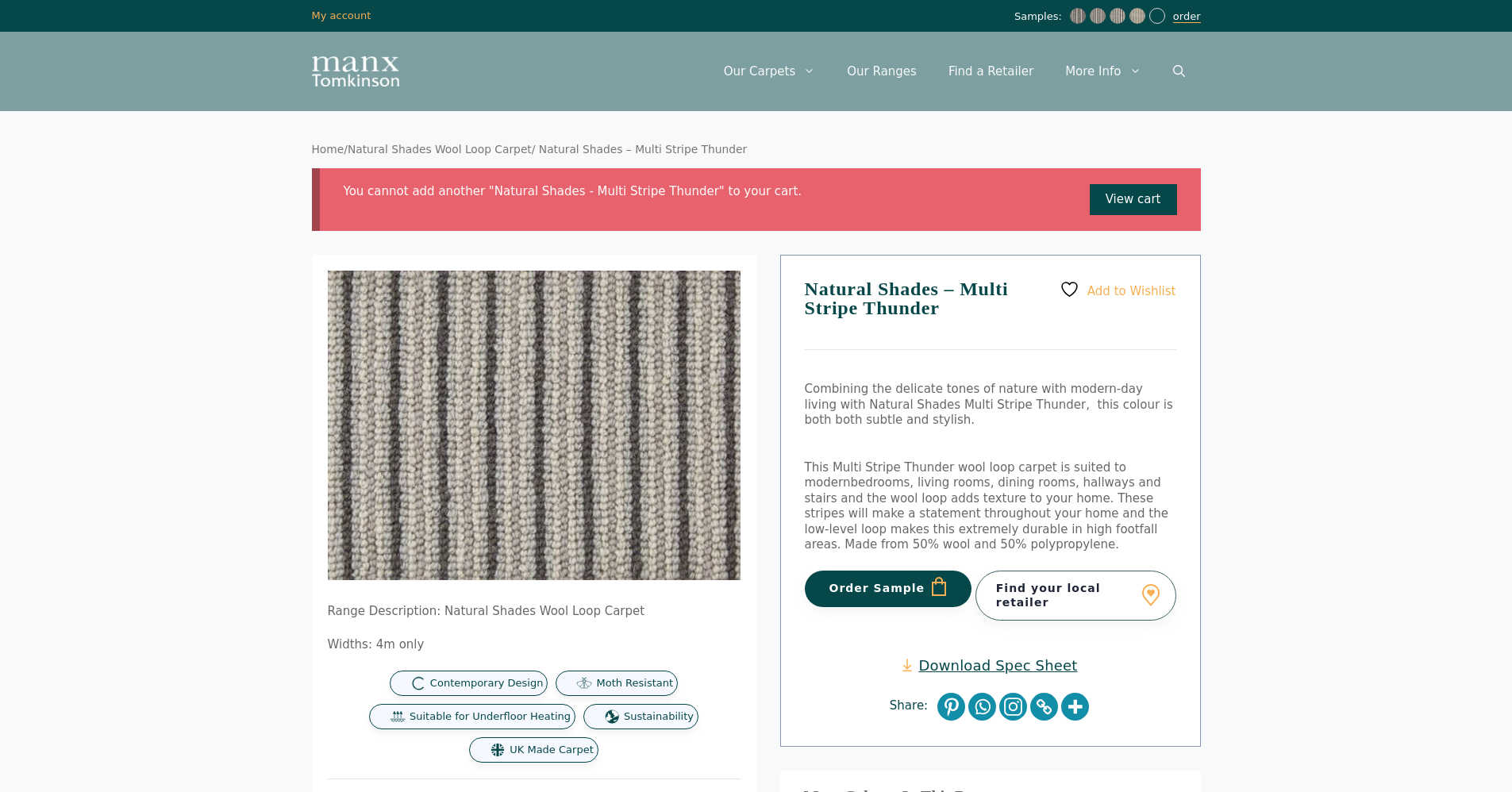
click at [1181, 19] on link "order" at bounding box center [1186, 16] width 28 height 13
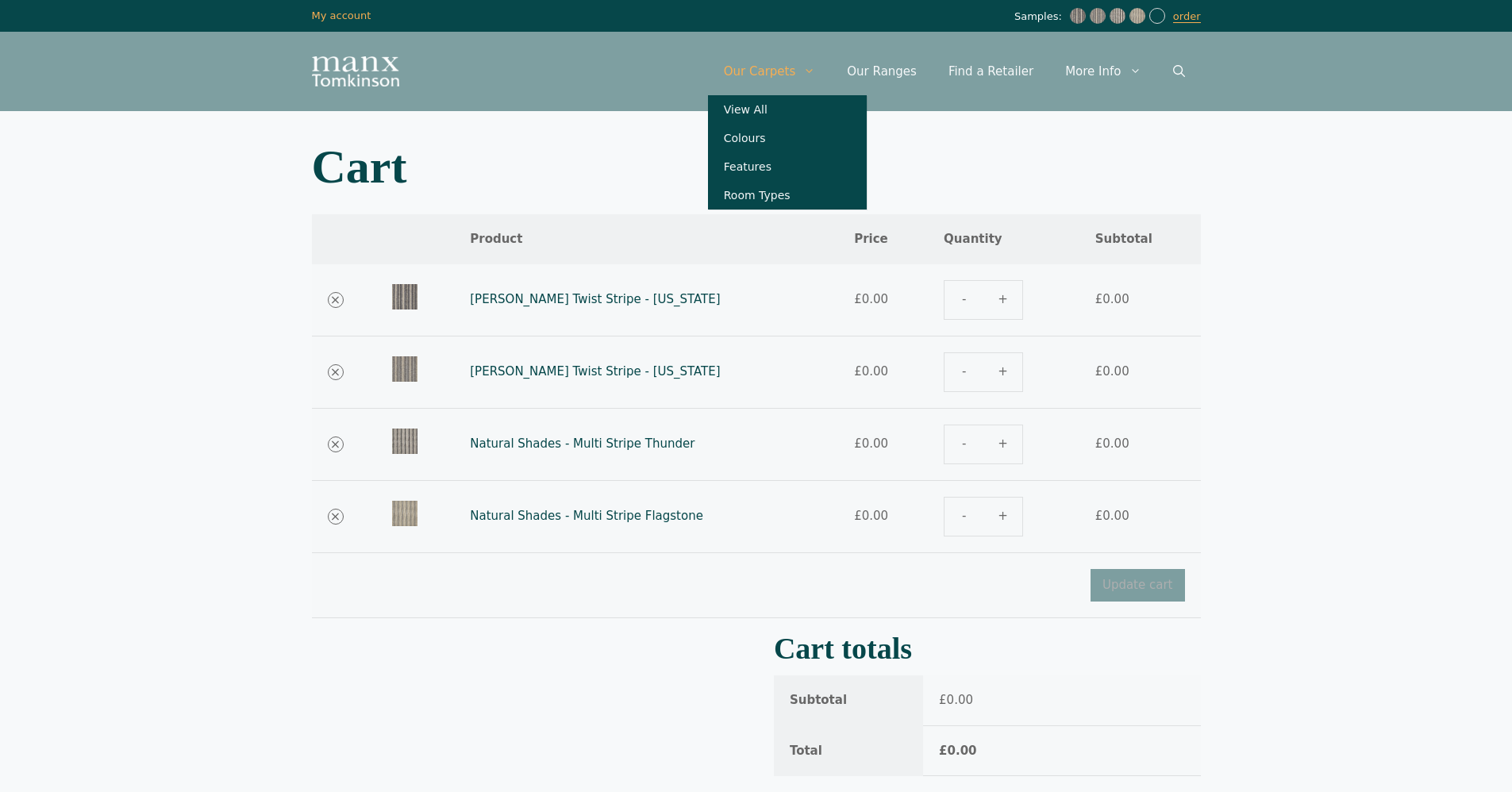
click at [796, 61] on link "Our Carpets" at bounding box center [770, 71] width 124 height 48
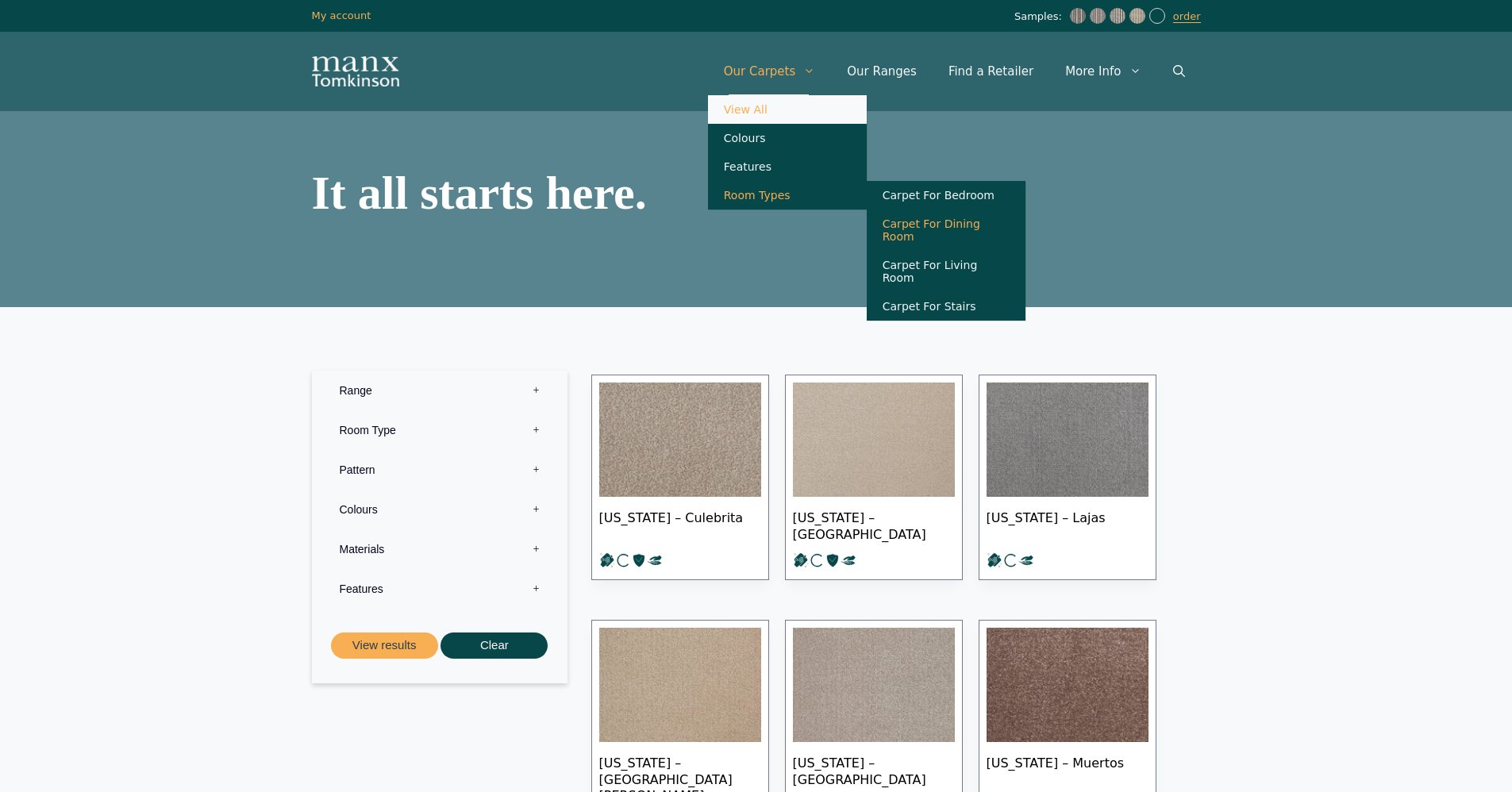
click at [992, 230] on link "Carpet For Dining Room" at bounding box center [946, 230] width 159 height 42
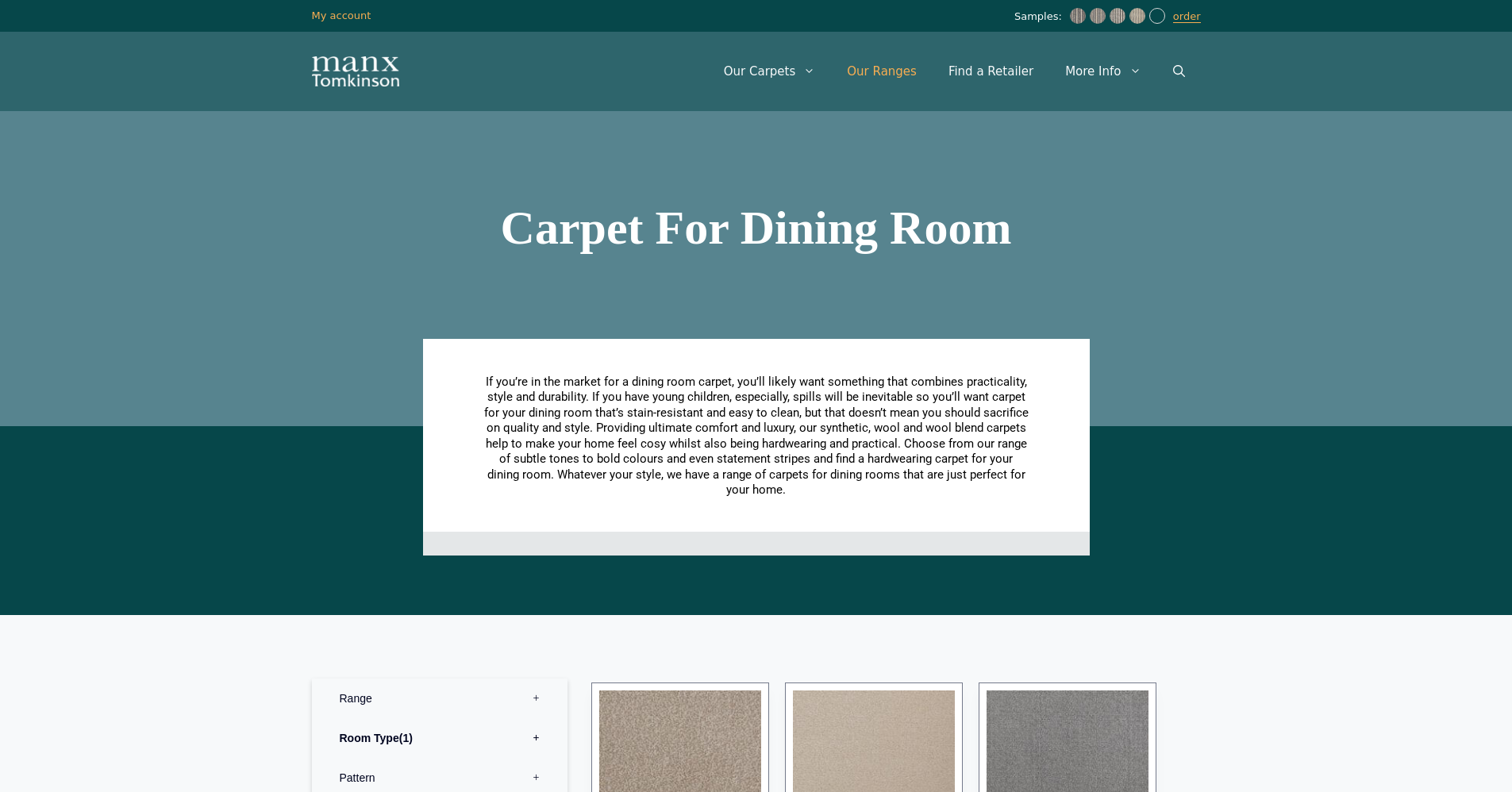
click at [923, 68] on link "Our Ranges" at bounding box center [881, 71] width 102 height 48
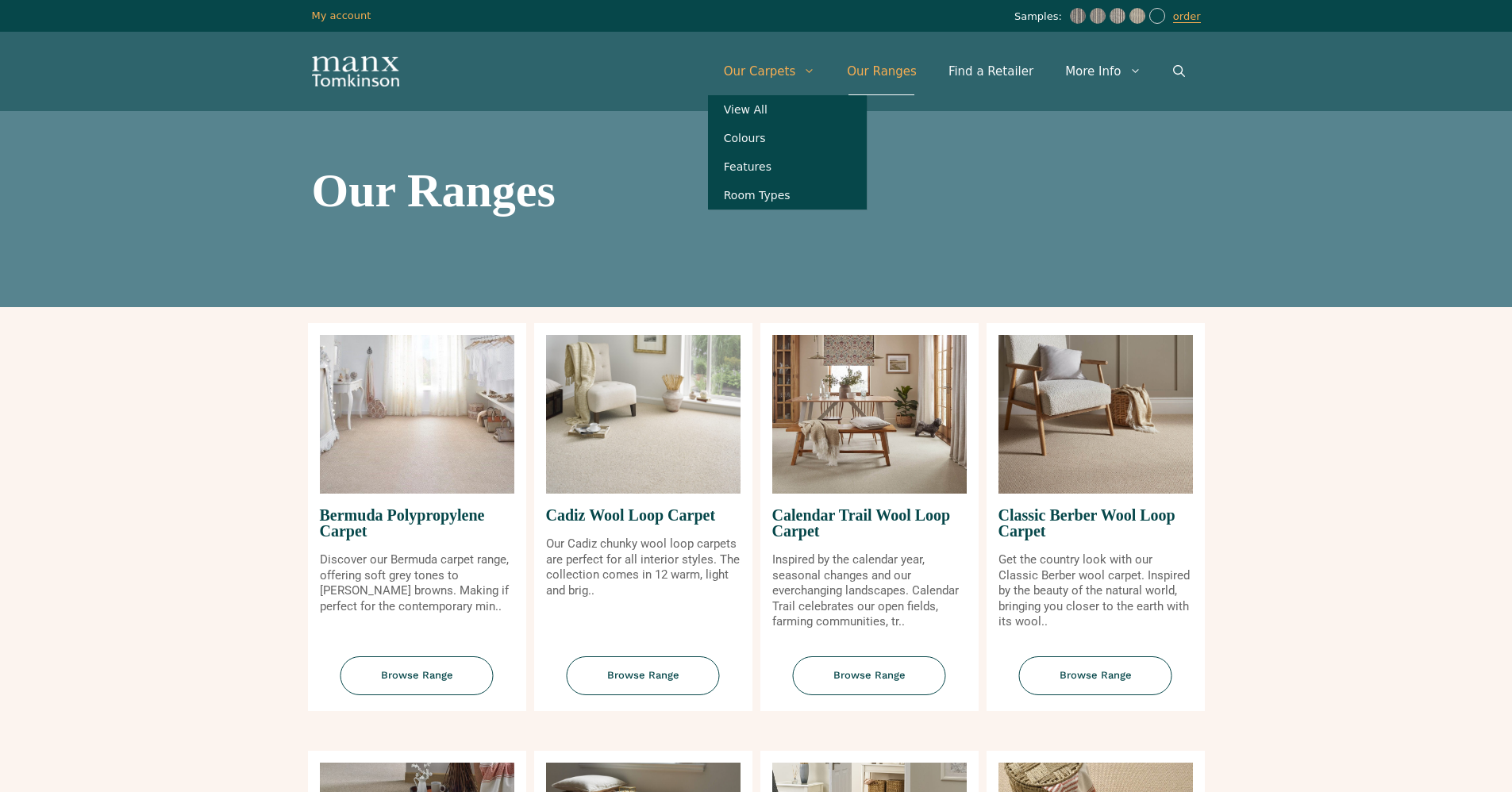
click at [787, 69] on link "Our Carpets" at bounding box center [770, 71] width 124 height 48
click at [760, 110] on link "View All" at bounding box center [787, 109] width 159 height 28
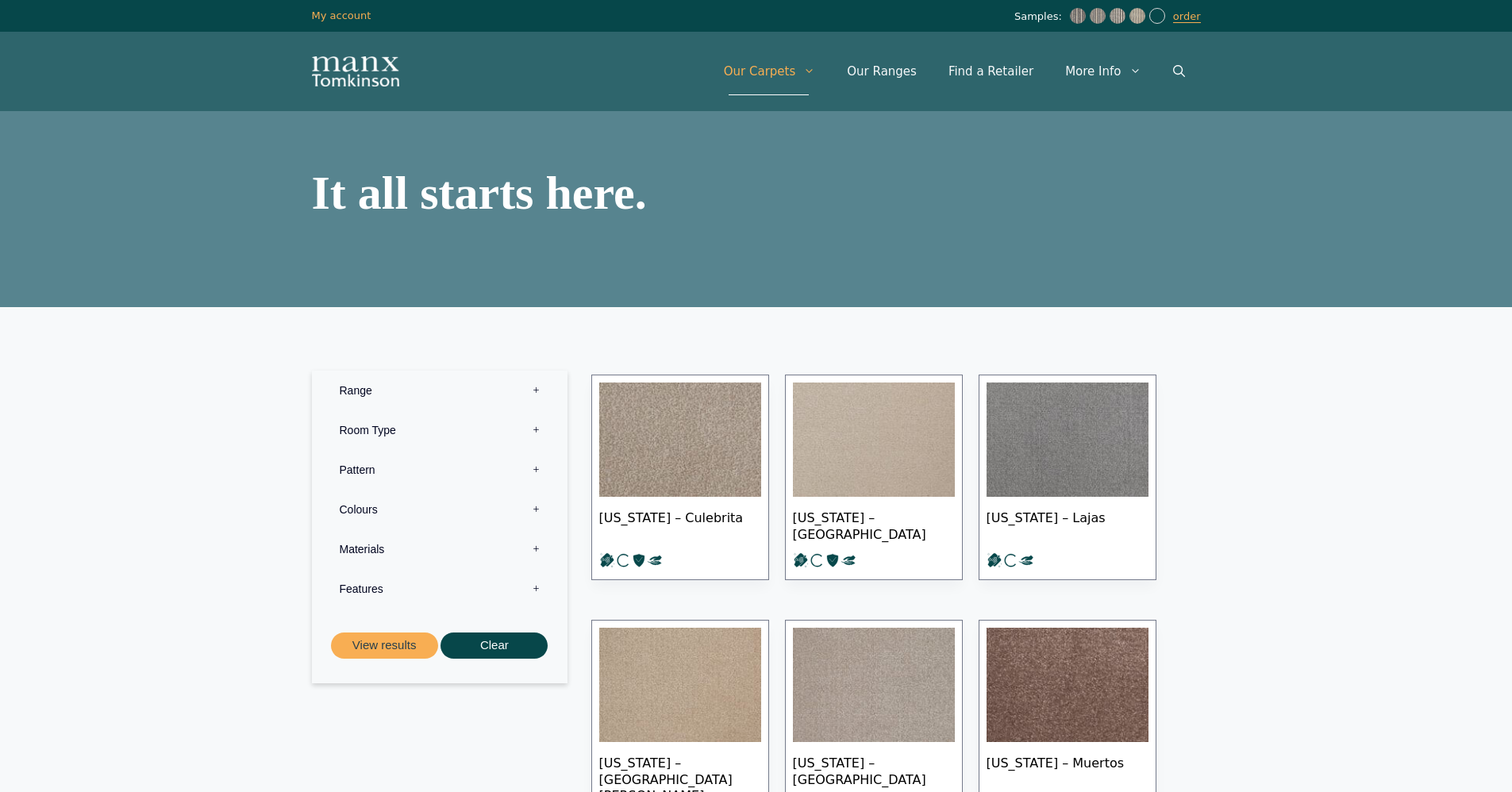
click at [363, 578] on label "Features 0" at bounding box center [439, 588] width 232 height 40
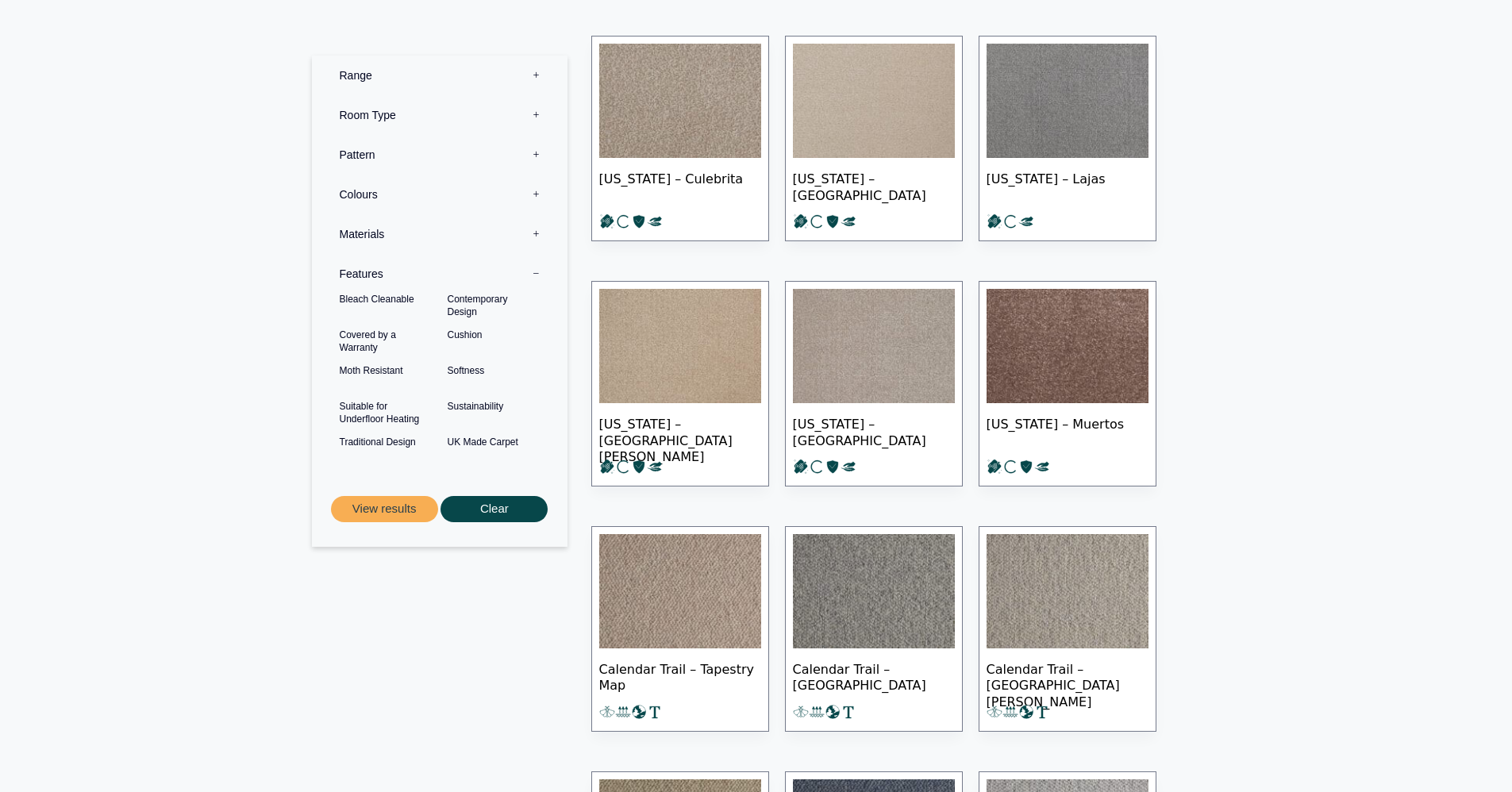
scroll to position [360, 0]
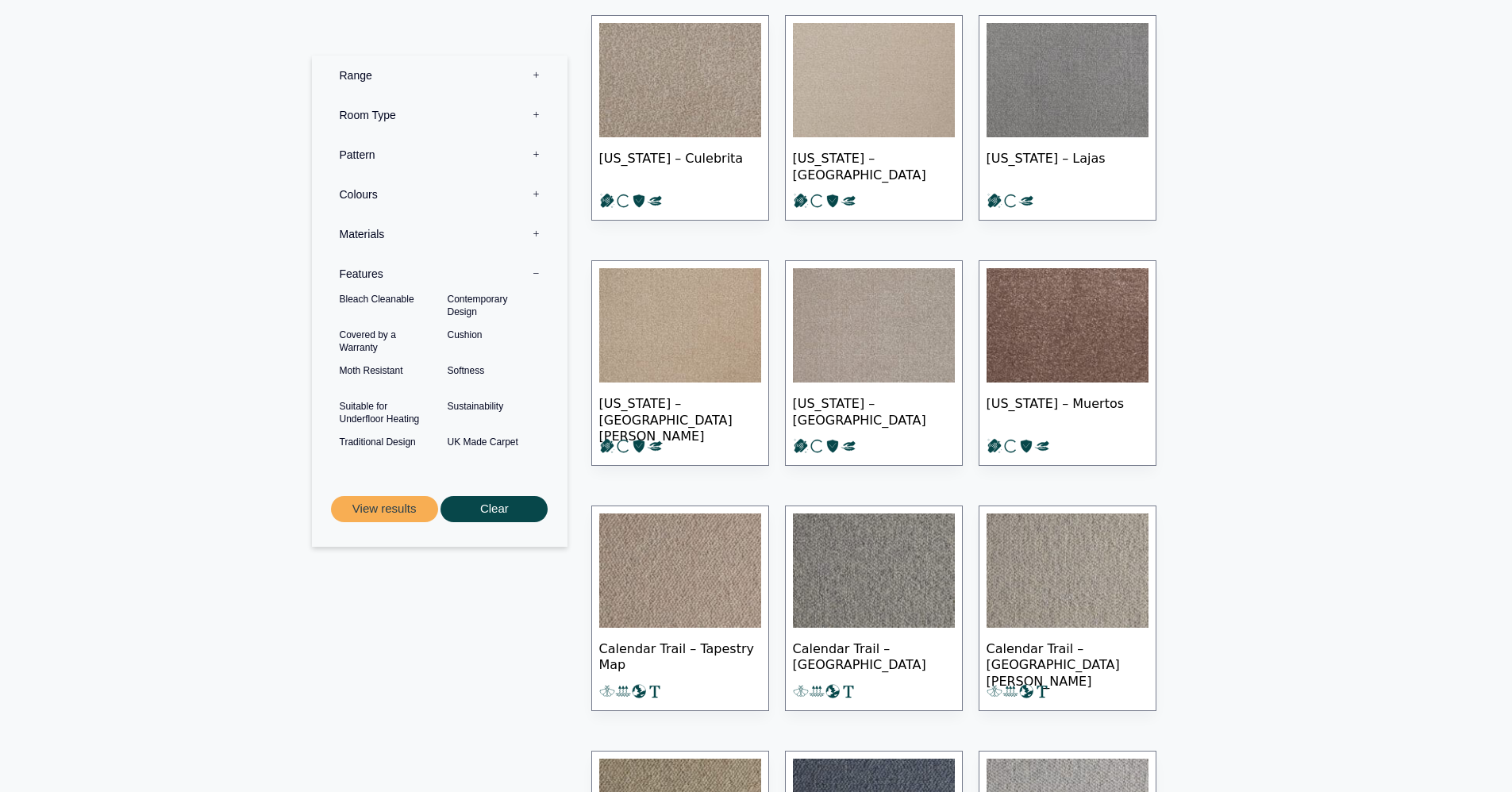
click at [362, 269] on label "Features 0" at bounding box center [439, 273] width 232 height 40
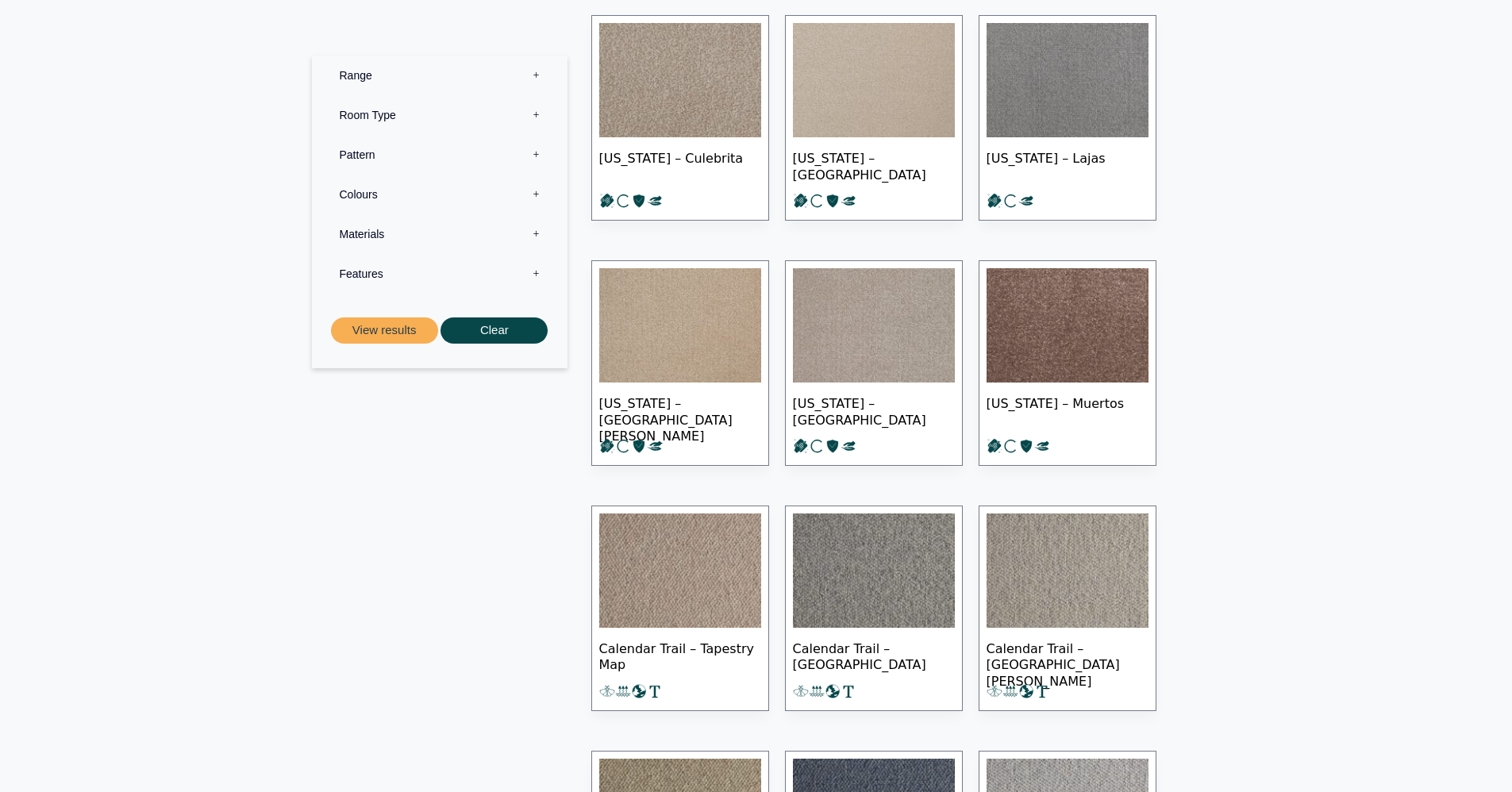
click at [364, 155] on label "Pattern 0" at bounding box center [439, 154] width 232 height 40
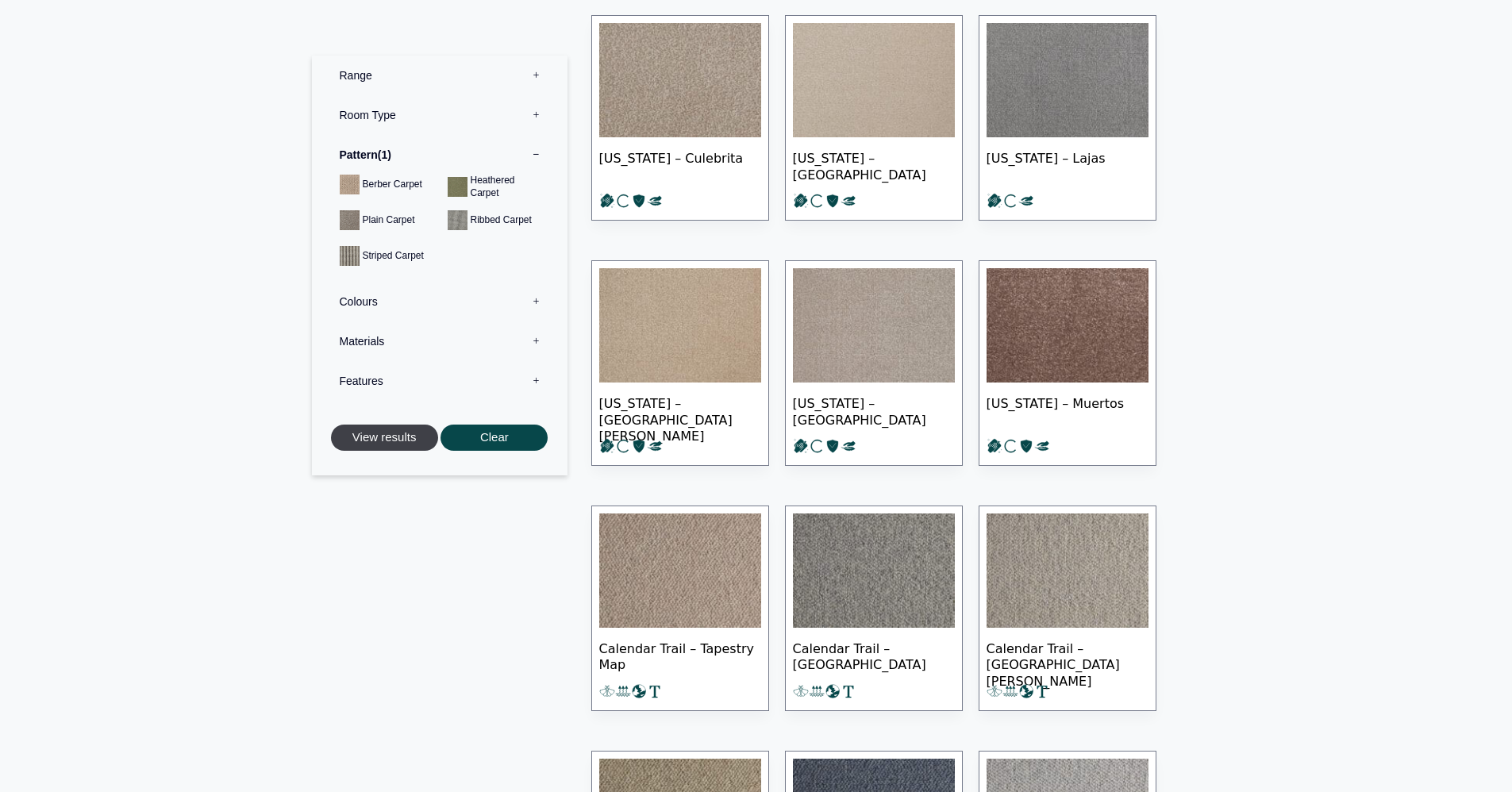
click at [404, 434] on button "View results" at bounding box center [384, 437] width 108 height 26
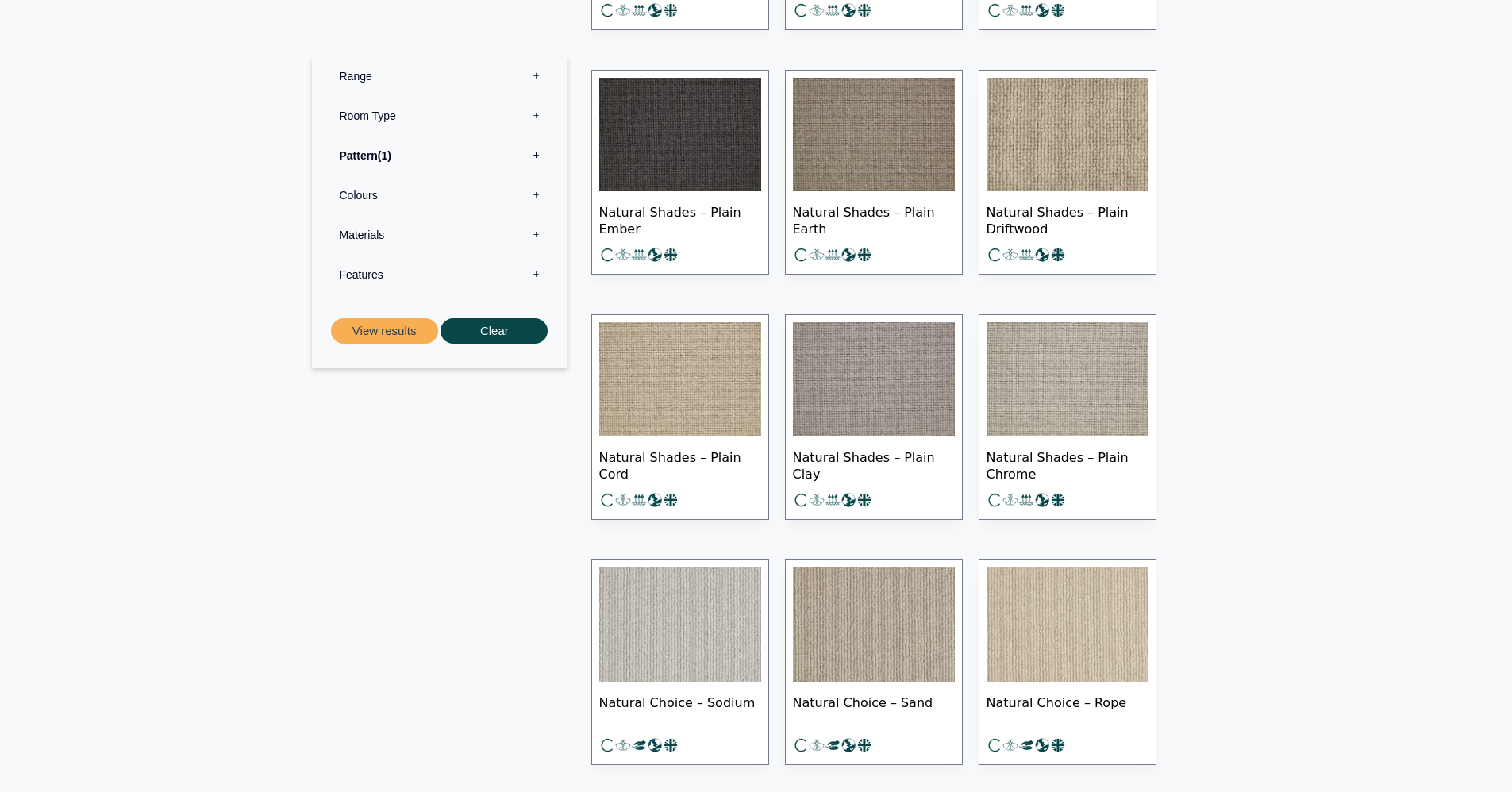
scroll to position [1529, 0]
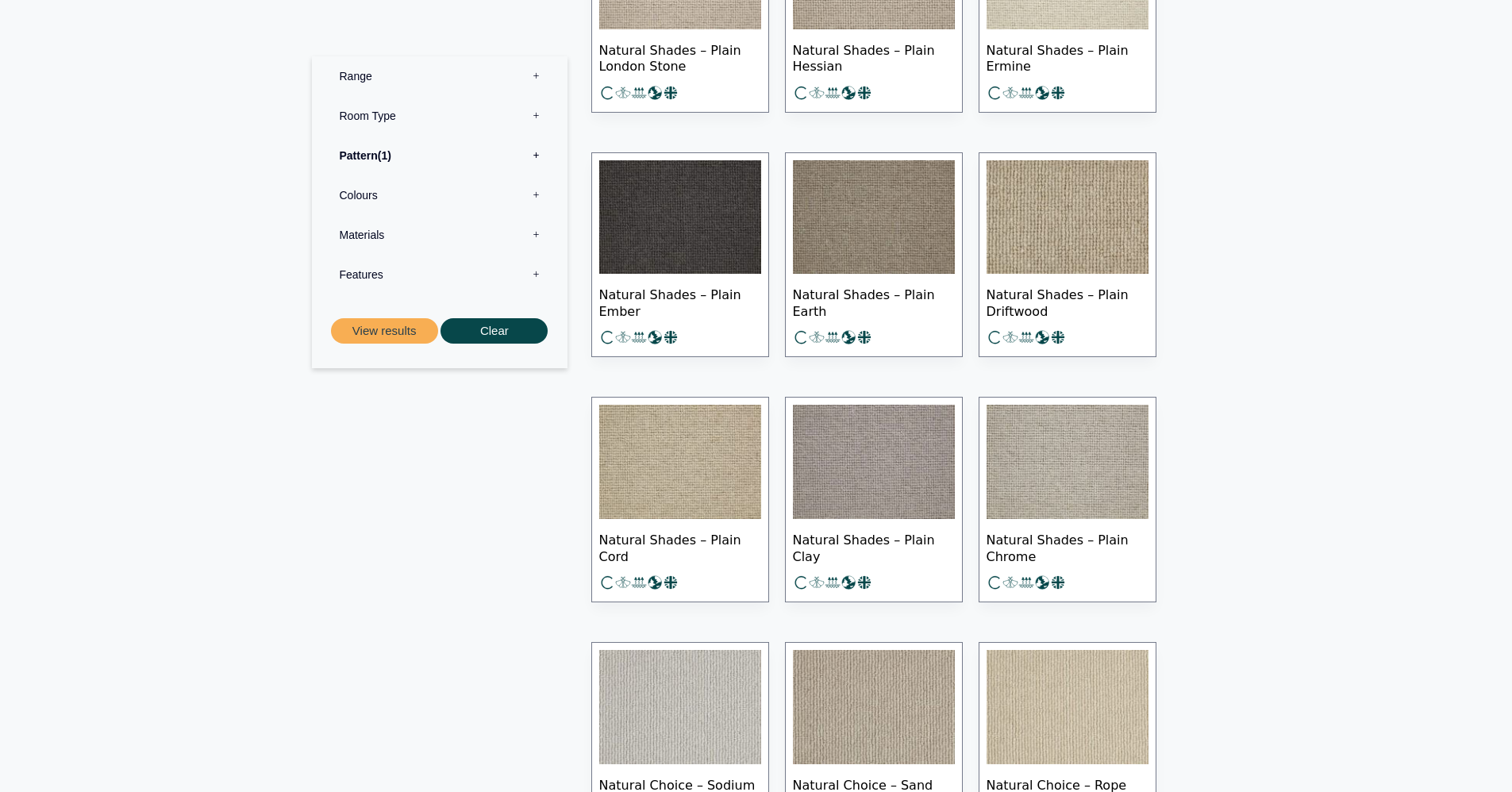
click at [1089, 203] on img at bounding box center [1067, 217] width 162 height 114
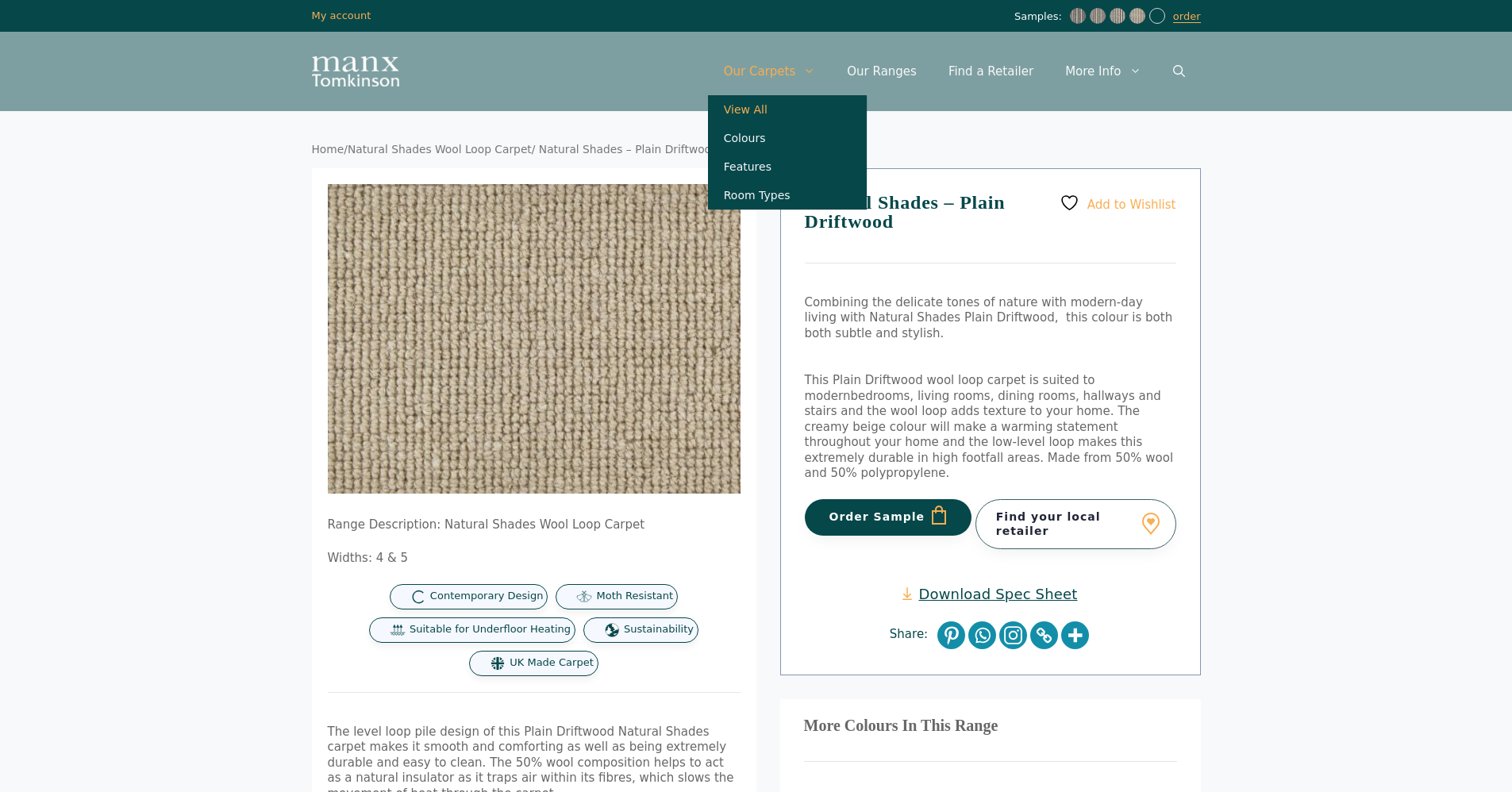
click at [777, 111] on link "View All" at bounding box center [787, 109] width 159 height 28
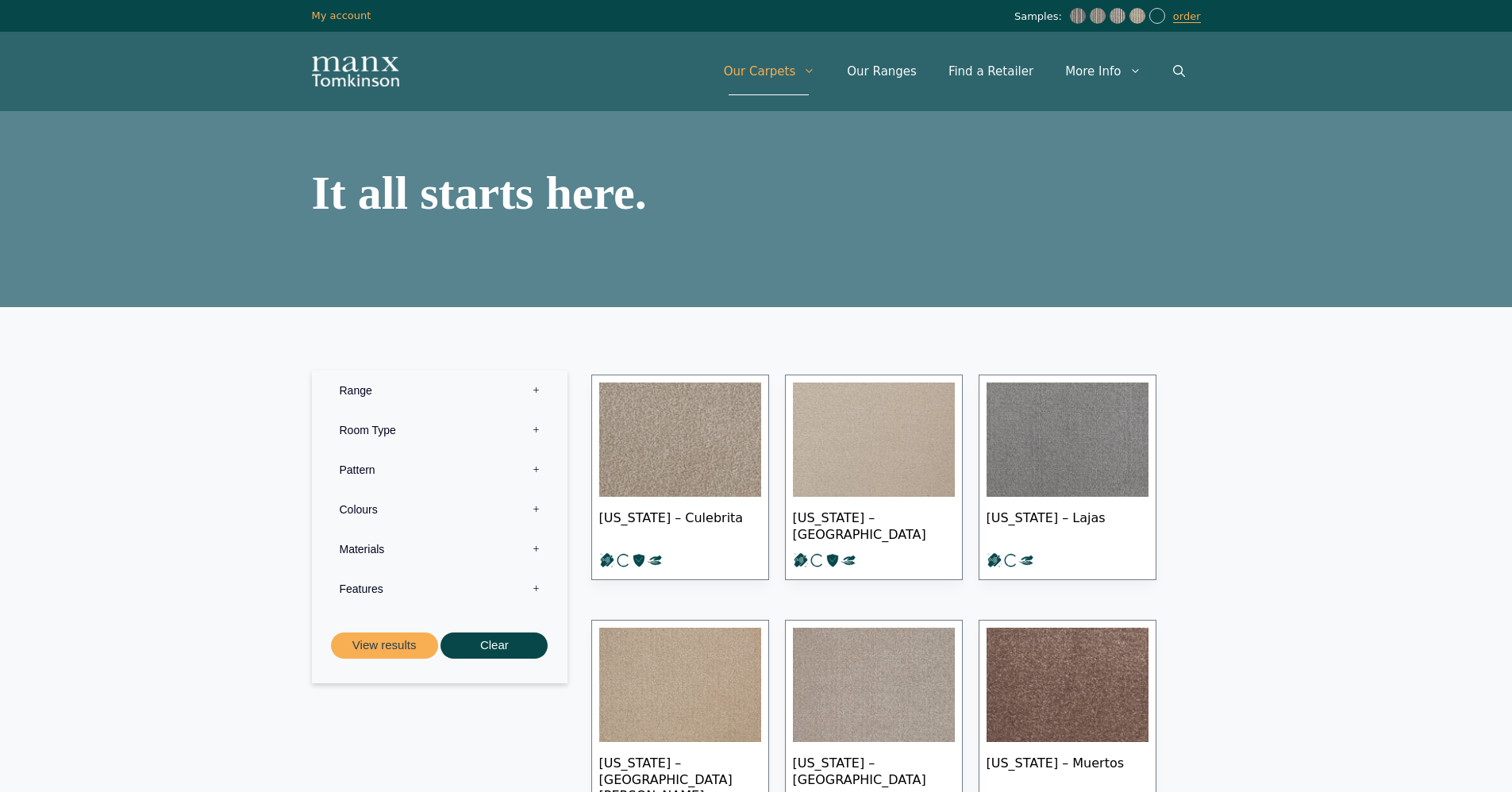
click at [471, 547] on label "Materials 0" at bounding box center [439, 549] width 232 height 40
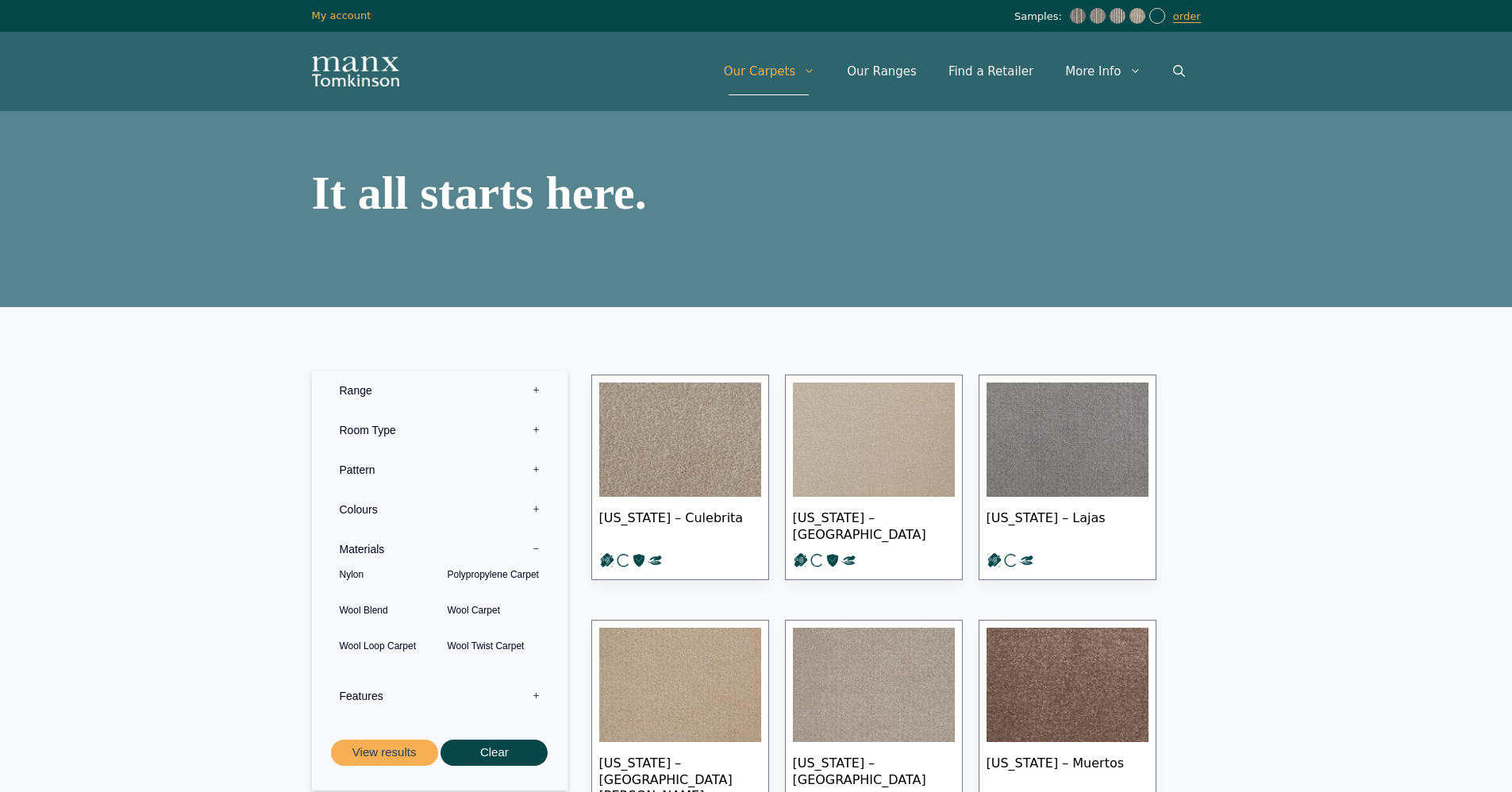
click at [471, 549] on label "Materials 0" at bounding box center [439, 549] width 232 height 40
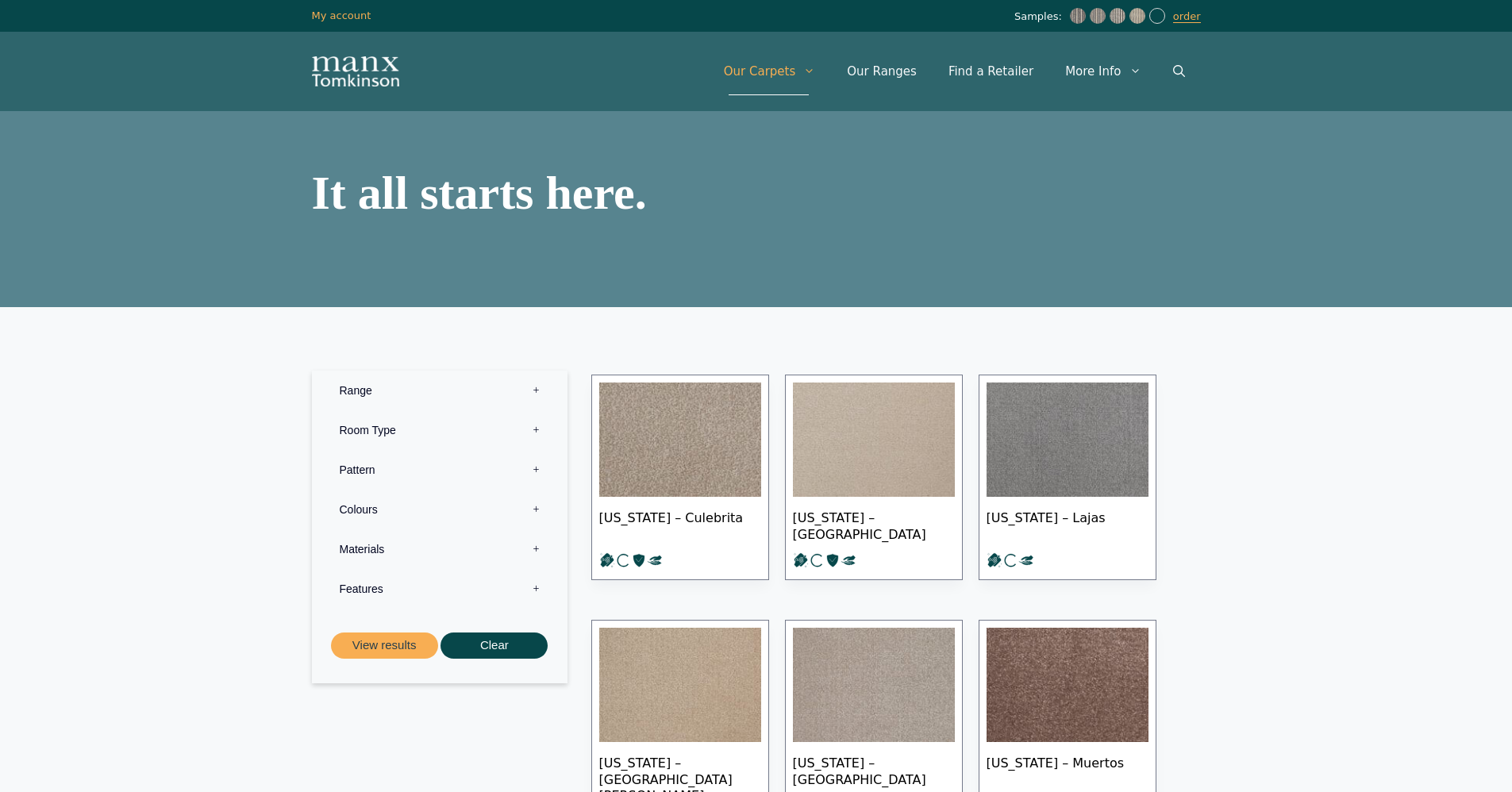
click at [436, 520] on label "Colours 0" at bounding box center [439, 509] width 232 height 40
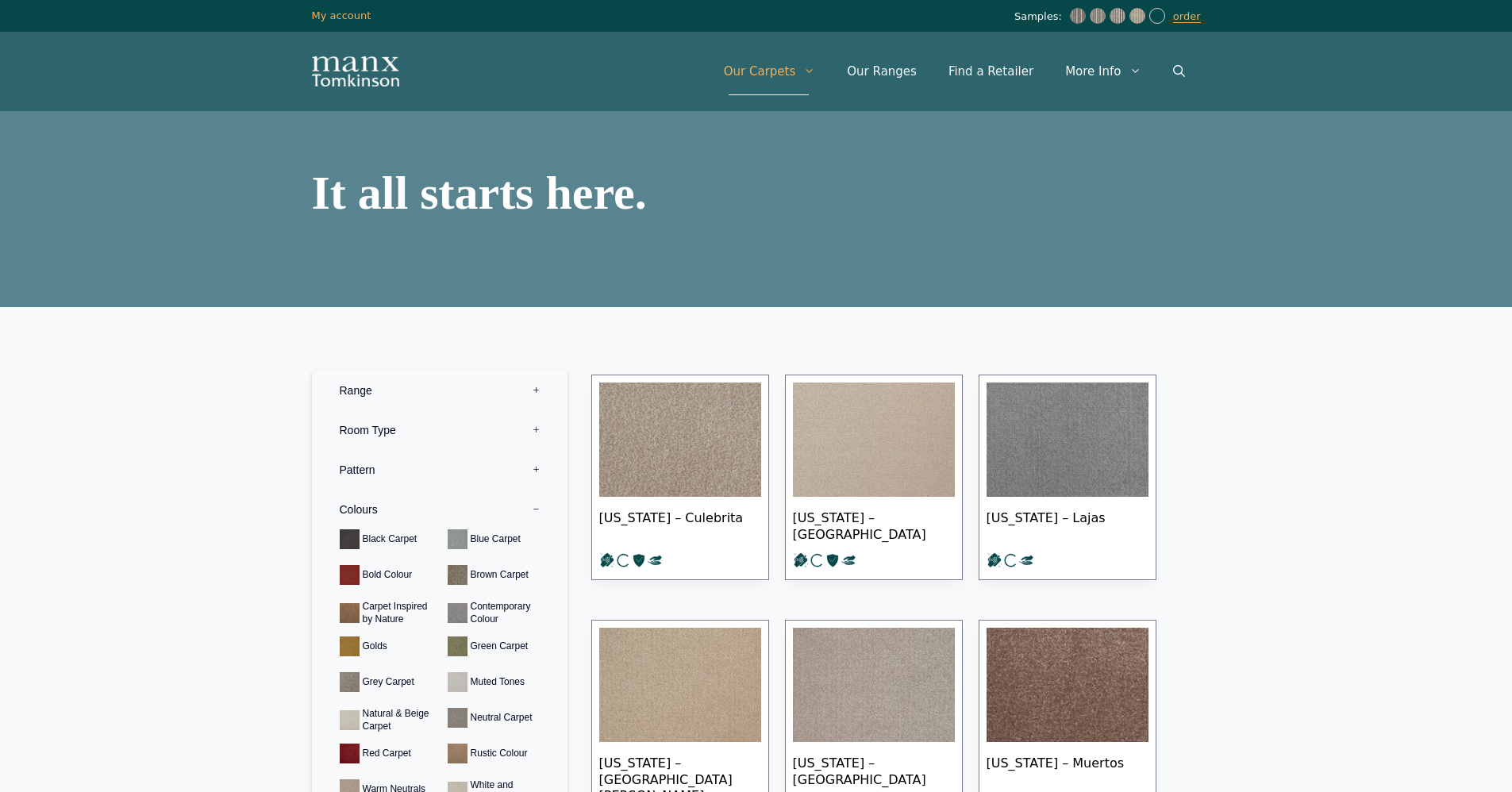
click at [436, 520] on label "Colours 0" at bounding box center [439, 509] width 232 height 40
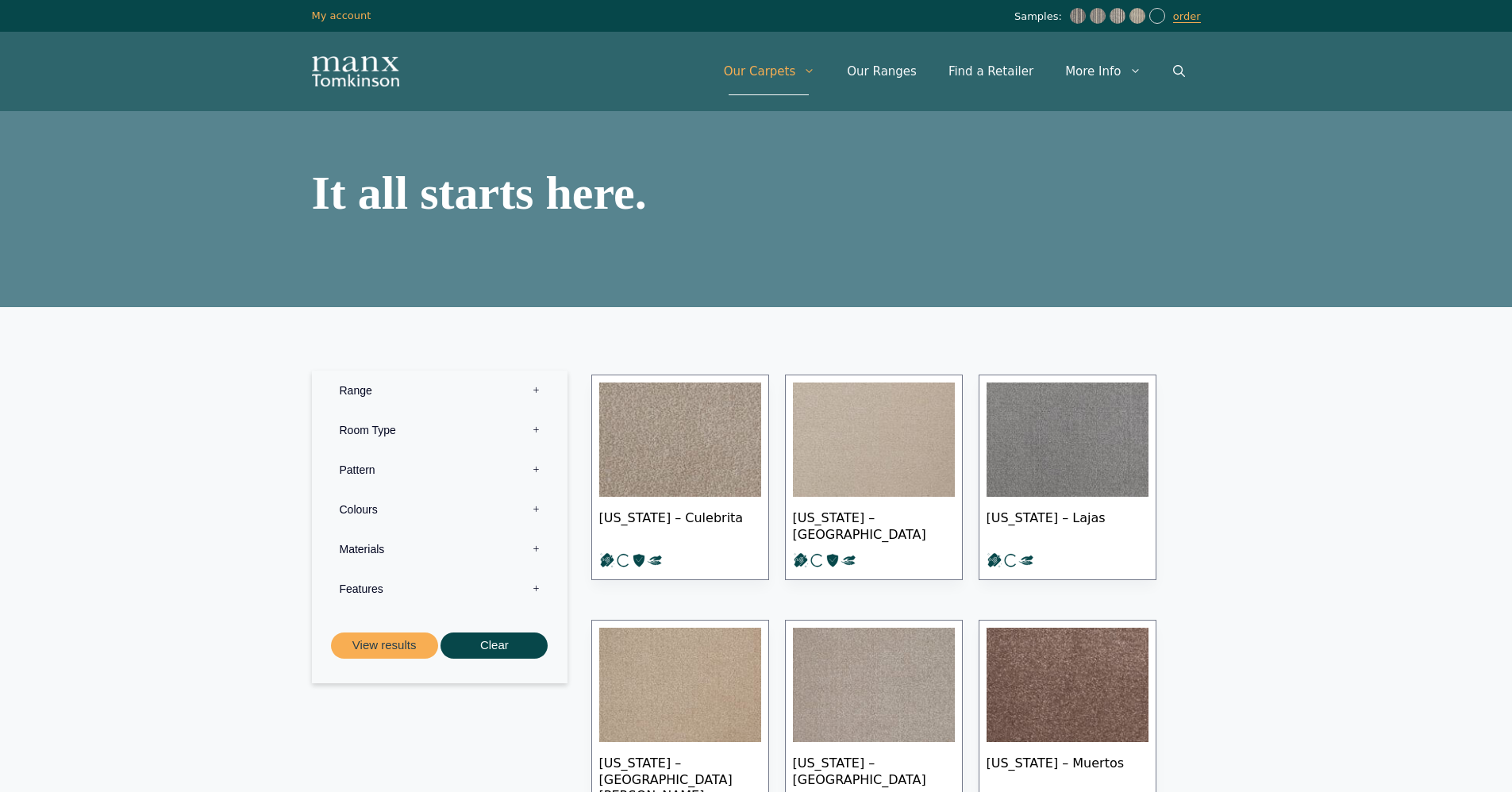
click at [409, 581] on label "Features 0" at bounding box center [439, 588] width 232 height 40
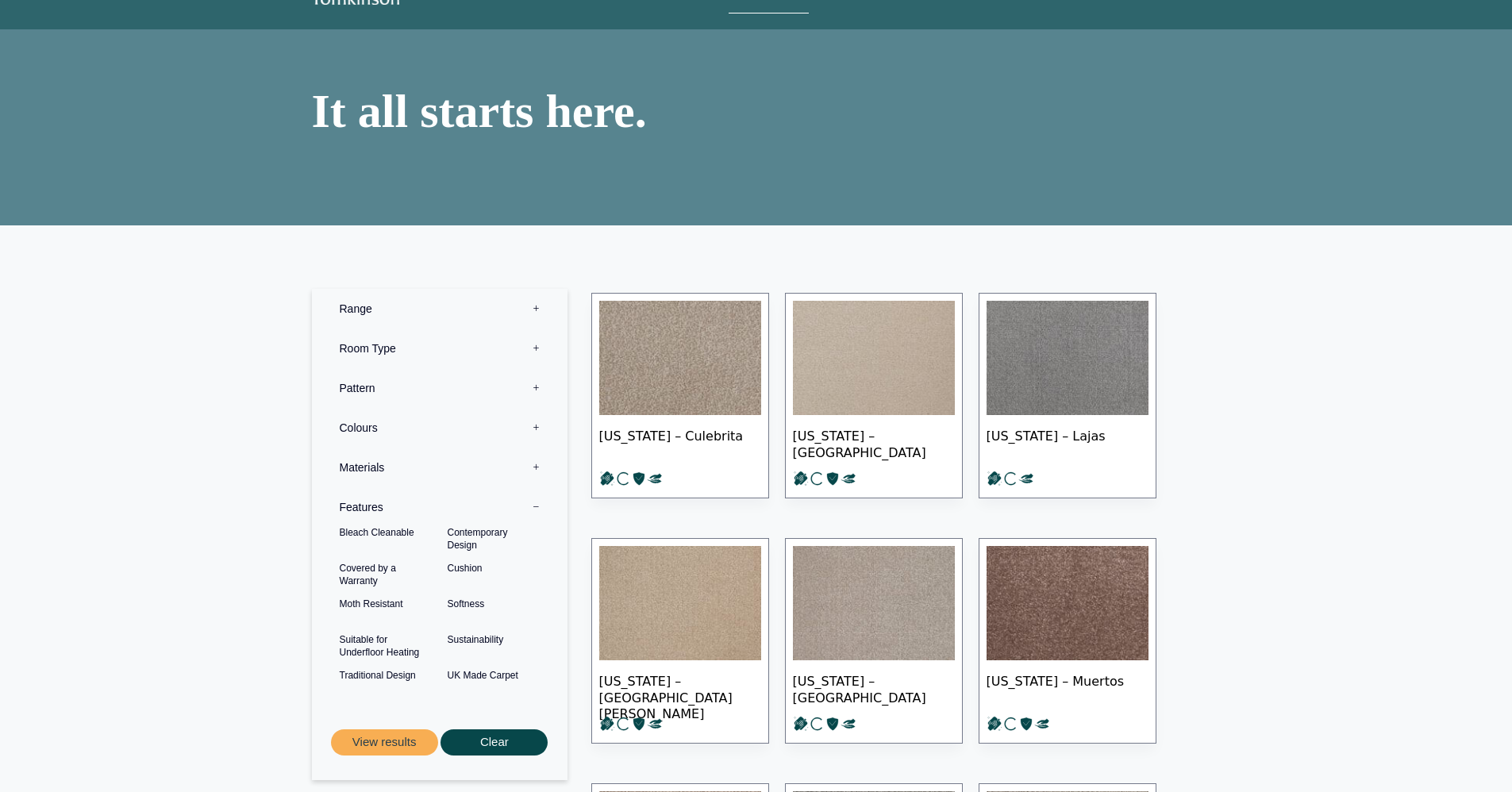
scroll to position [53, 0]
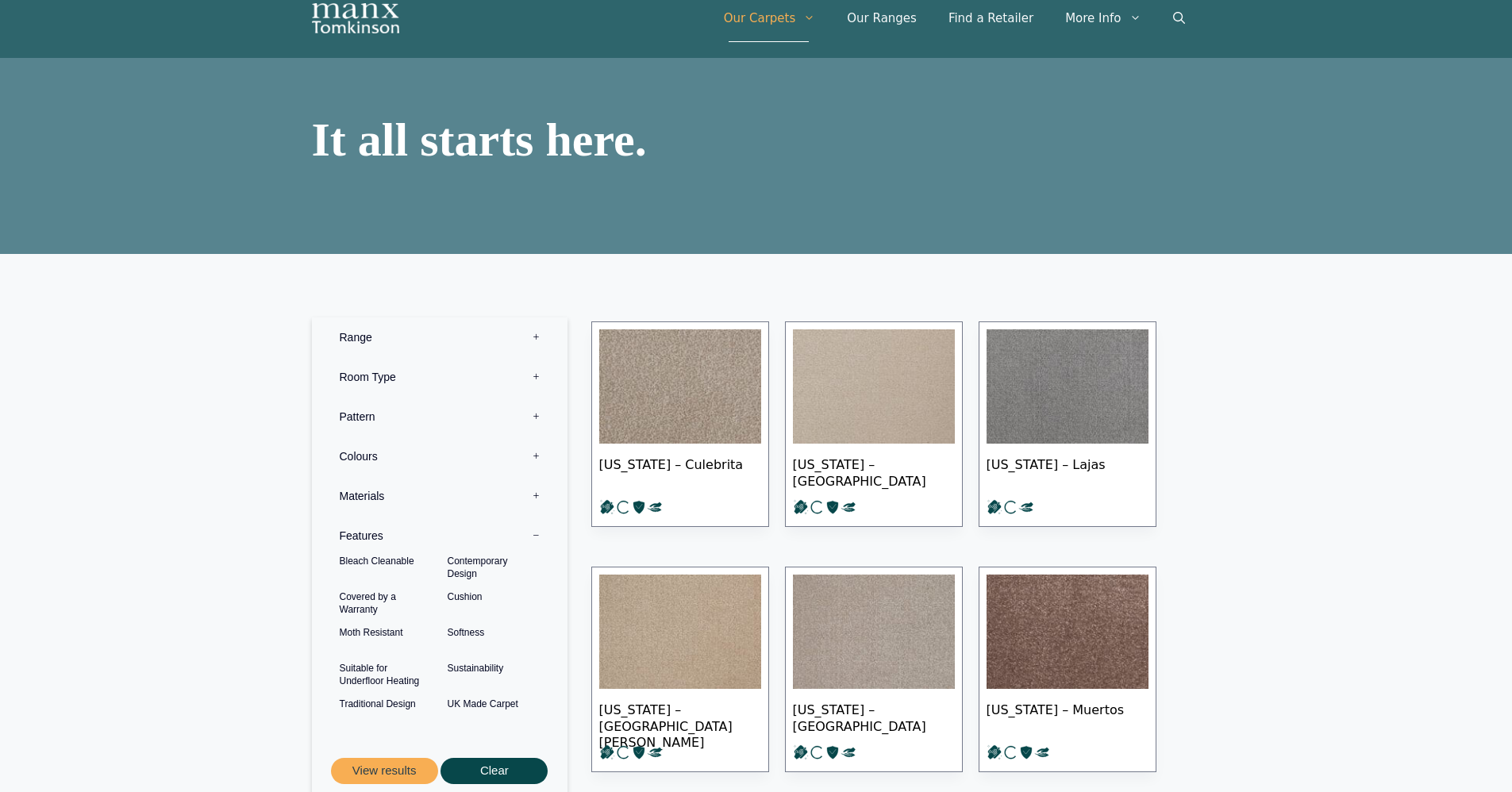
click at [395, 529] on label "Features 0" at bounding box center [439, 535] width 232 height 40
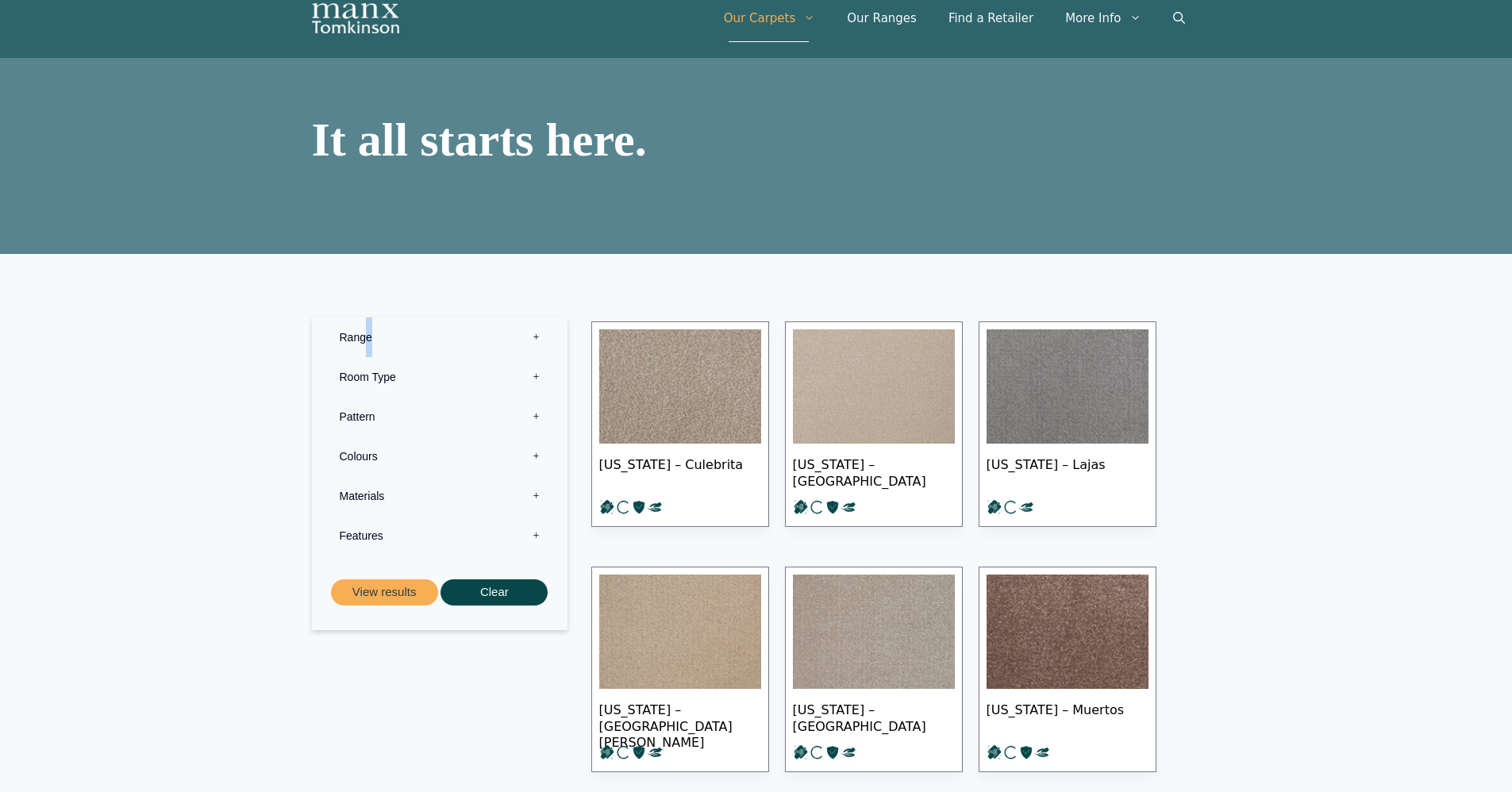
click at [365, 332] on label "Range 0" at bounding box center [439, 337] width 232 height 40
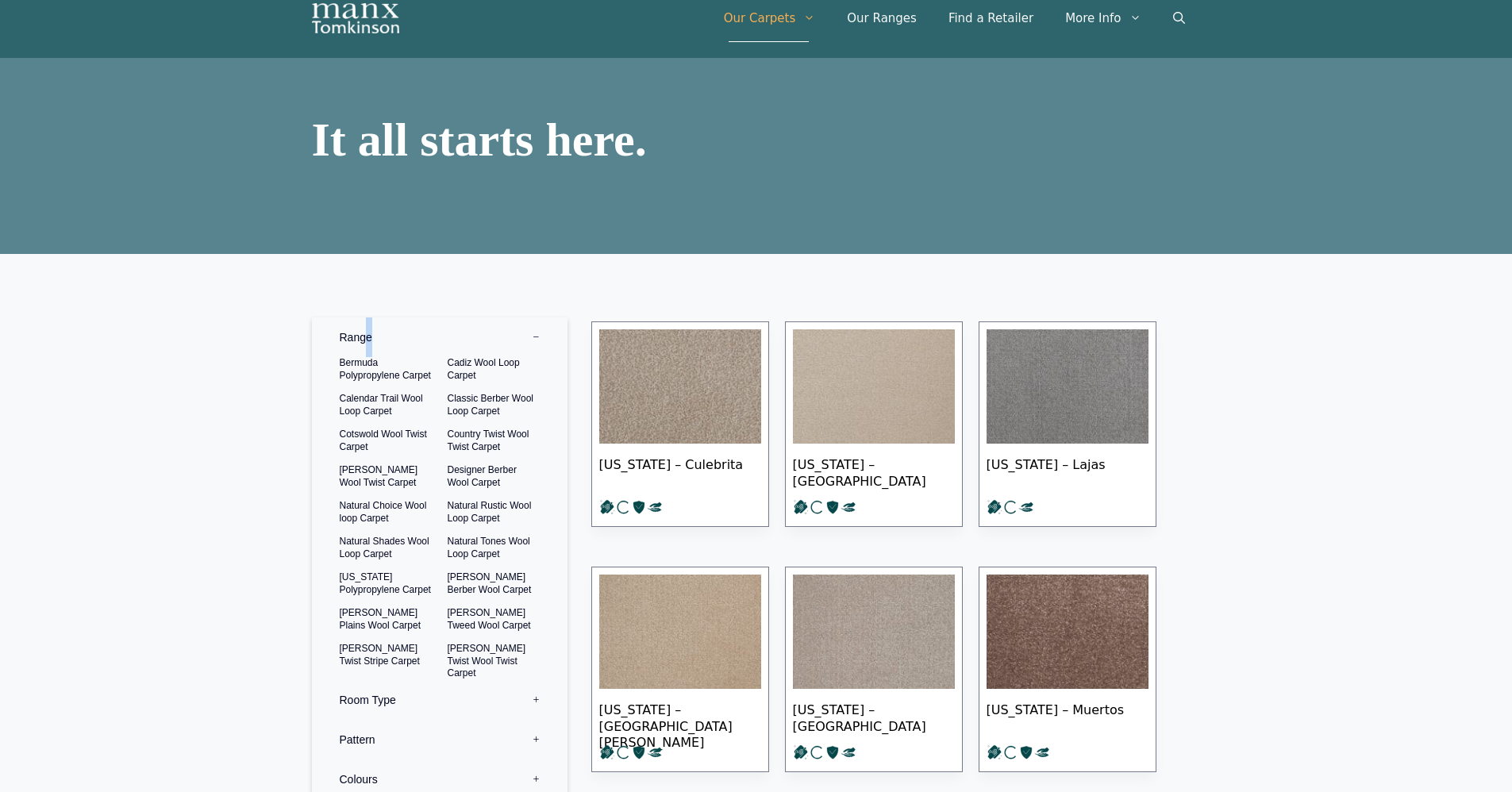
click at [365, 332] on label "Range 0" at bounding box center [439, 337] width 232 height 40
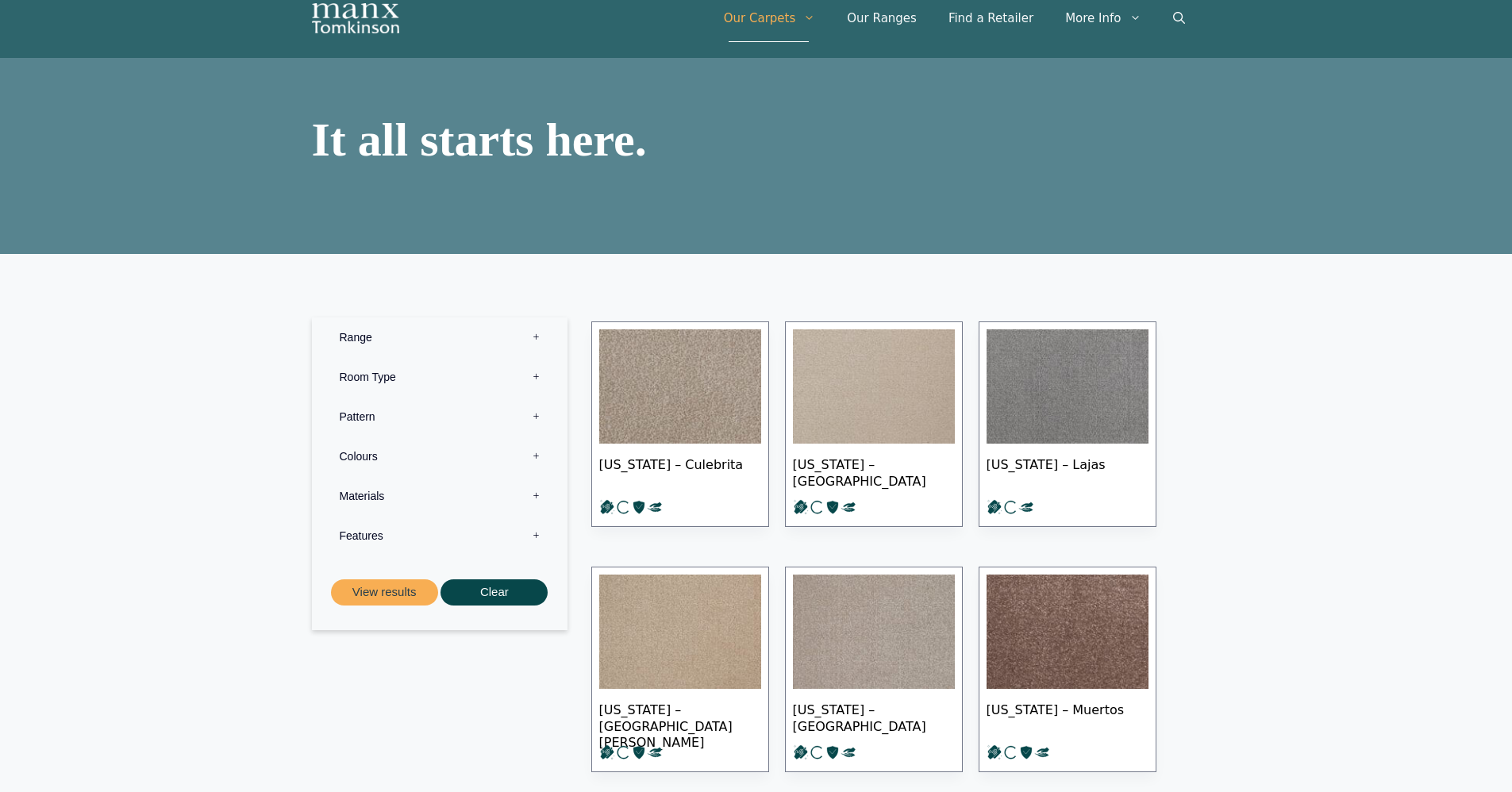
click at [357, 426] on label "Pattern 0" at bounding box center [439, 416] width 232 height 40
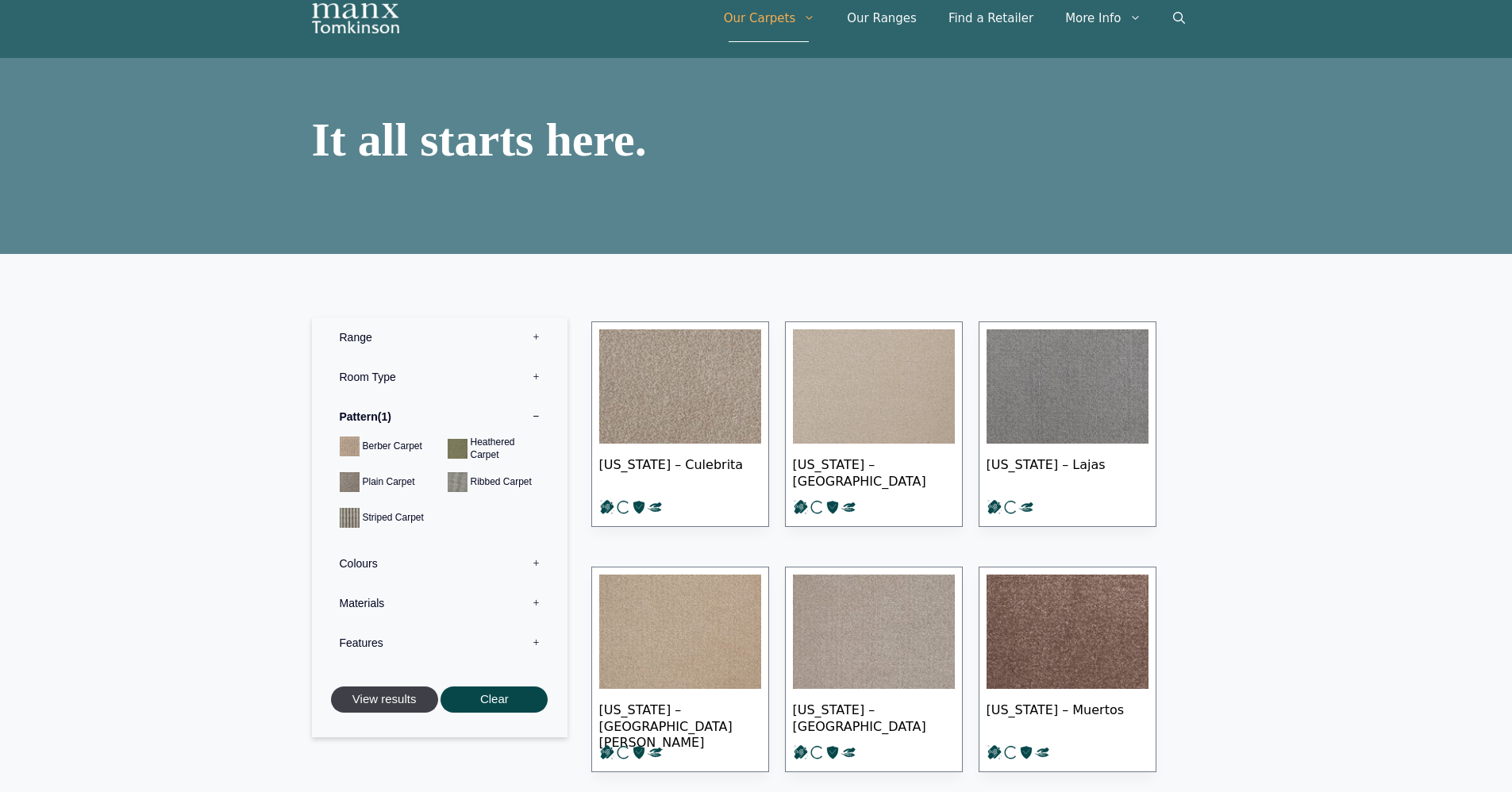
click at [414, 698] on button "View results" at bounding box center [384, 699] width 108 height 26
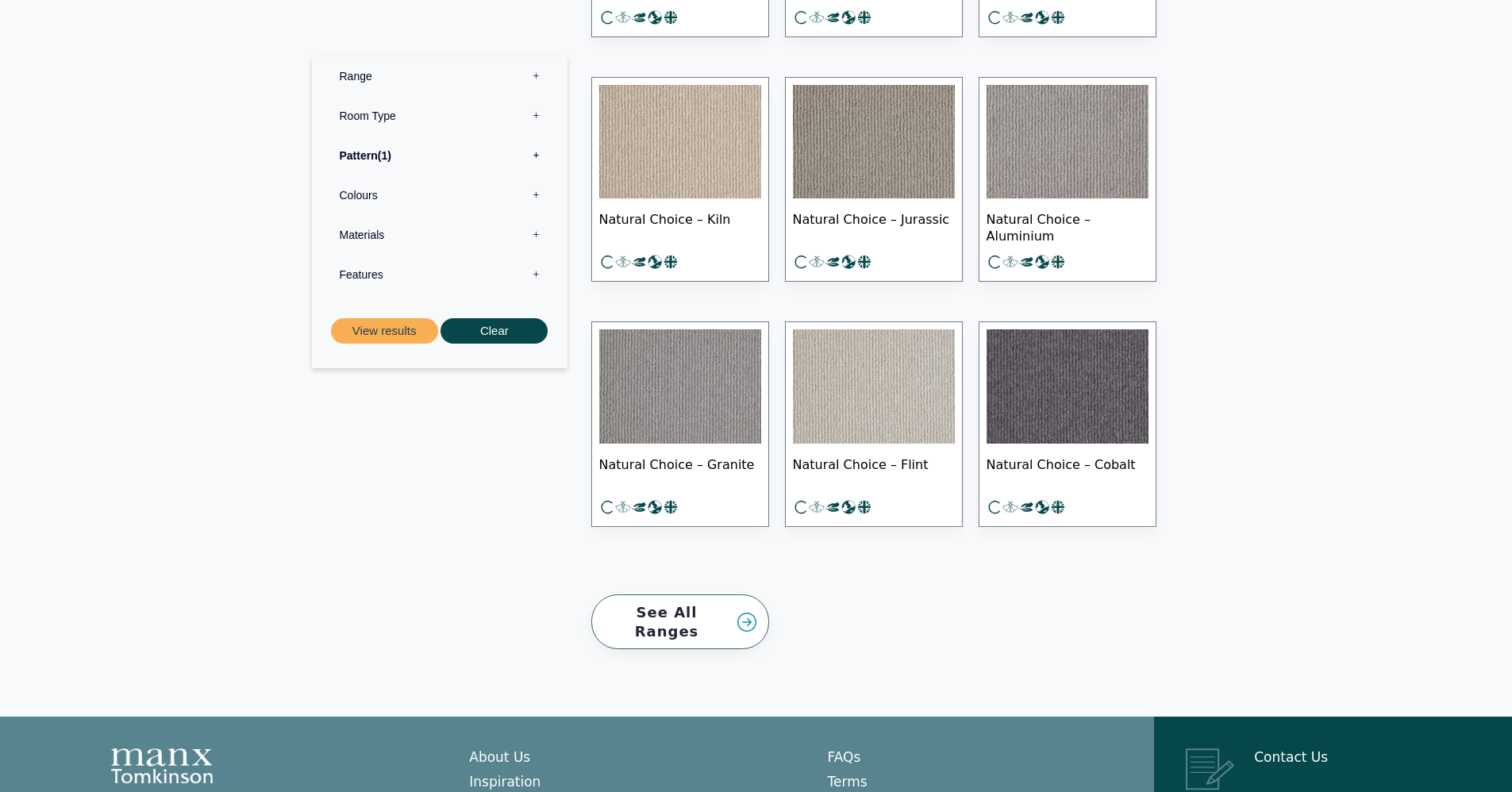
scroll to position [2561, 0]
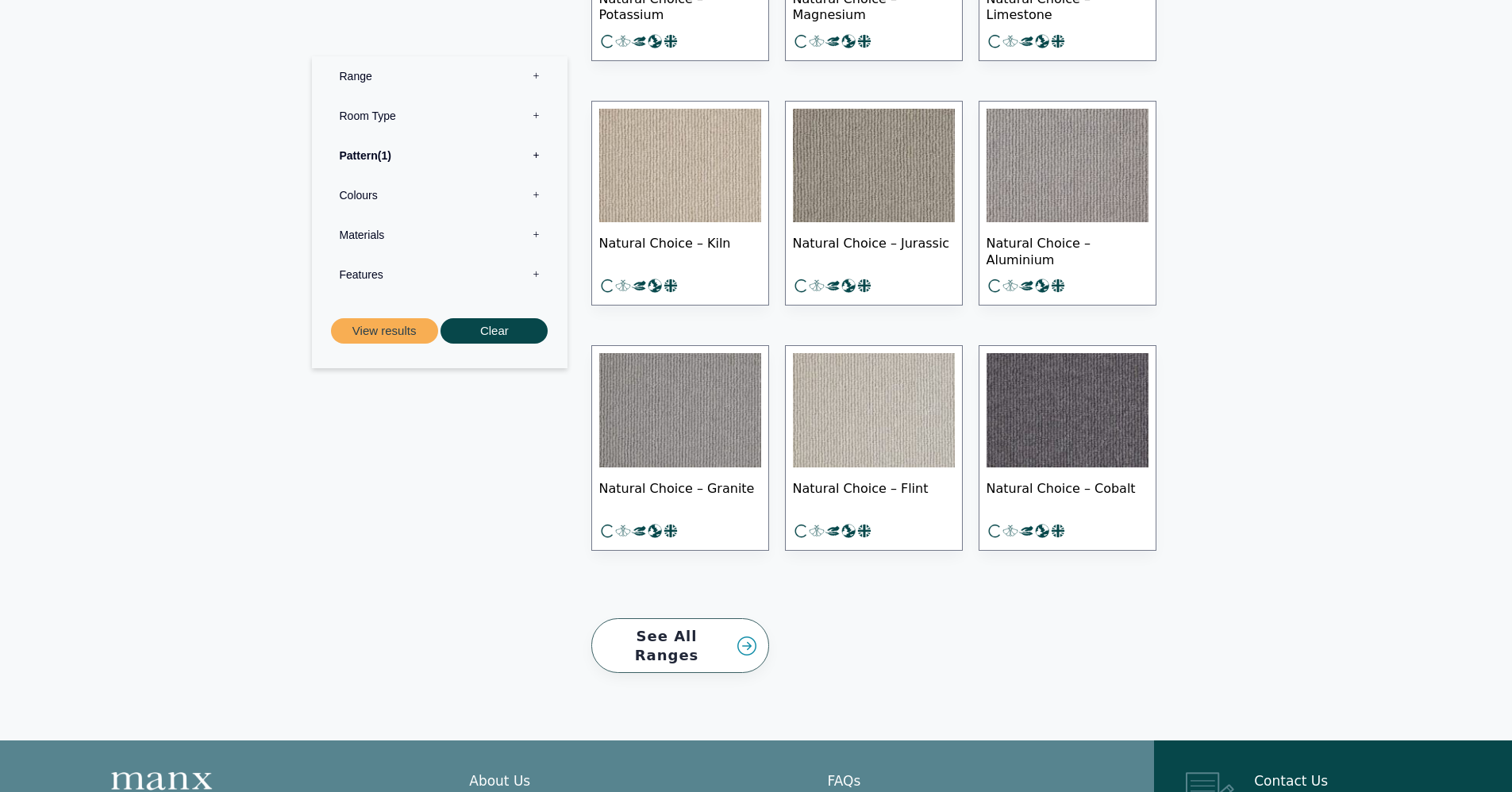
click at [724, 430] on img at bounding box center [679, 410] width 162 height 114
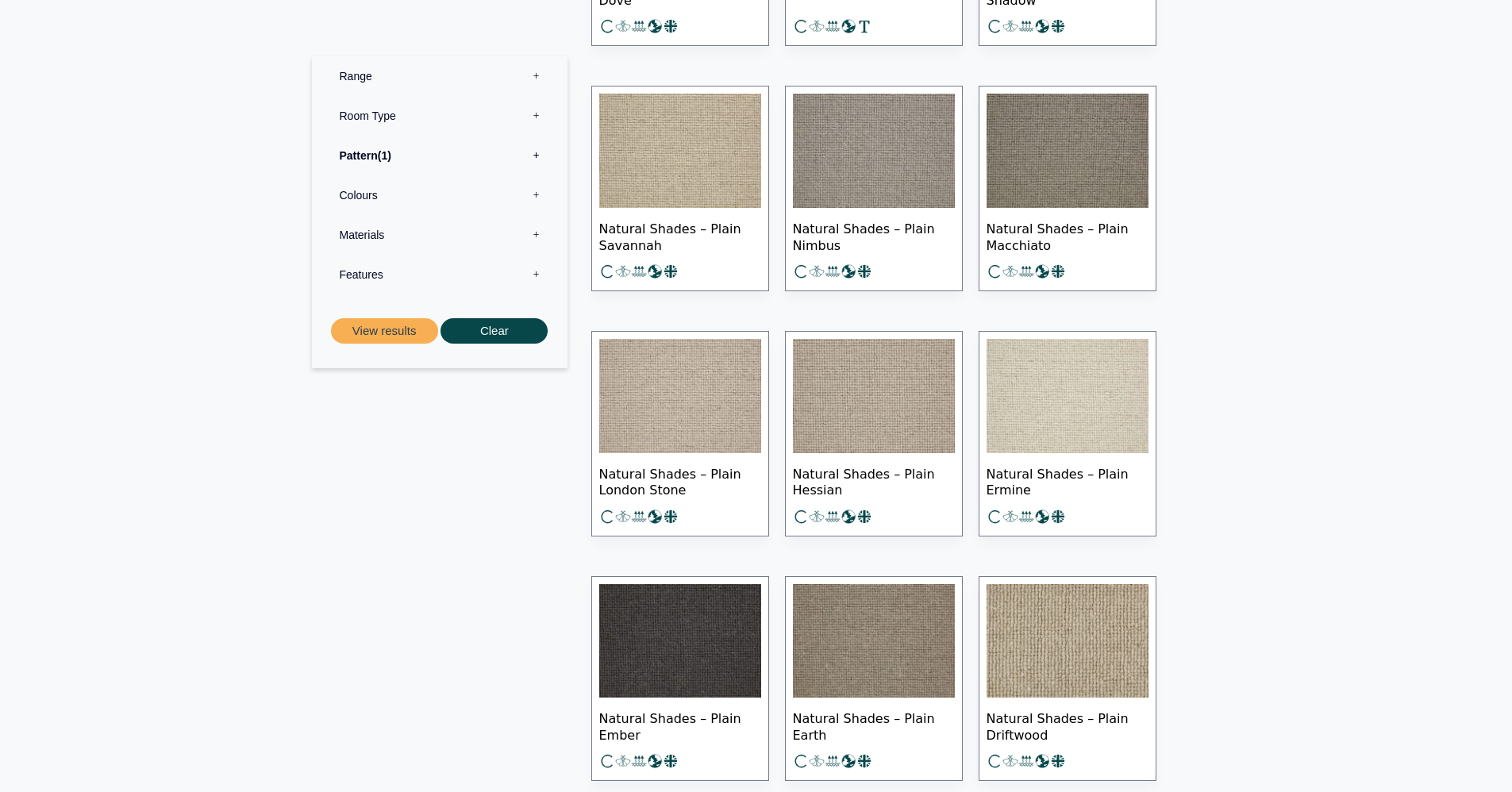
scroll to position [0, 0]
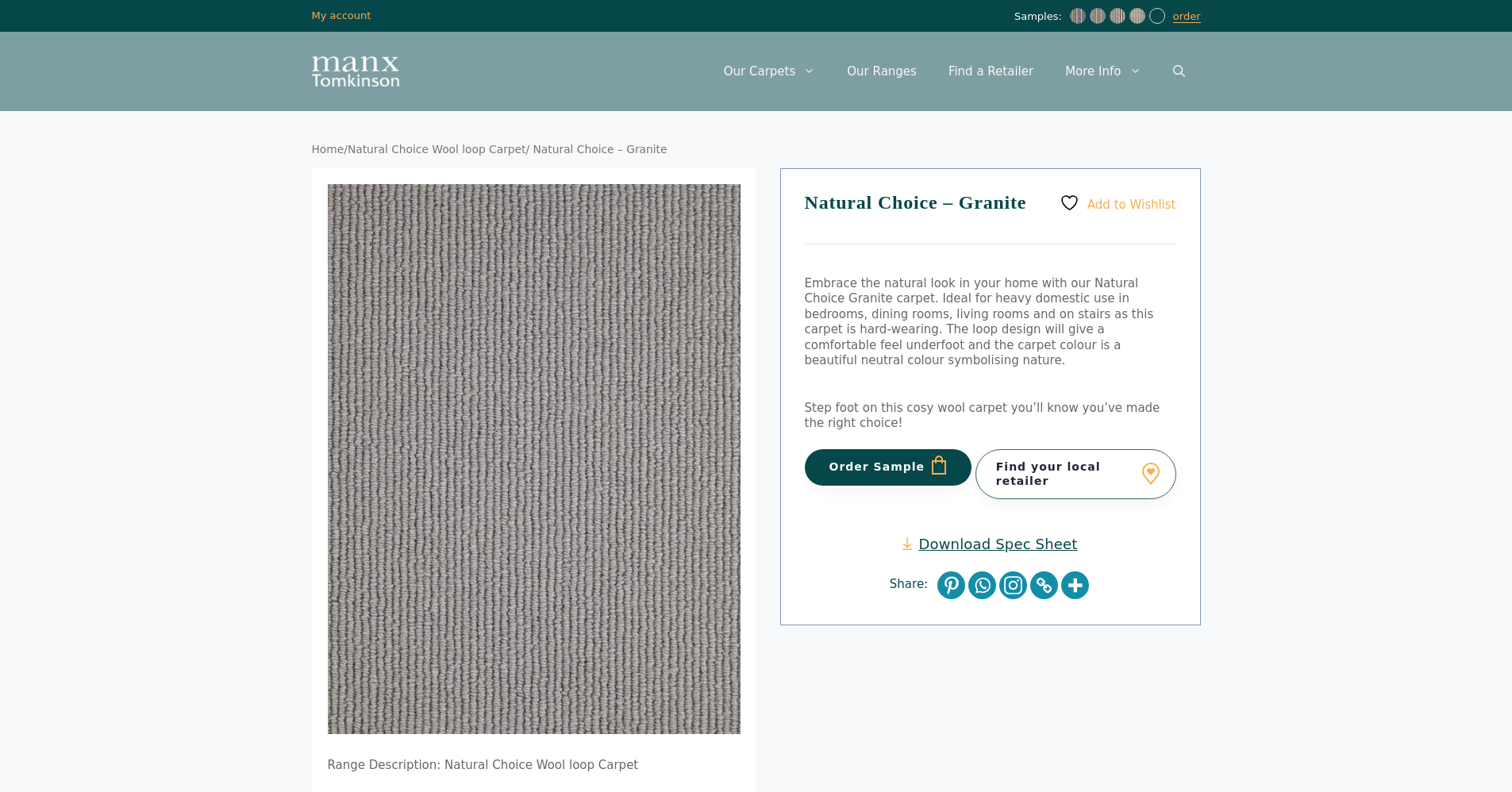
click at [930, 458] on button "Order Sample" at bounding box center [888, 467] width 168 height 37
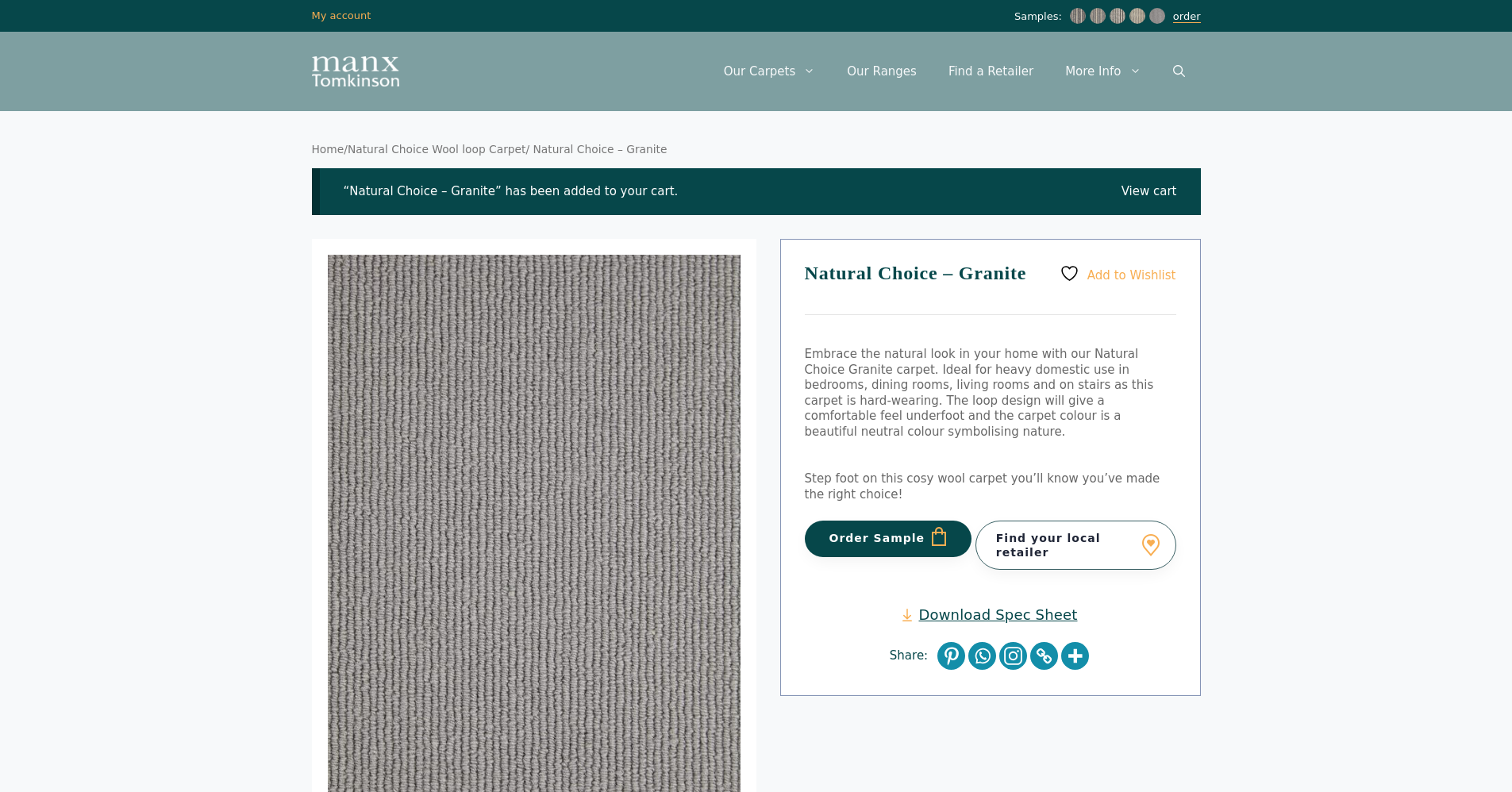
click at [1179, 17] on link "order" at bounding box center [1186, 16] width 28 height 13
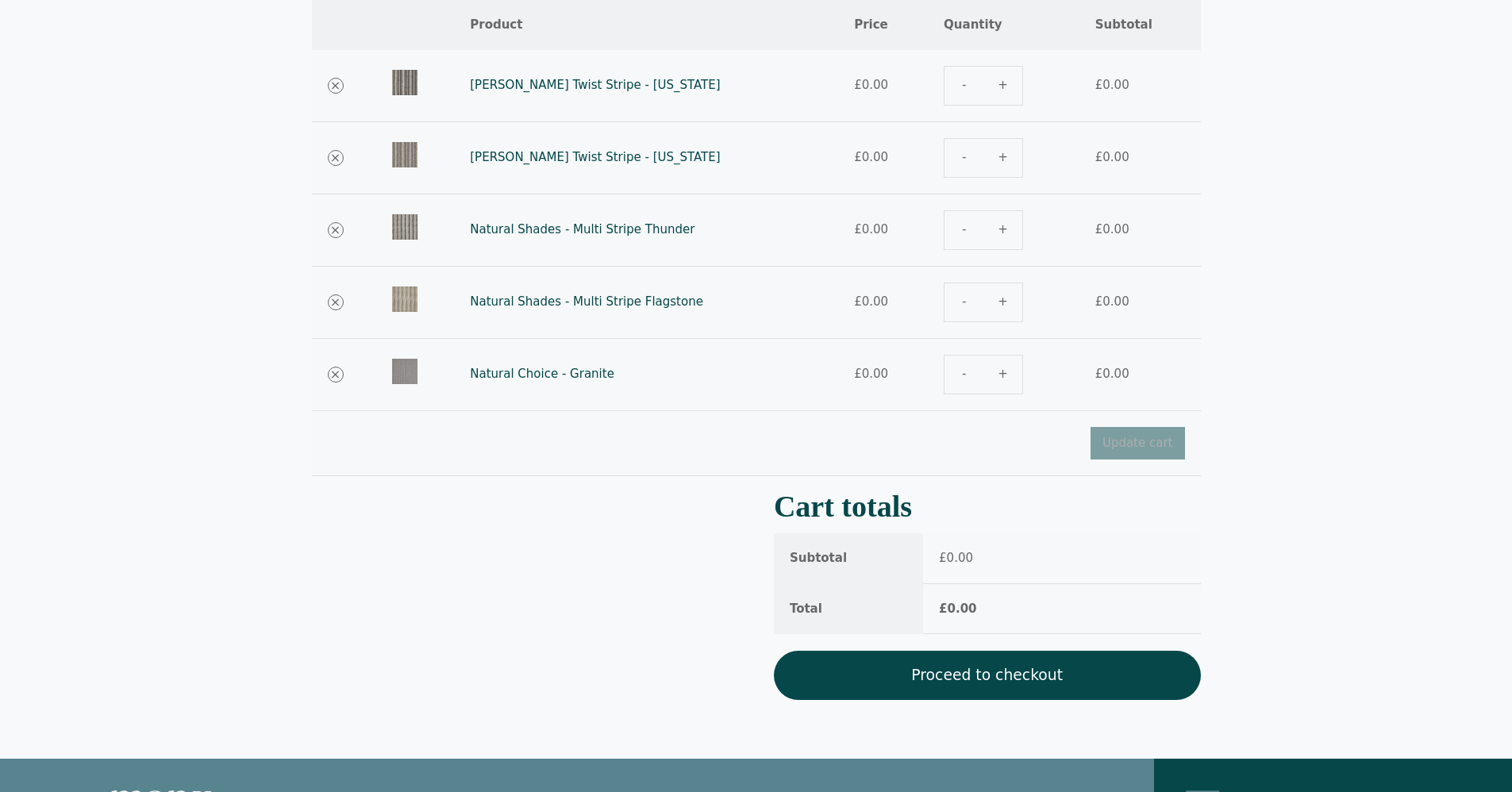
scroll to position [217, 0]
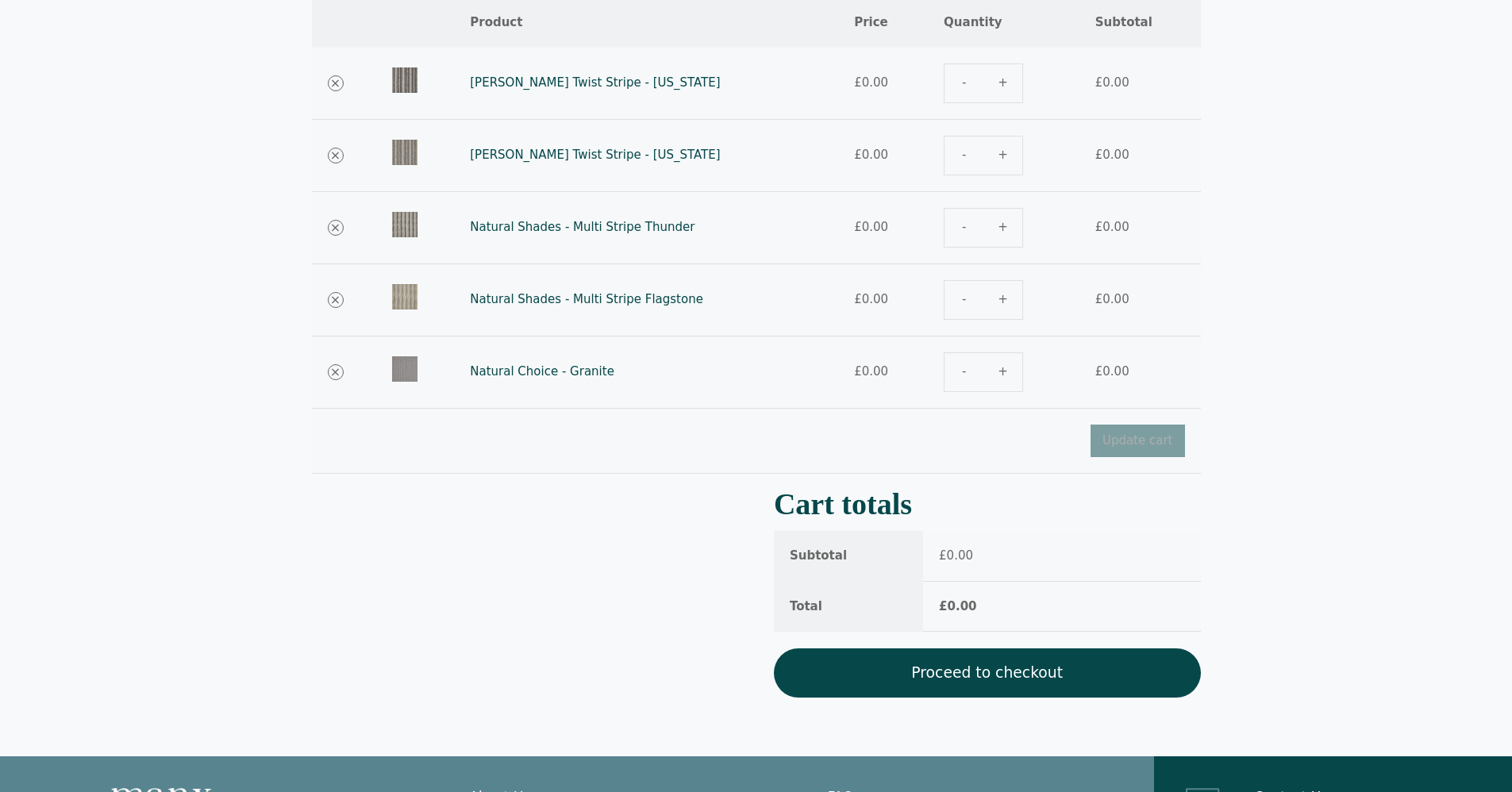
click at [1006, 682] on link "Proceed to checkout" at bounding box center [987, 673] width 427 height 49
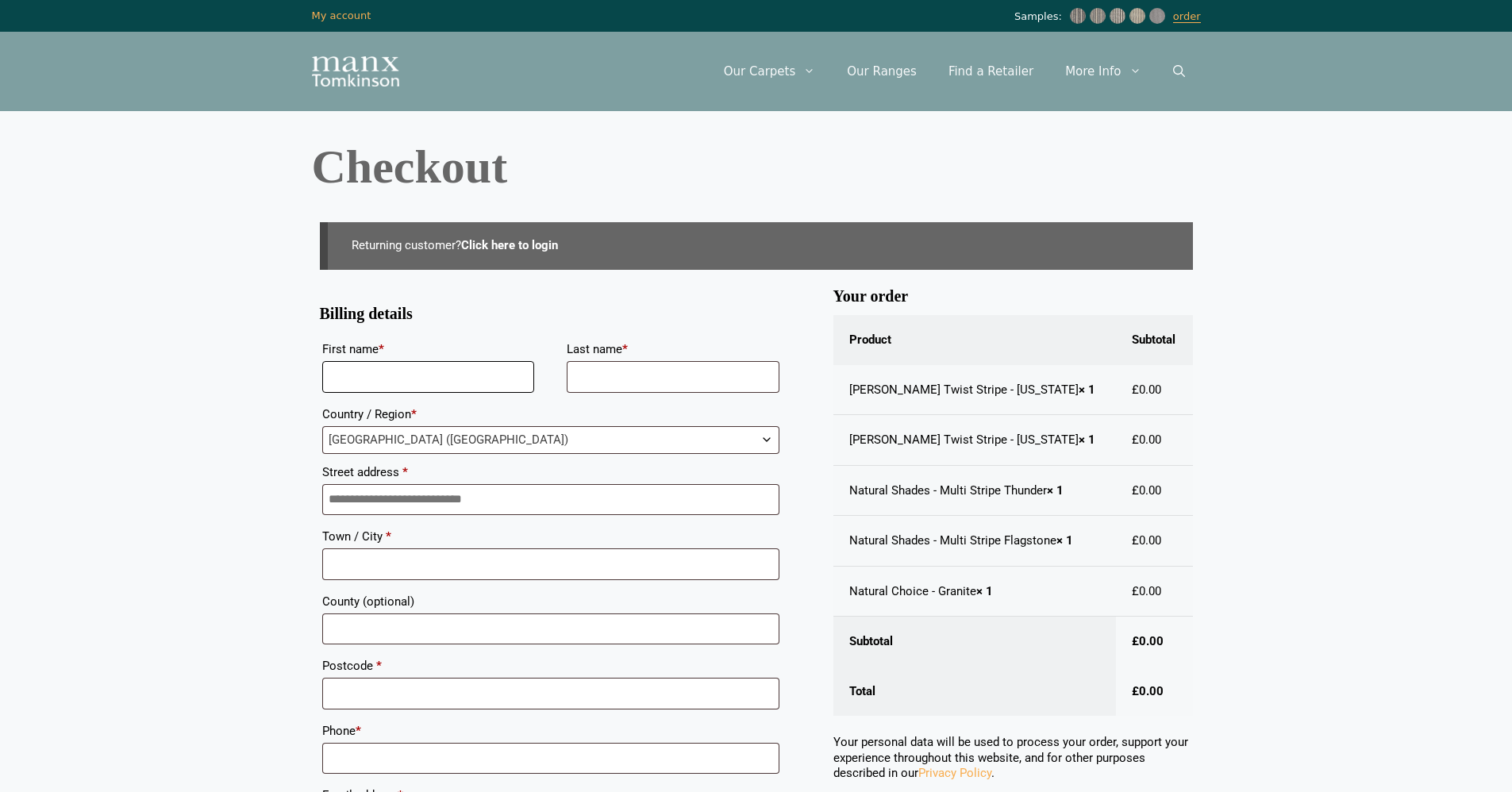
click at [383, 376] on input "First name *" at bounding box center [427, 377] width 212 height 32
type input "*******"
type input "******"
type input "**********"
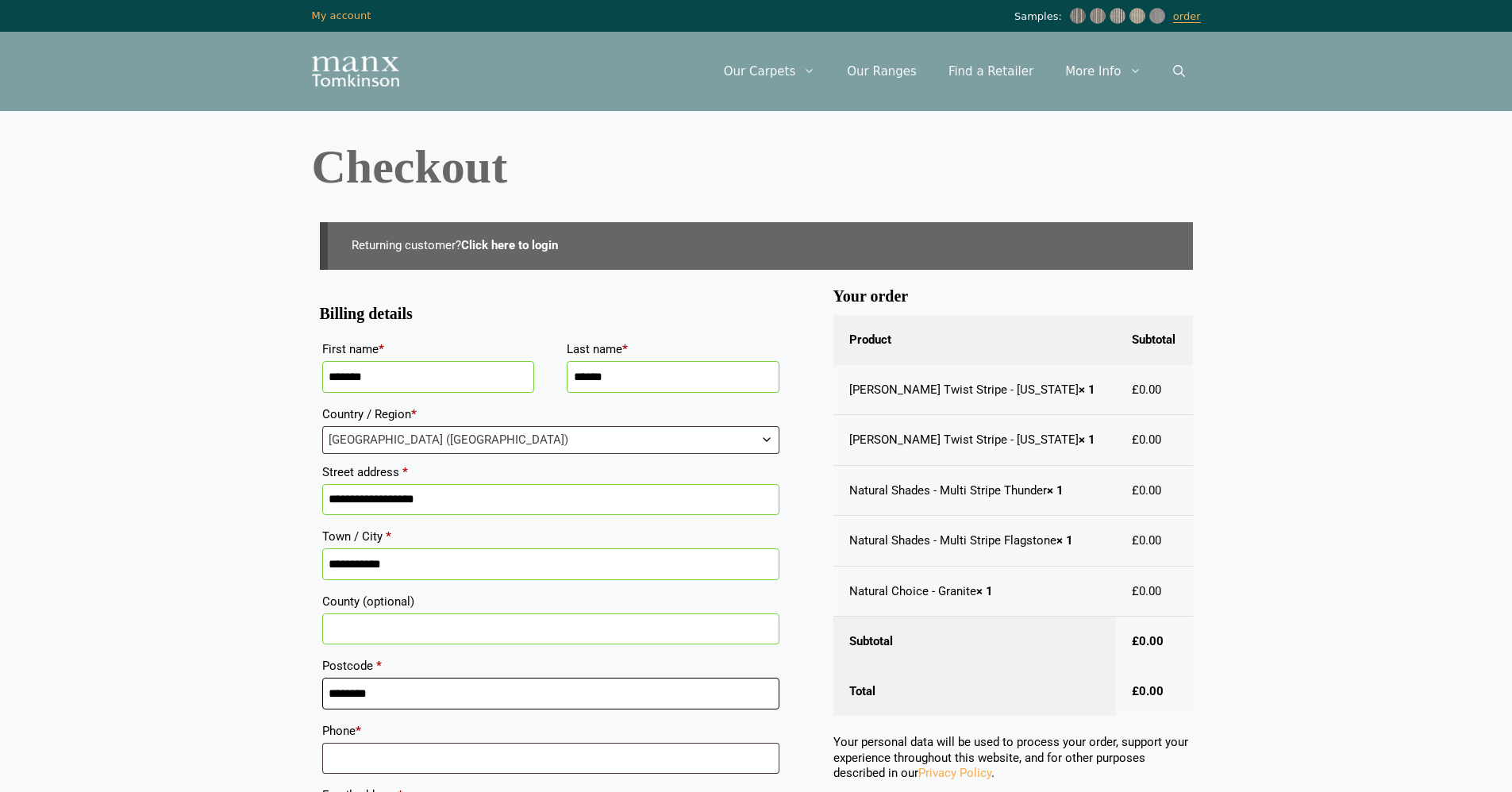
type input "********"
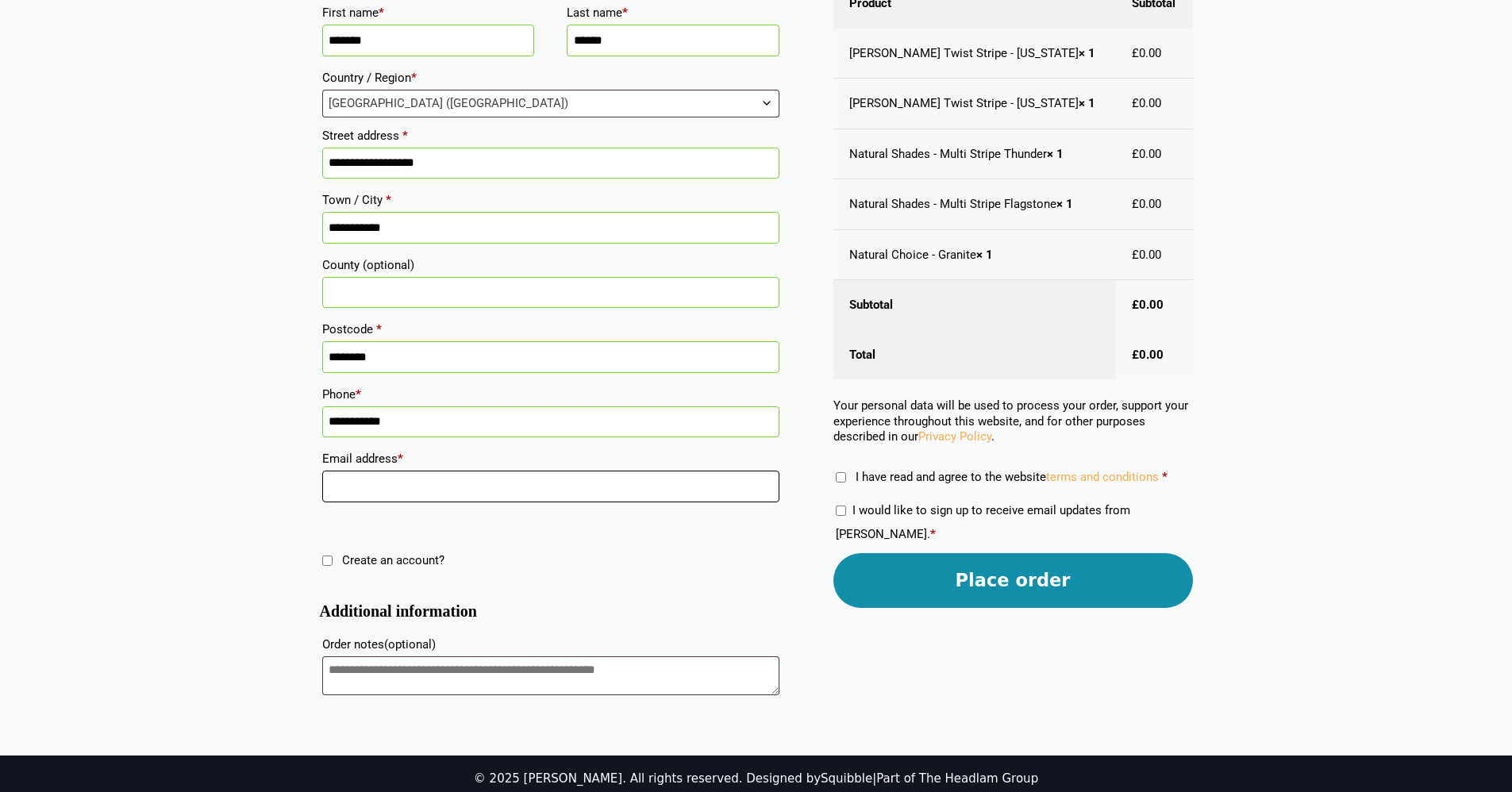
scroll to position [350, 0]
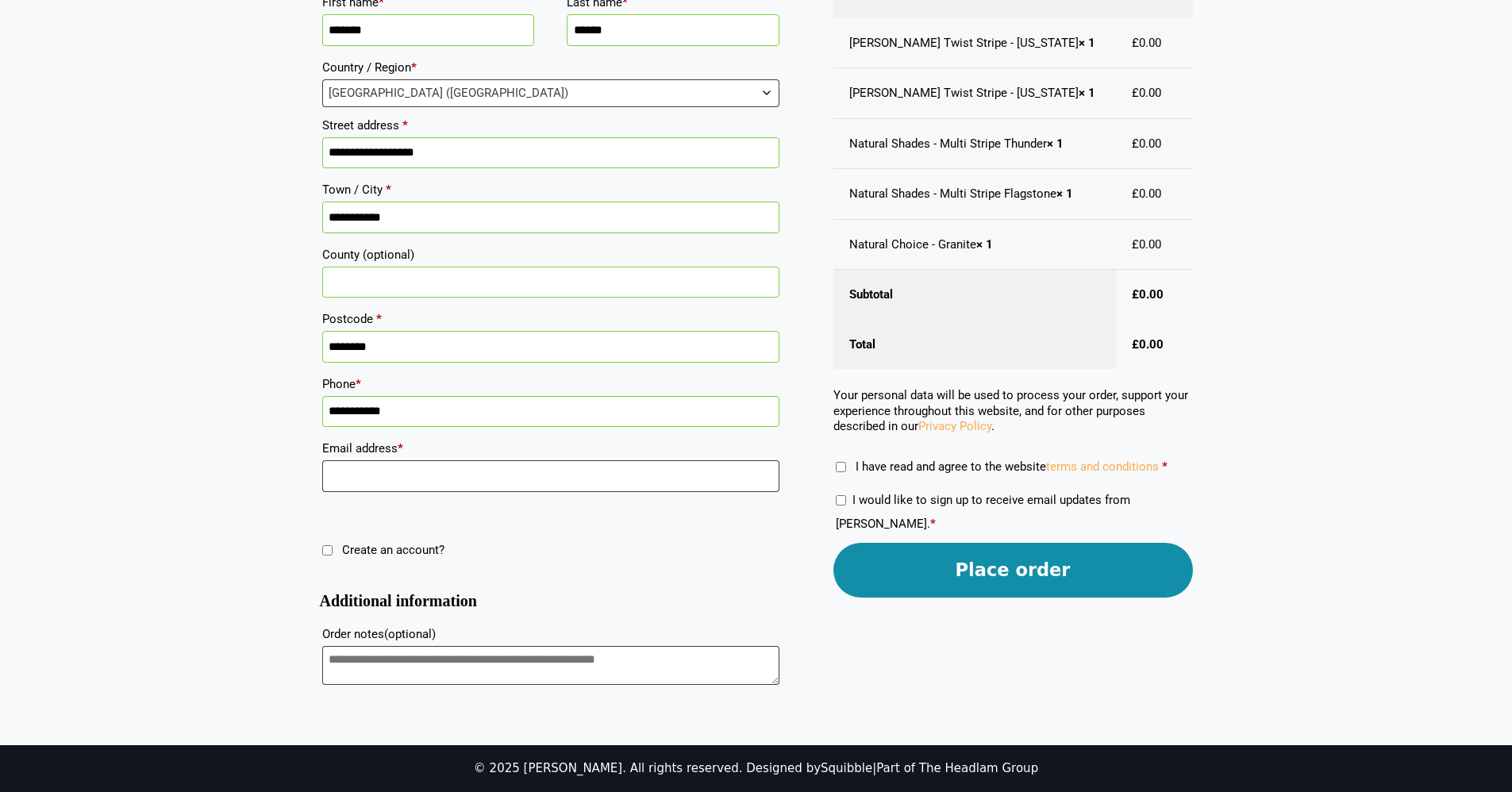
click at [419, 418] on input "**********" at bounding box center [551, 412] width 457 height 32
type input "**********"
click at [425, 475] on input "Email address *" at bounding box center [551, 476] width 457 height 32
type input "**********"
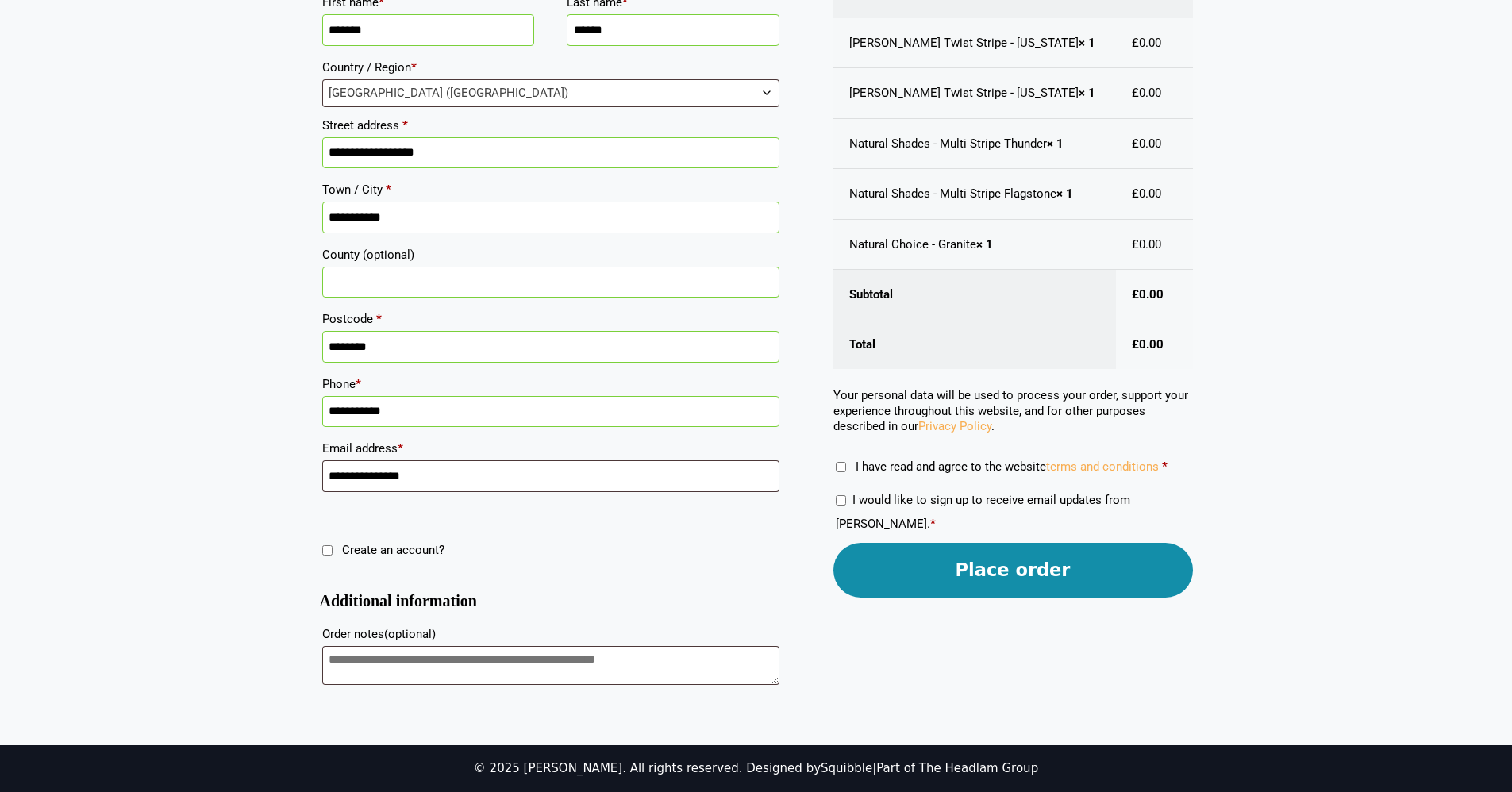
click at [850, 463] on label "I have read and agree to the website terms and conditions *" at bounding box center [1001, 466] width 331 height 15
click at [890, 581] on button "Place order" at bounding box center [1013, 570] width 360 height 55
